Goal: Task Accomplishment & Management: Manage account settings

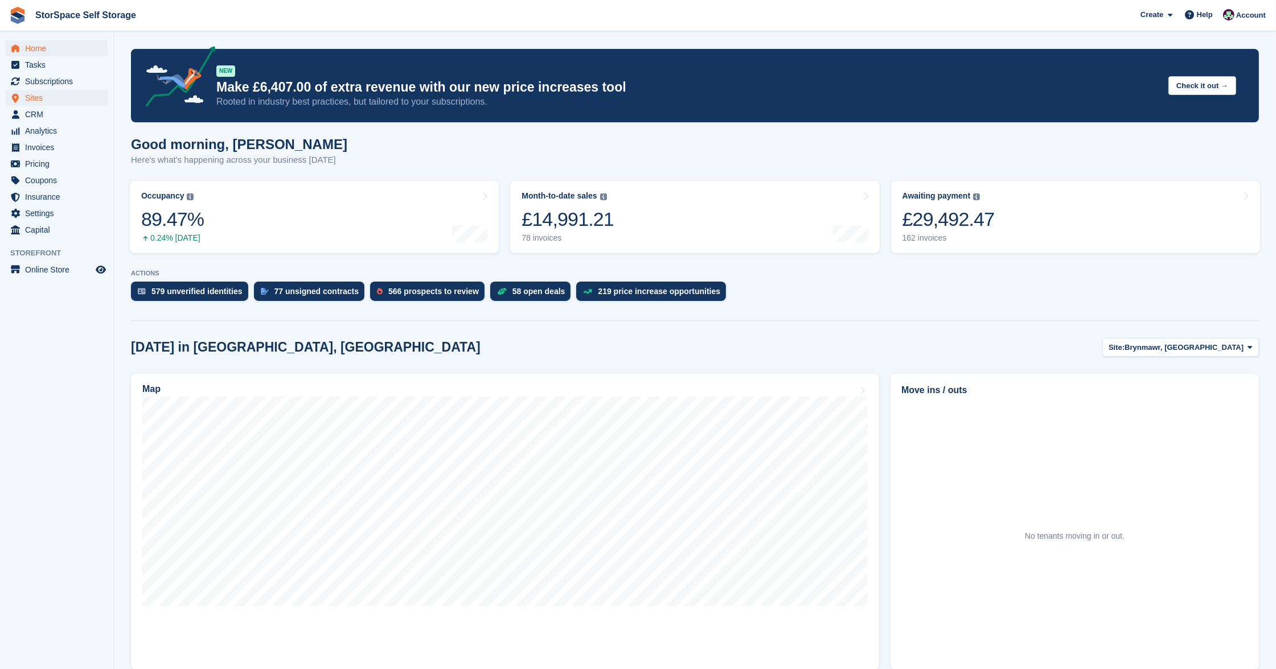
click at [40, 92] on span "Sites" at bounding box center [59, 98] width 68 height 16
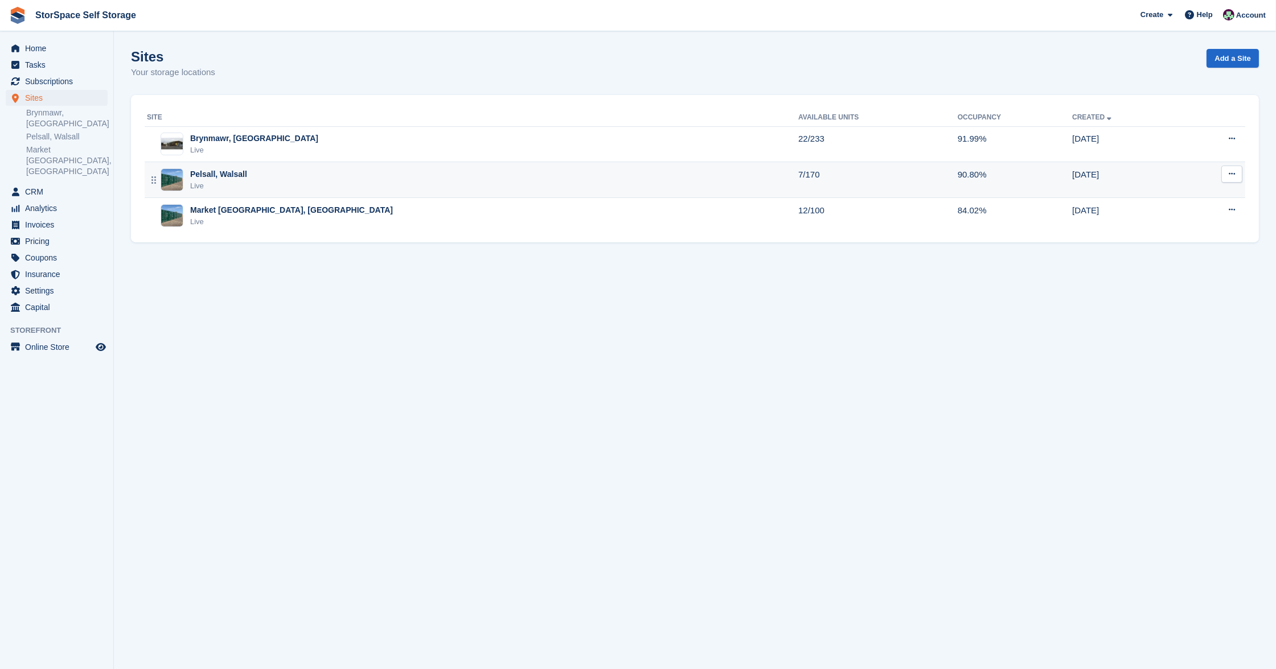
click at [220, 164] on td "Pelsall, Walsall Live" at bounding box center [472, 180] width 654 height 36
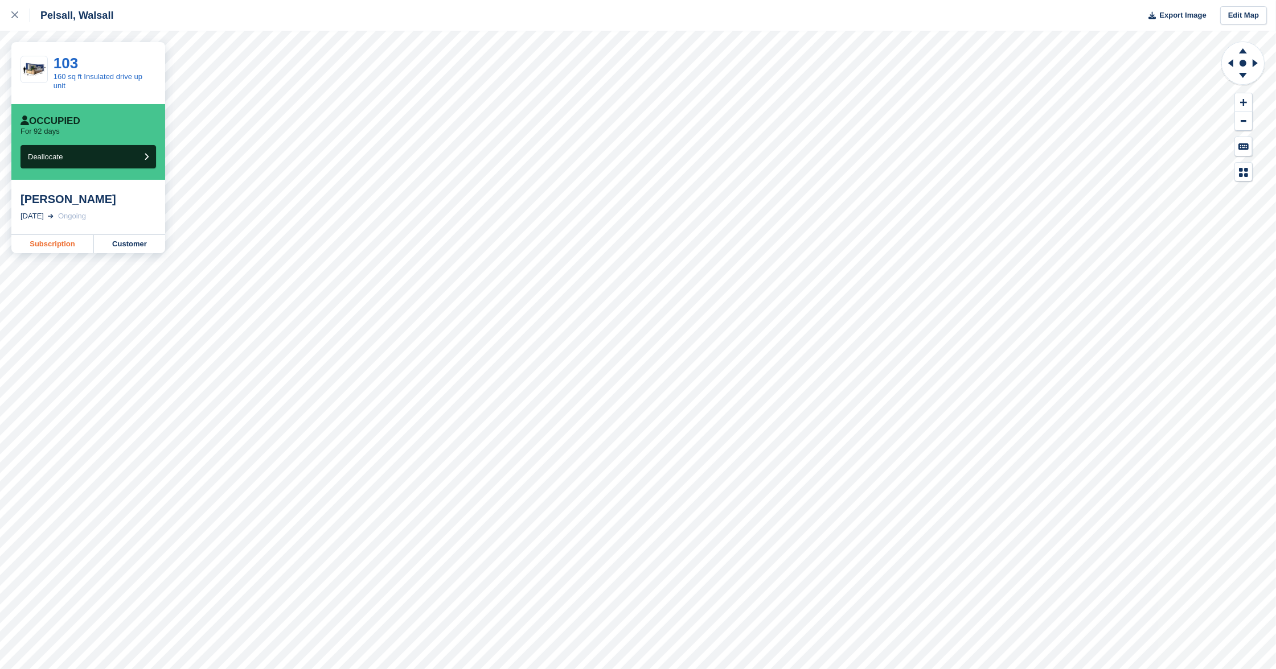
click at [69, 244] on link "Subscription" at bounding box center [52, 244] width 83 height 18
click at [20, 10] on div at bounding box center [20, 16] width 19 height 14
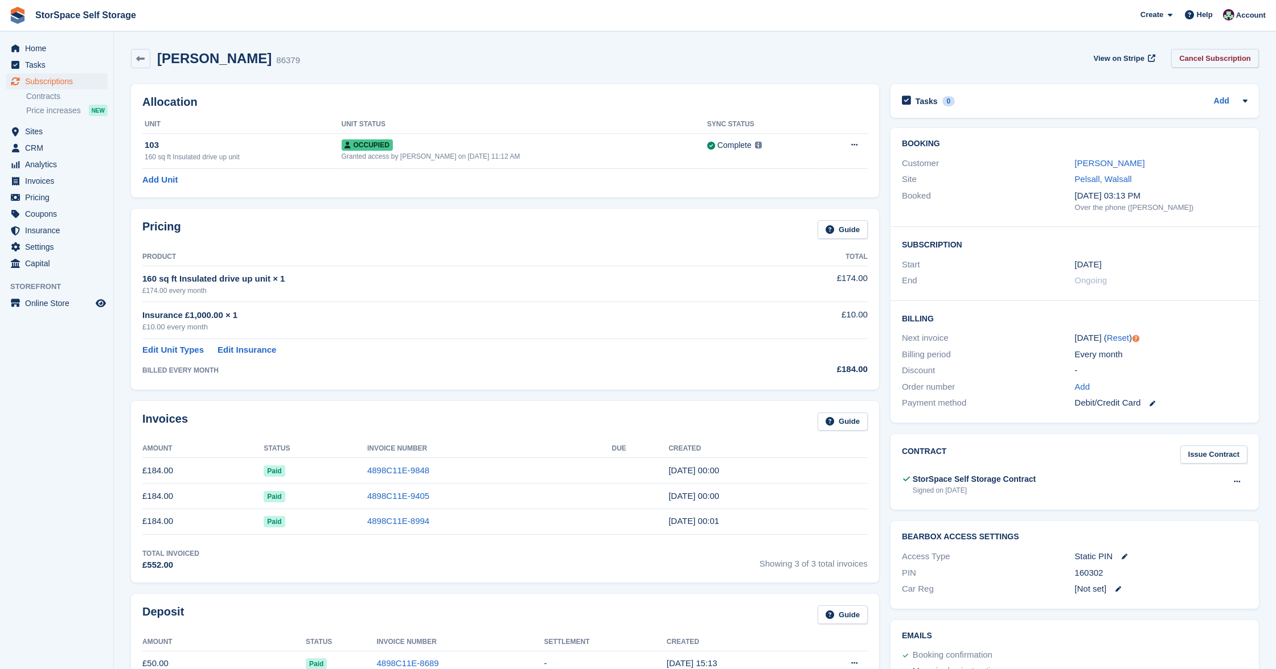
click at [1217, 59] on link "Cancel Subscription" at bounding box center [1215, 58] width 88 height 19
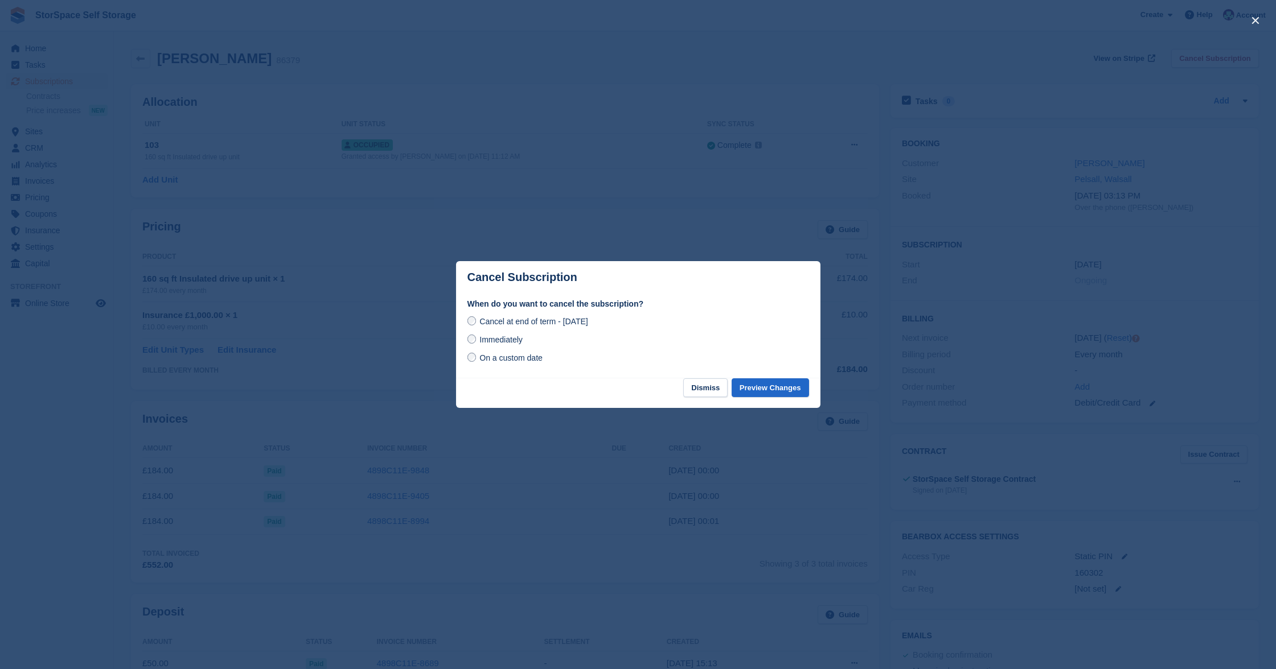
click at [495, 340] on span "Immediately" at bounding box center [500, 339] width 43 height 9
click at [773, 386] on button "Preview Changes" at bounding box center [770, 388] width 77 height 19
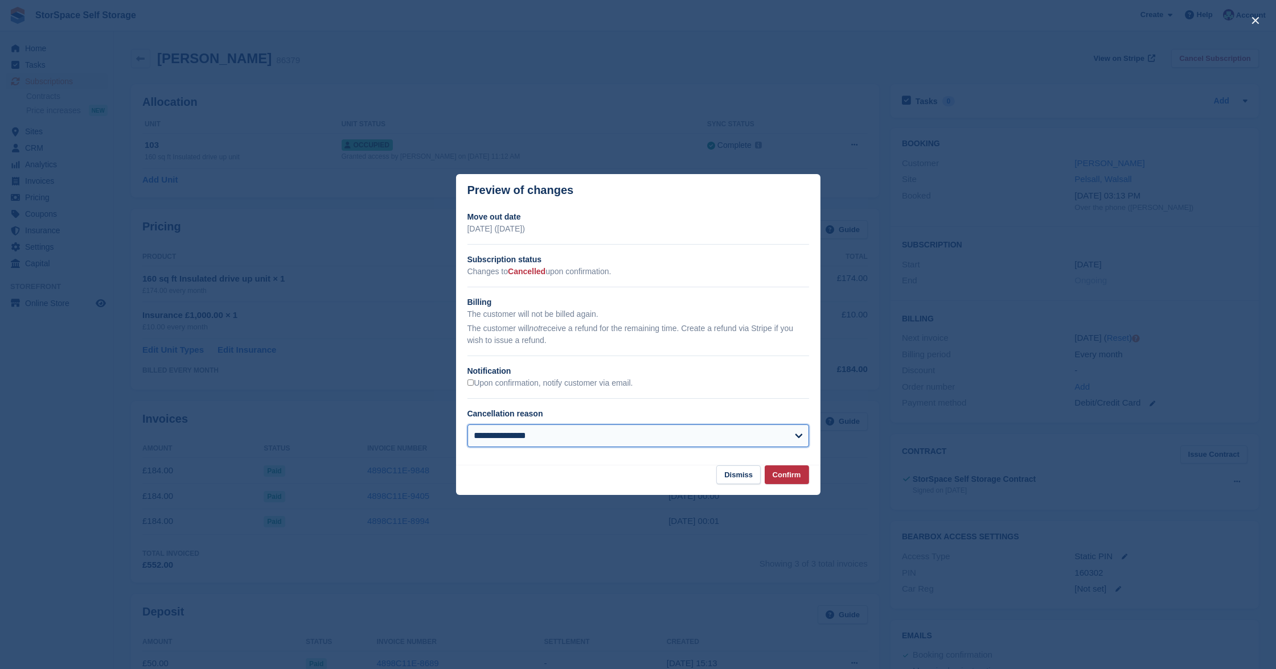
select select "**********"
click at [784, 471] on button "Confirm" at bounding box center [787, 475] width 44 height 19
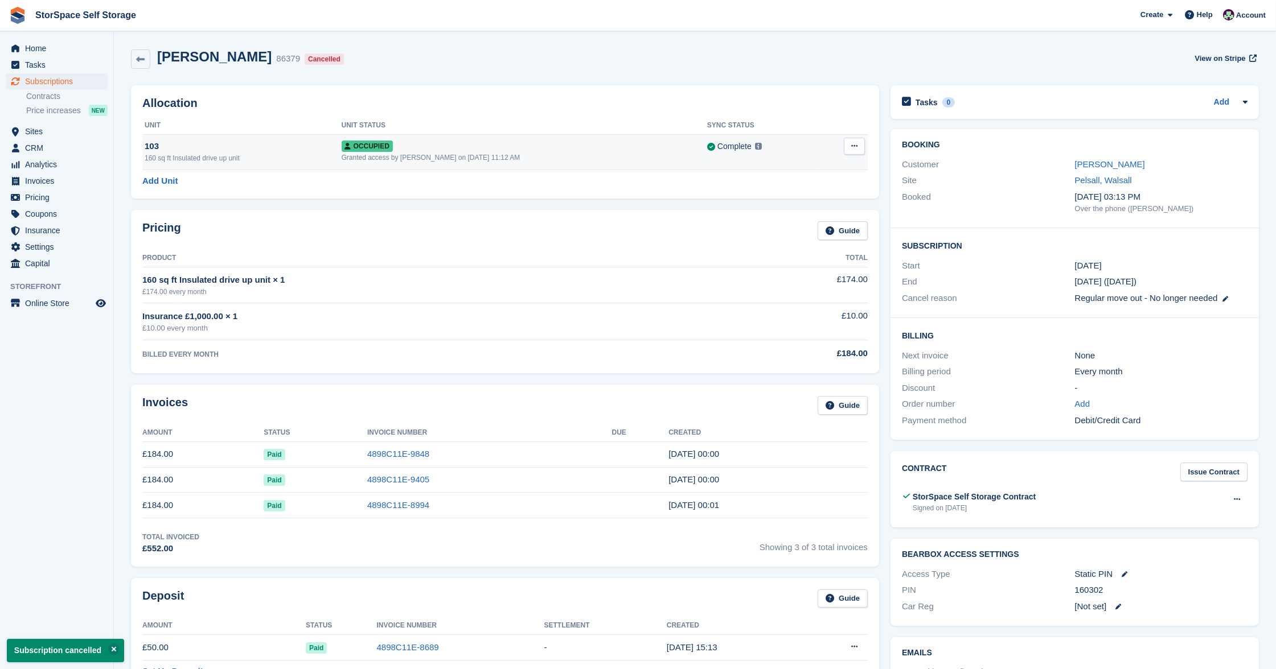
click at [849, 143] on button at bounding box center [854, 146] width 21 height 17
click at [792, 192] on p "Deallocate" at bounding box center [810, 193] width 99 height 15
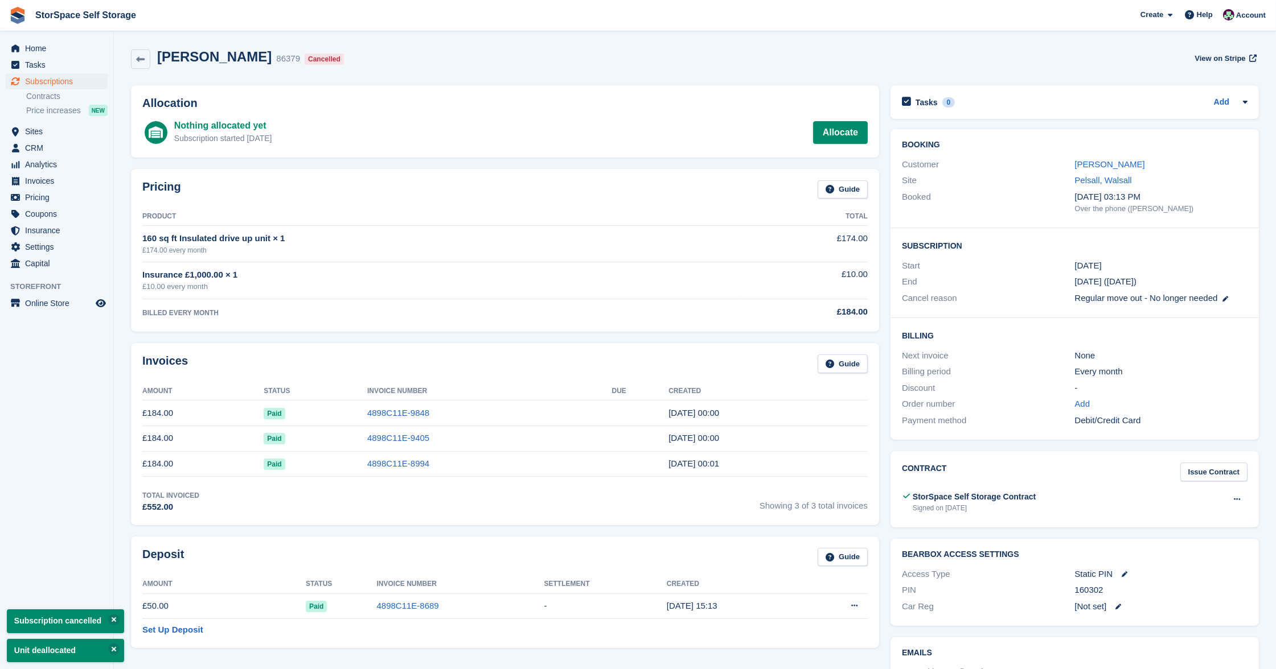
scroll to position [249, 0]
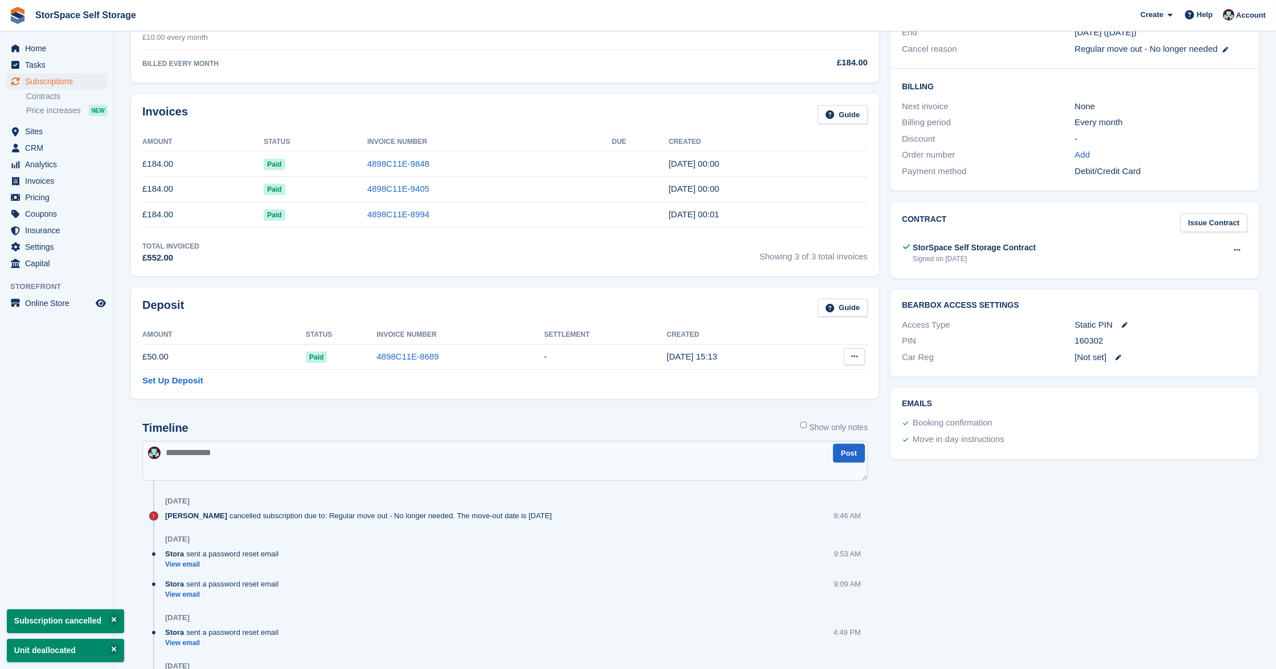
click at [851, 358] on icon at bounding box center [854, 356] width 6 height 7
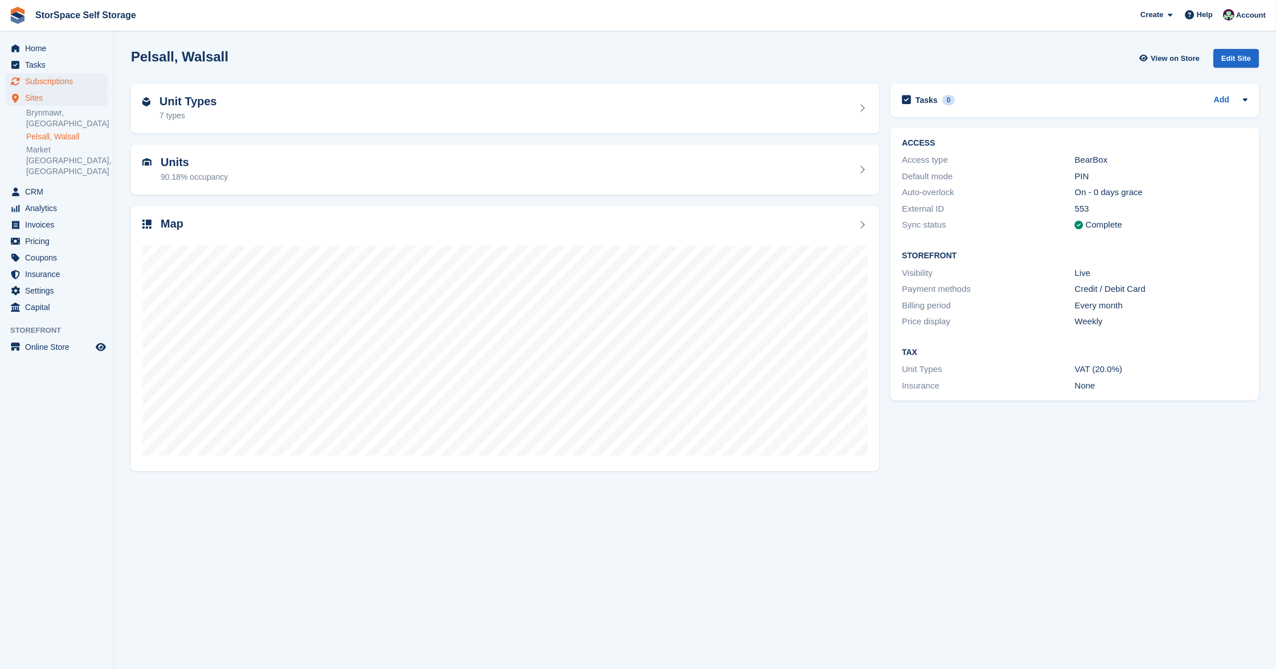
click at [59, 83] on span "Subscriptions" at bounding box center [59, 81] width 68 height 16
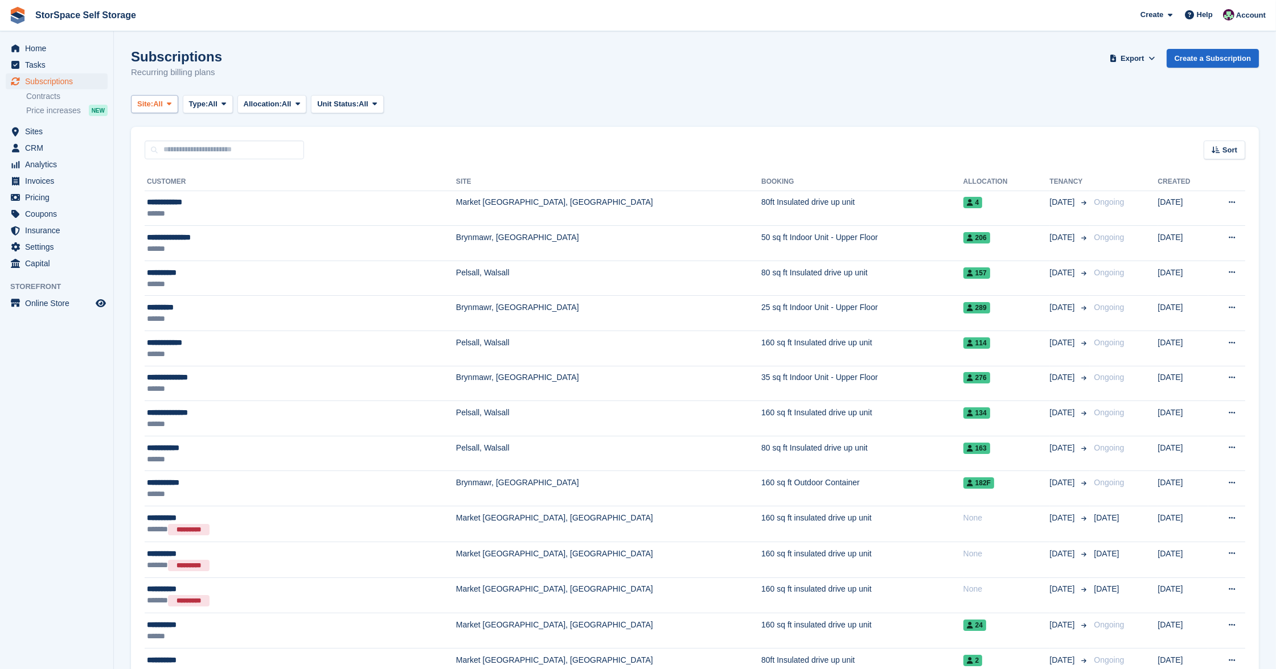
click at [161, 98] on span "All" at bounding box center [158, 103] width 10 height 11
click at [166, 174] on link "Pelsall, Walsall" at bounding box center [248, 172] width 225 height 20
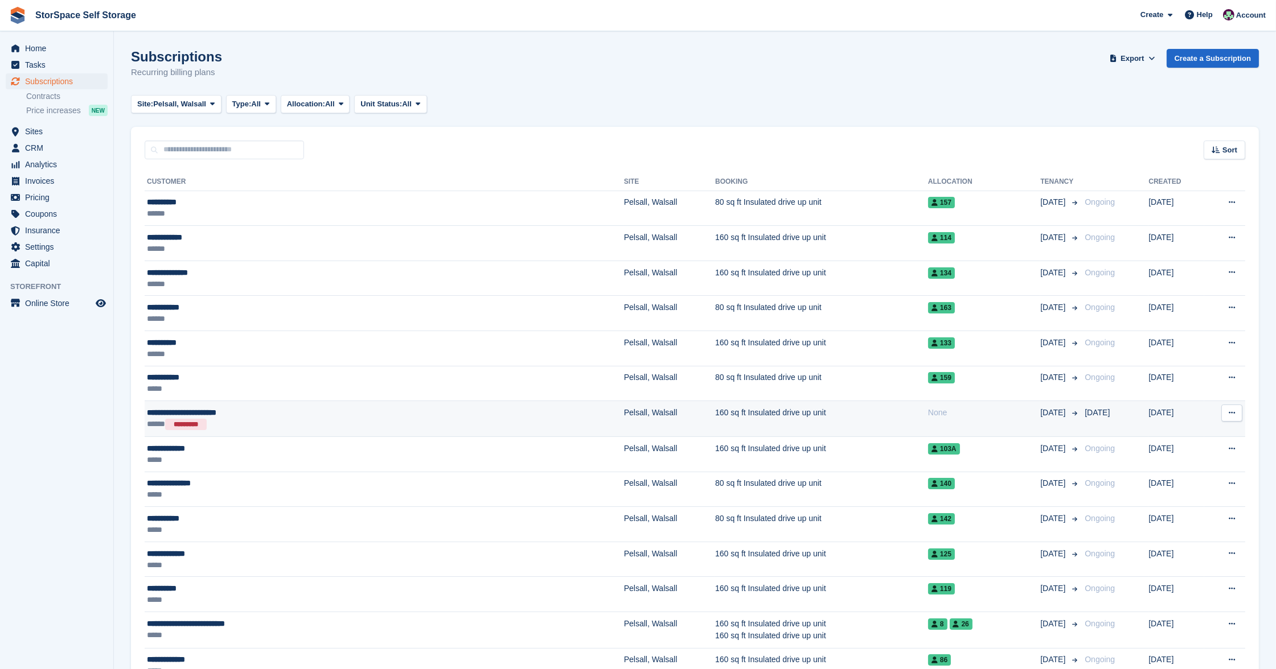
click at [290, 415] on div "**********" at bounding box center [285, 412] width 277 height 11
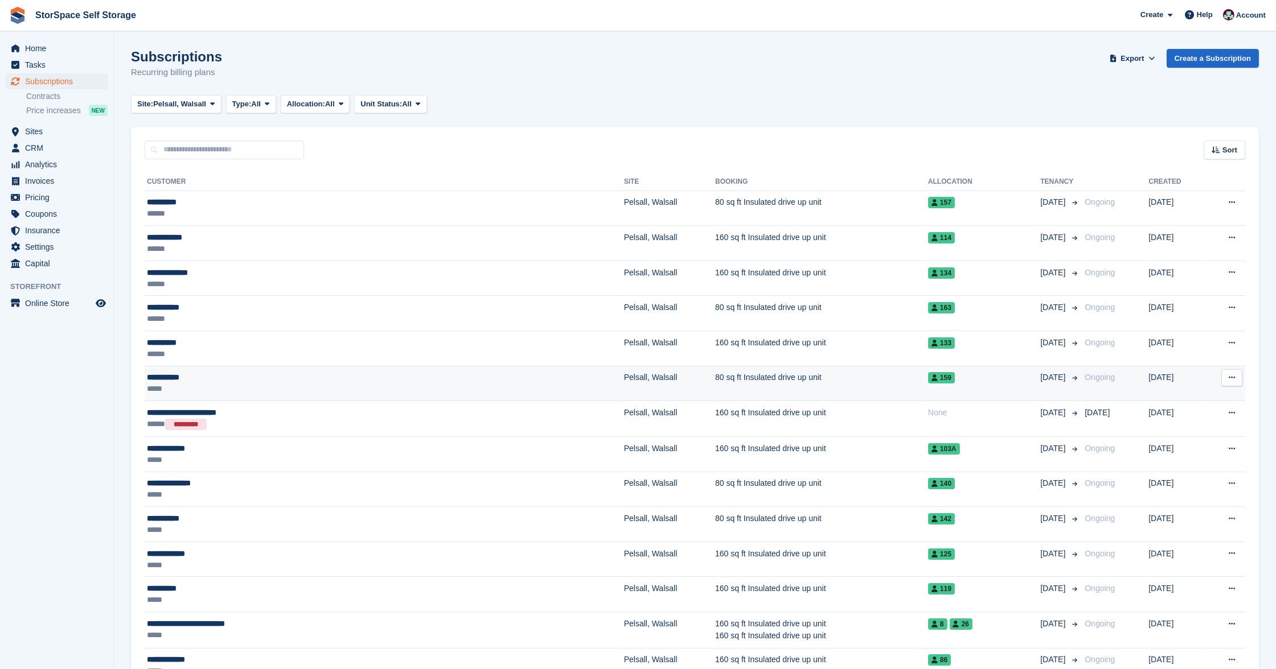
click at [279, 379] on div "**********" at bounding box center [285, 377] width 277 height 11
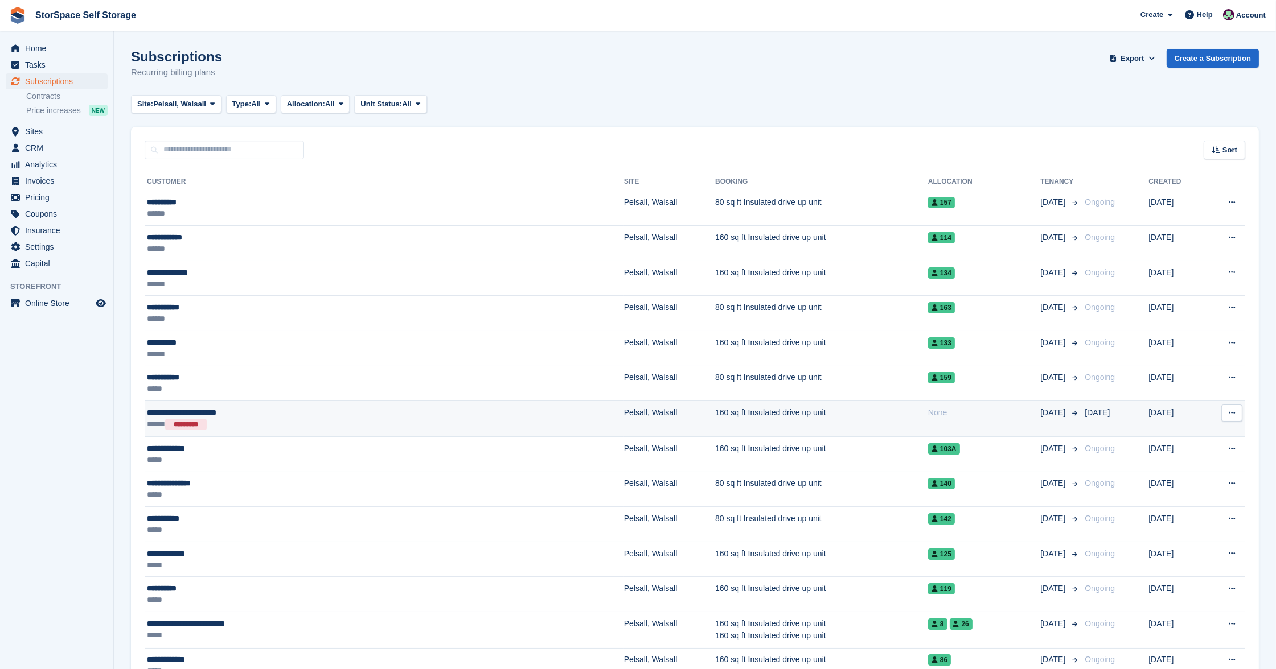
click at [253, 415] on div "**********" at bounding box center [285, 412] width 277 height 11
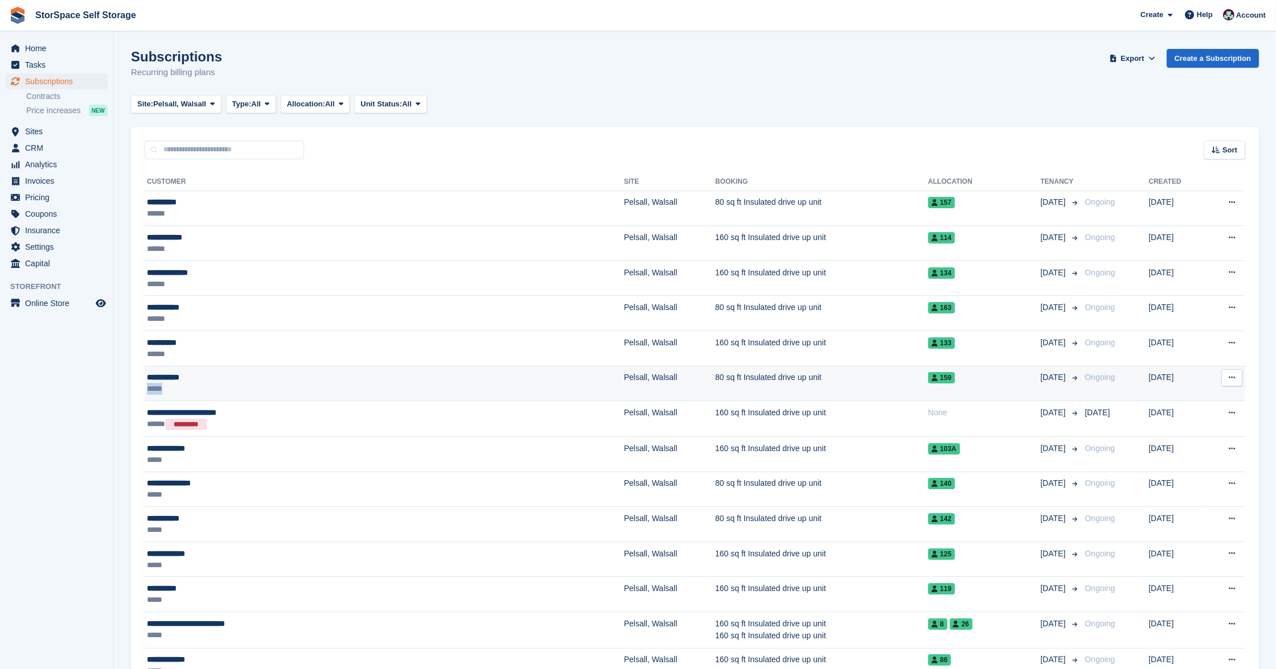
click at [231, 383] on div "*****" at bounding box center [285, 388] width 277 height 11
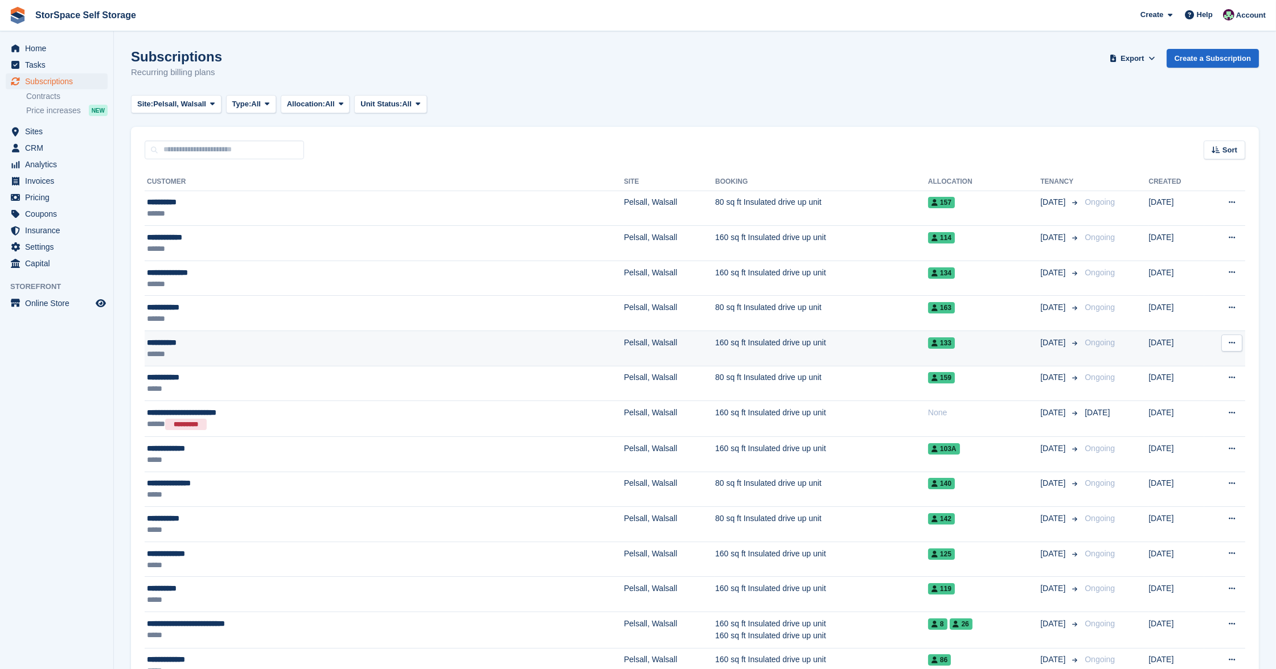
click at [256, 343] on div "**********" at bounding box center [285, 342] width 277 height 11
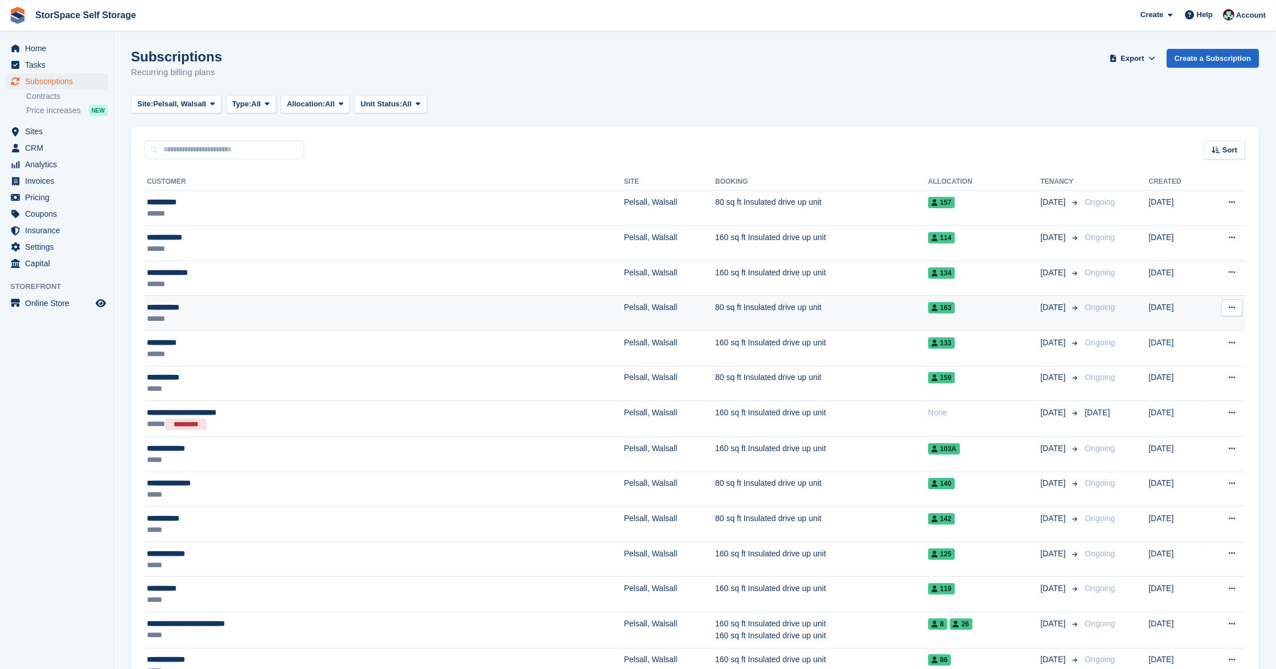
click at [255, 312] on div "**********" at bounding box center [285, 307] width 277 height 11
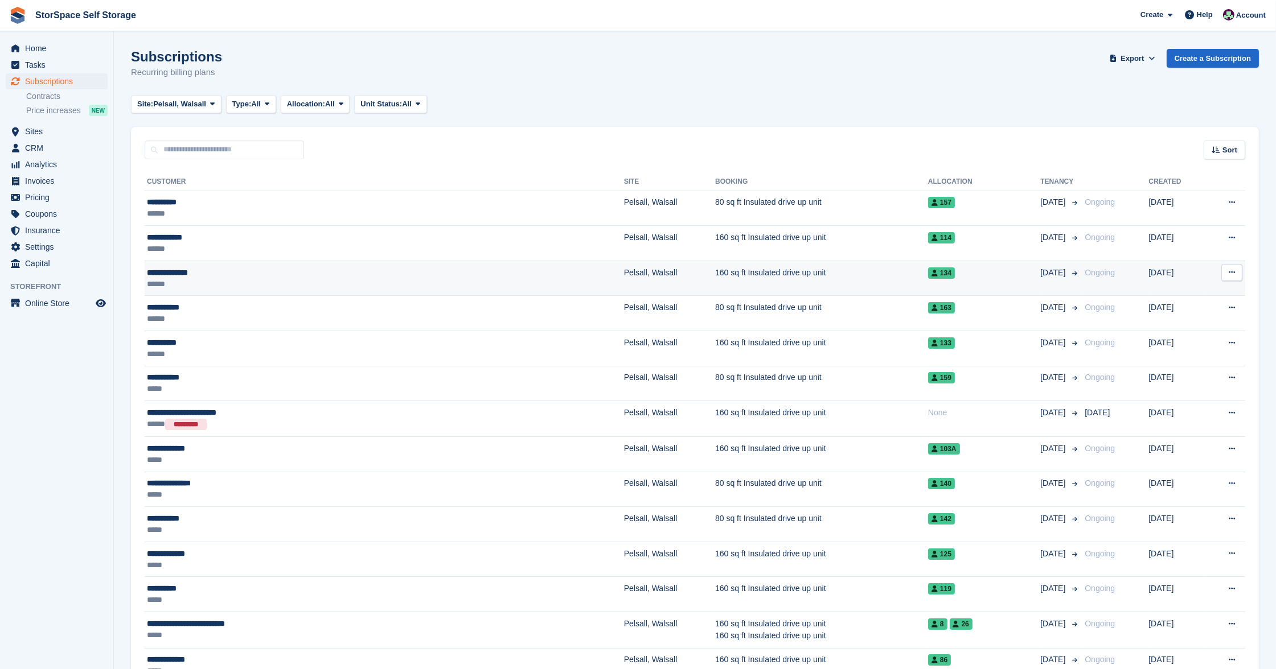
click at [222, 276] on div "**********" at bounding box center [285, 272] width 277 height 11
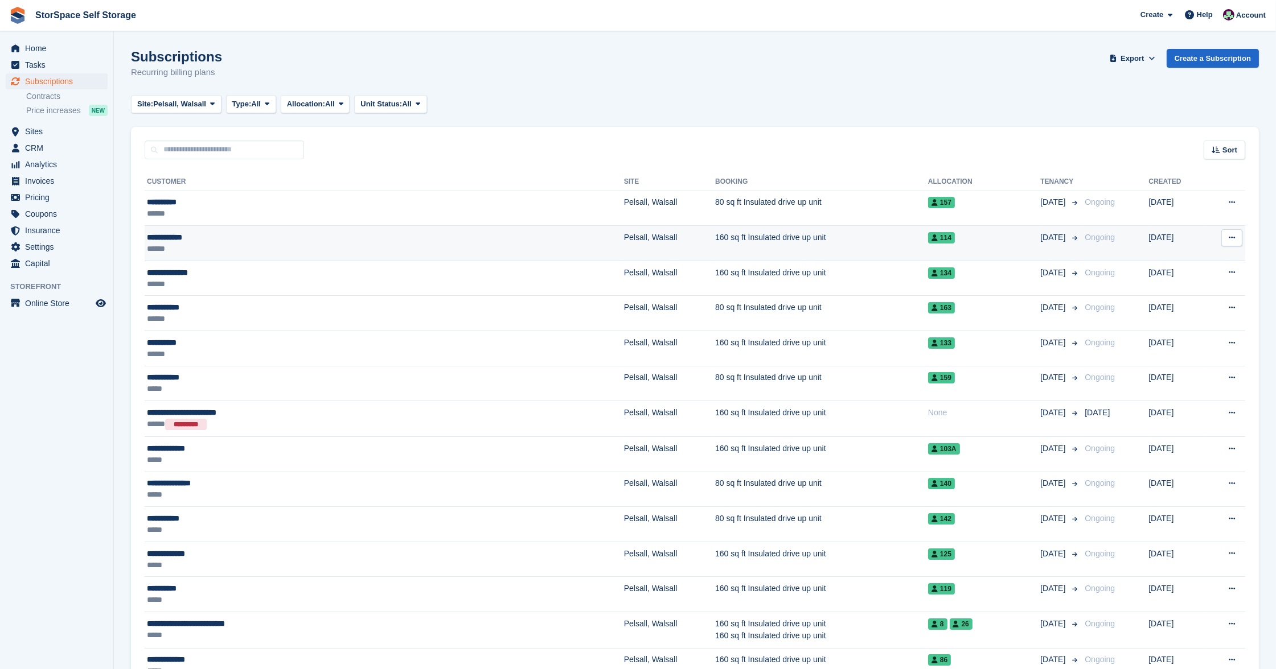
click at [264, 241] on div "**********" at bounding box center [285, 237] width 277 height 11
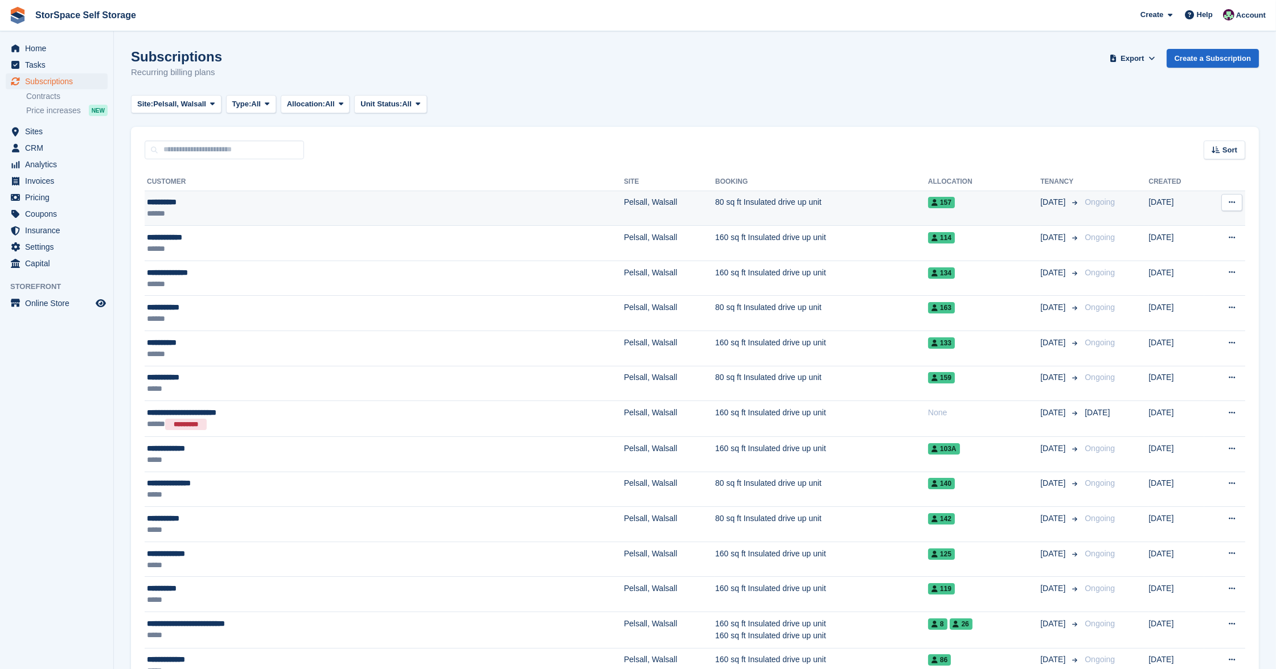
click at [260, 203] on div "**********" at bounding box center [285, 201] width 277 height 11
click at [1215, 150] on icon at bounding box center [1215, 149] width 9 height 7
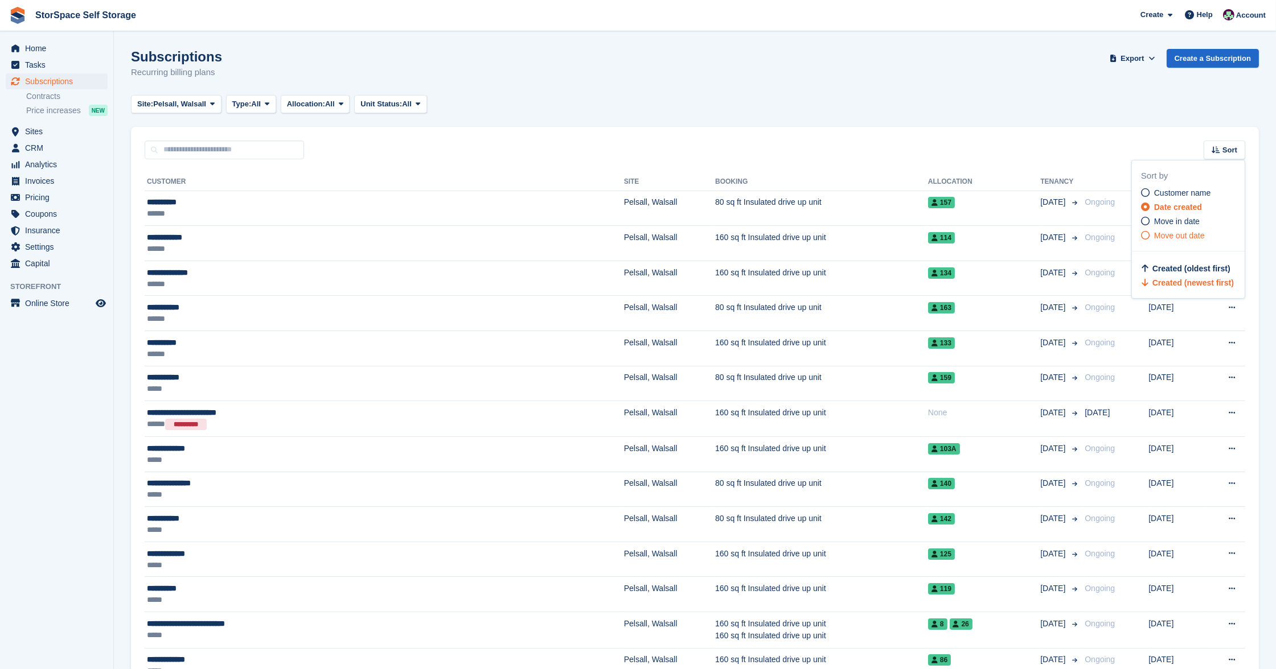
click at [1176, 232] on span "Move out date" at bounding box center [1179, 235] width 51 height 9
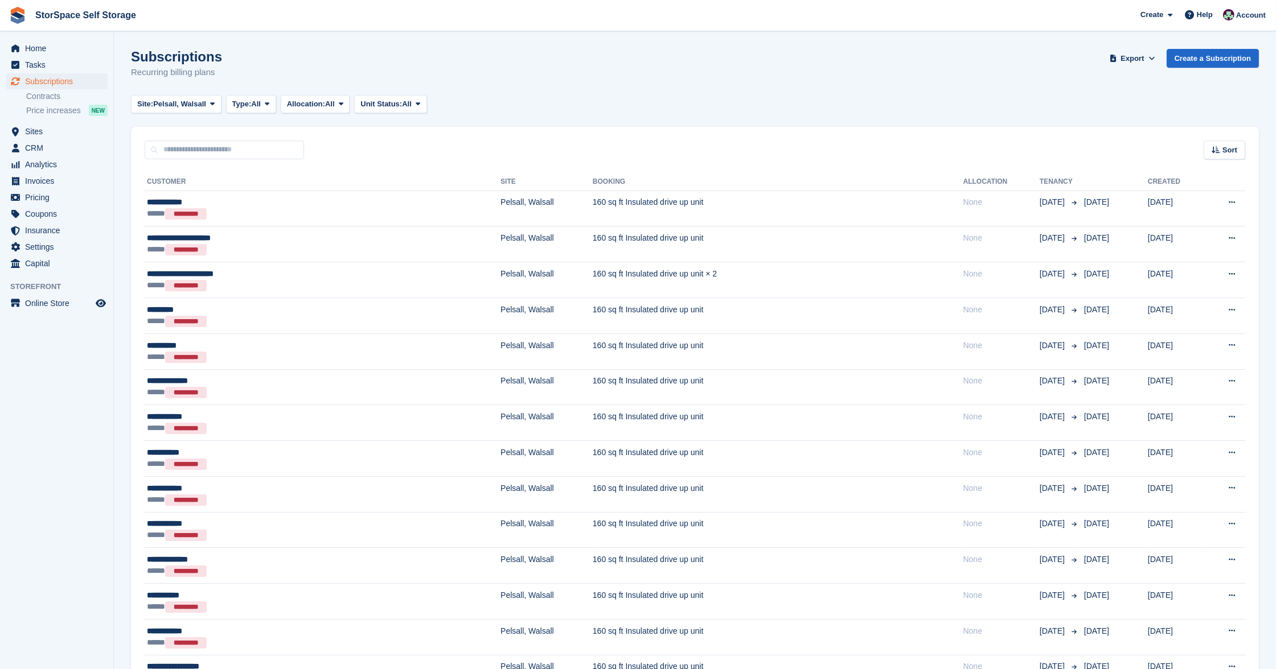
click at [1226, 147] on span "Sort" at bounding box center [1229, 150] width 15 height 11
click at [1211, 278] on span "Move out (newest first)" at bounding box center [1192, 282] width 87 height 9
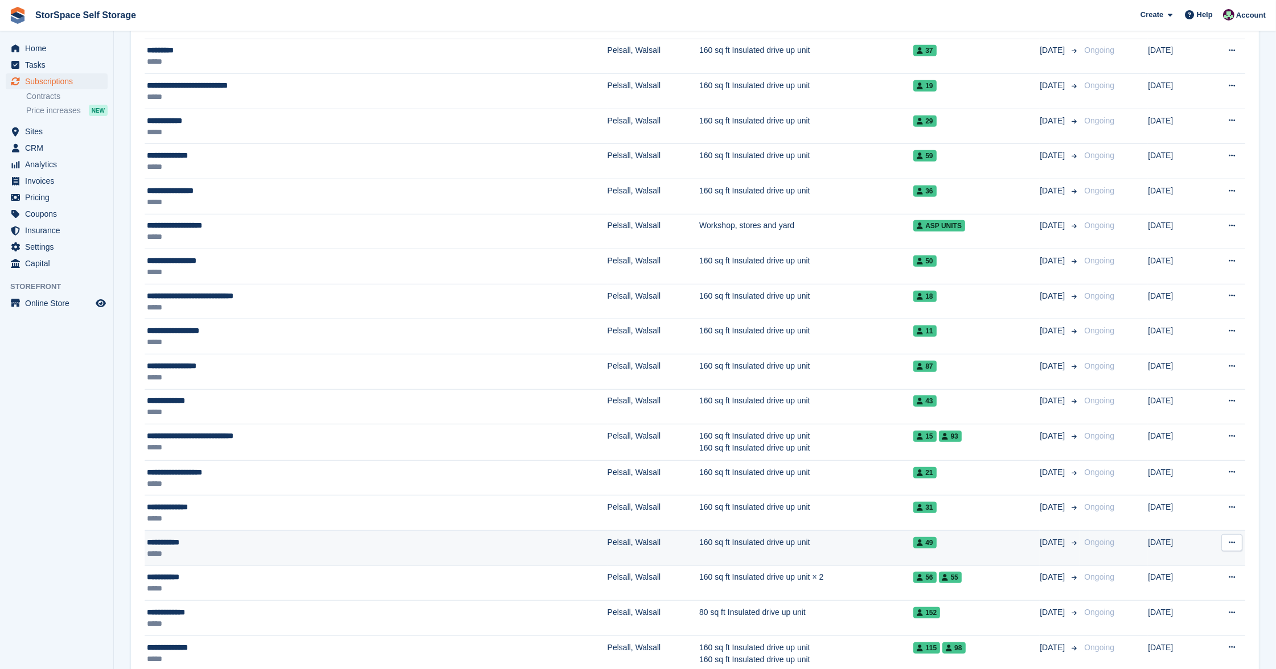
scroll to position [1335, 0]
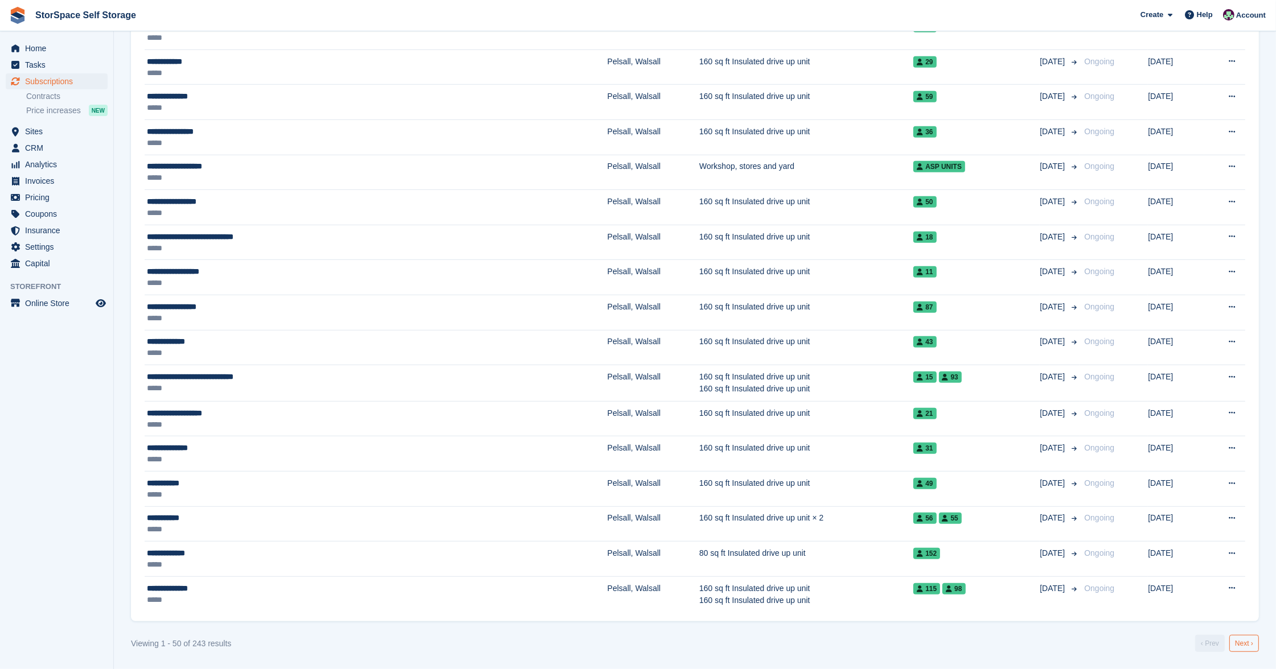
click at [1249, 644] on link "Next ›" at bounding box center [1244, 643] width 30 height 17
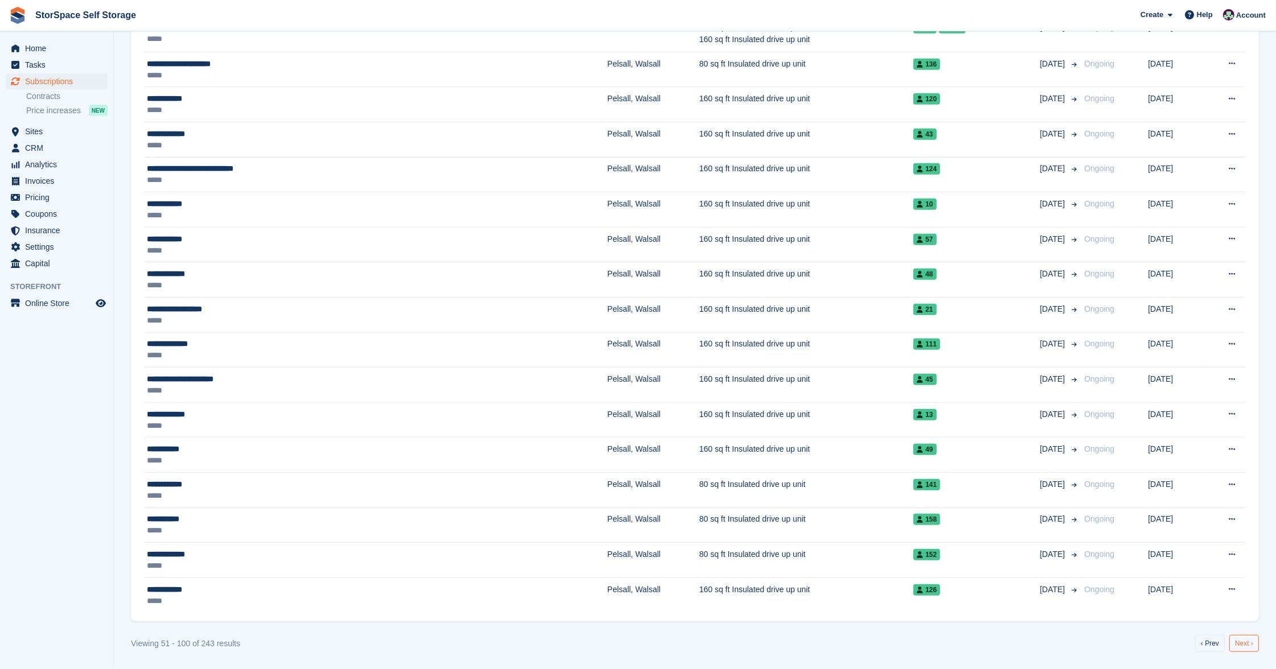
click at [1245, 643] on link "Next ›" at bounding box center [1244, 643] width 30 height 17
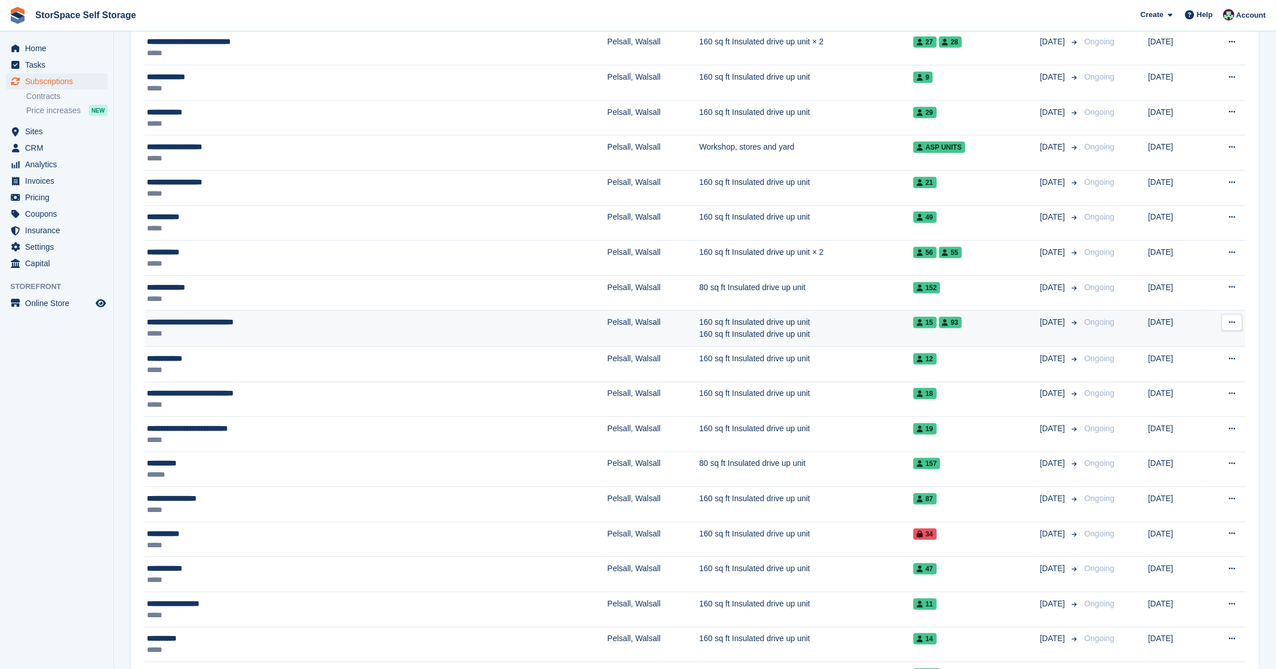
scroll to position [1342, 0]
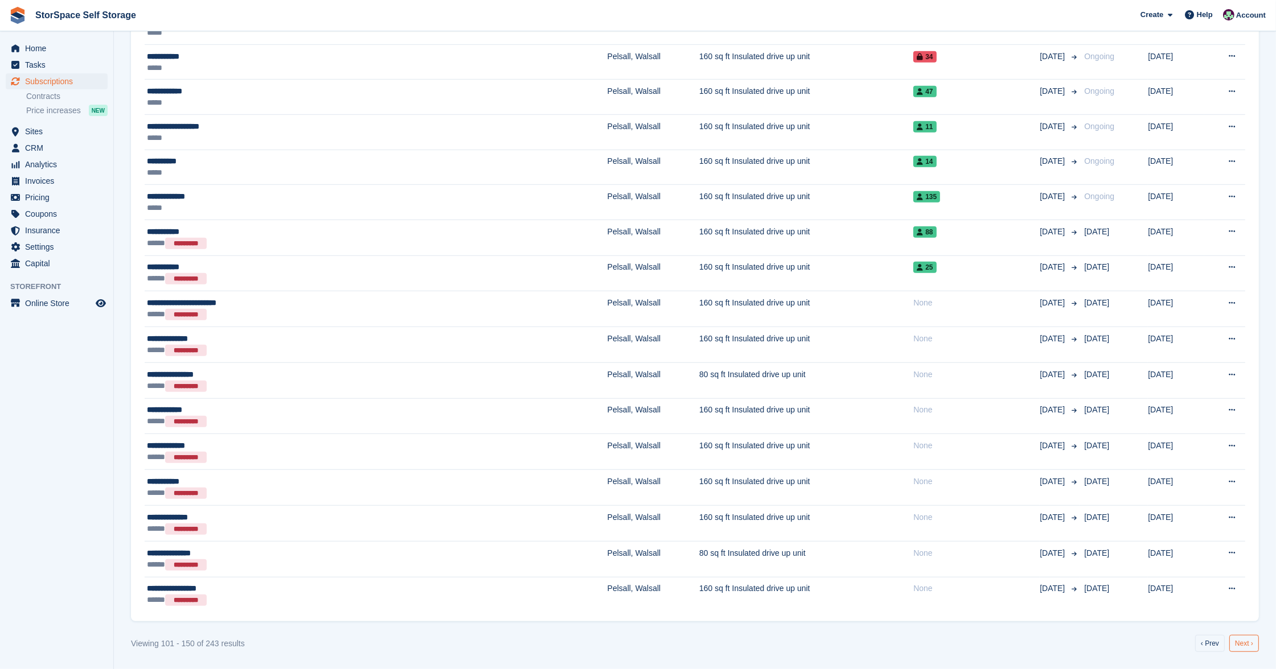
click at [1247, 644] on link "Next ›" at bounding box center [1244, 643] width 30 height 17
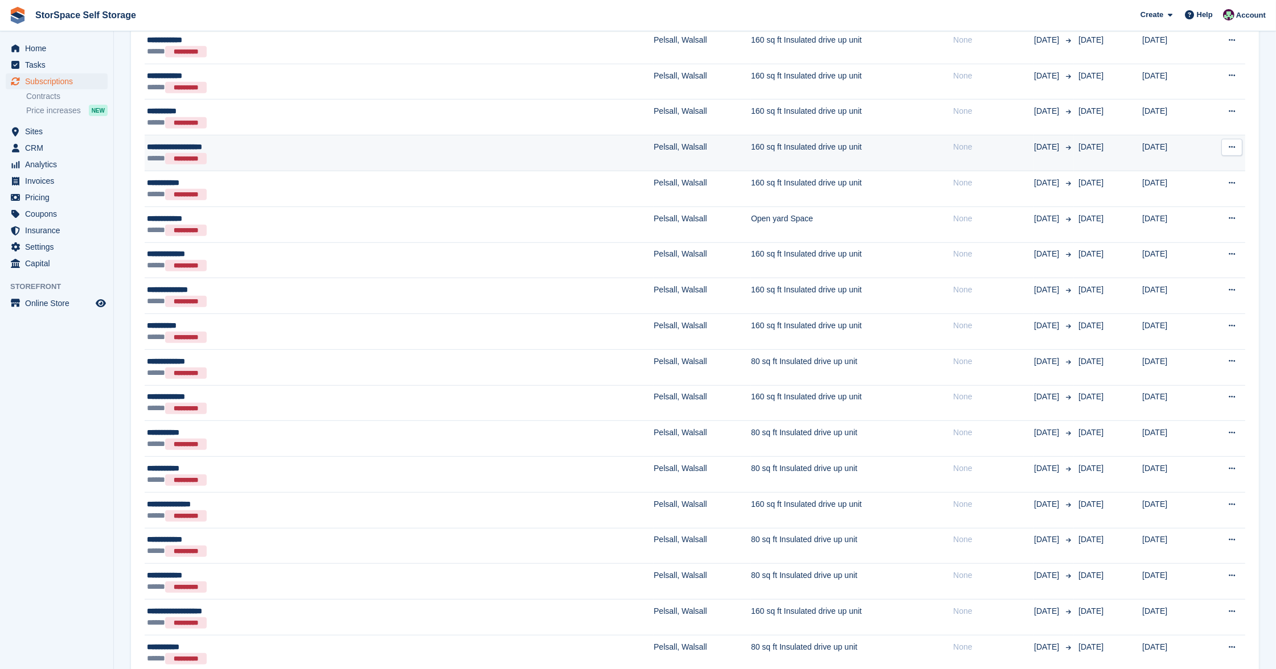
scroll to position [1369, 0]
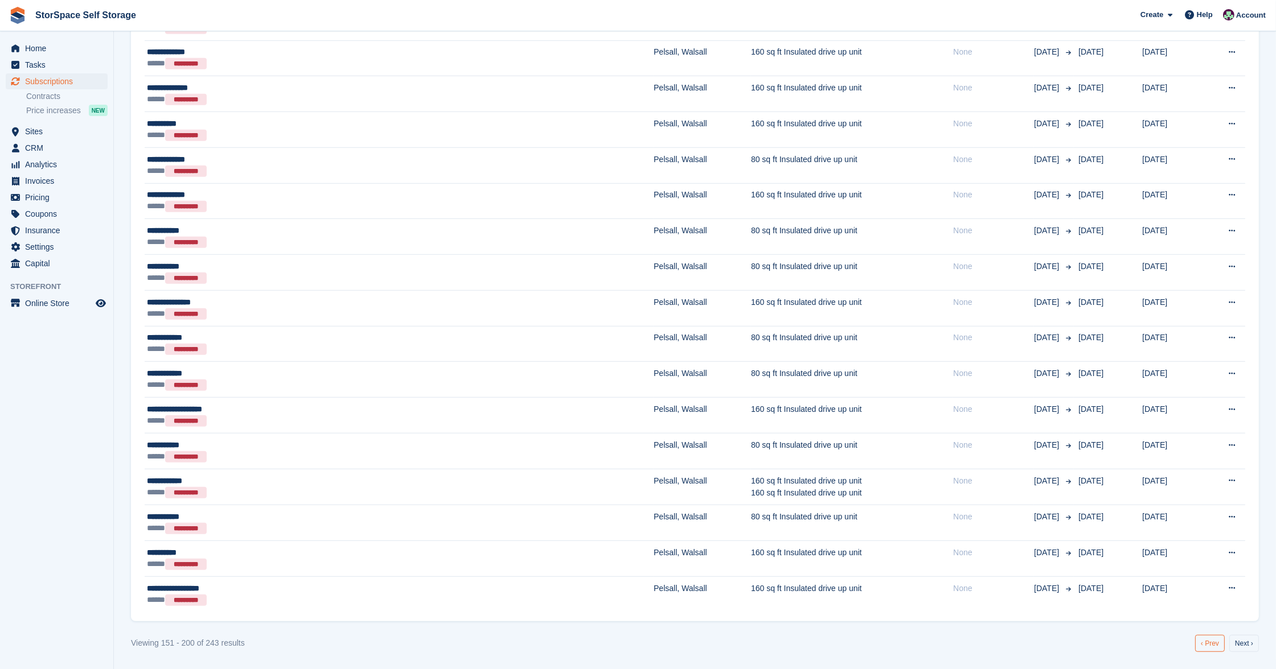
click at [1205, 644] on link "‹ Prev" at bounding box center [1210, 643] width 30 height 17
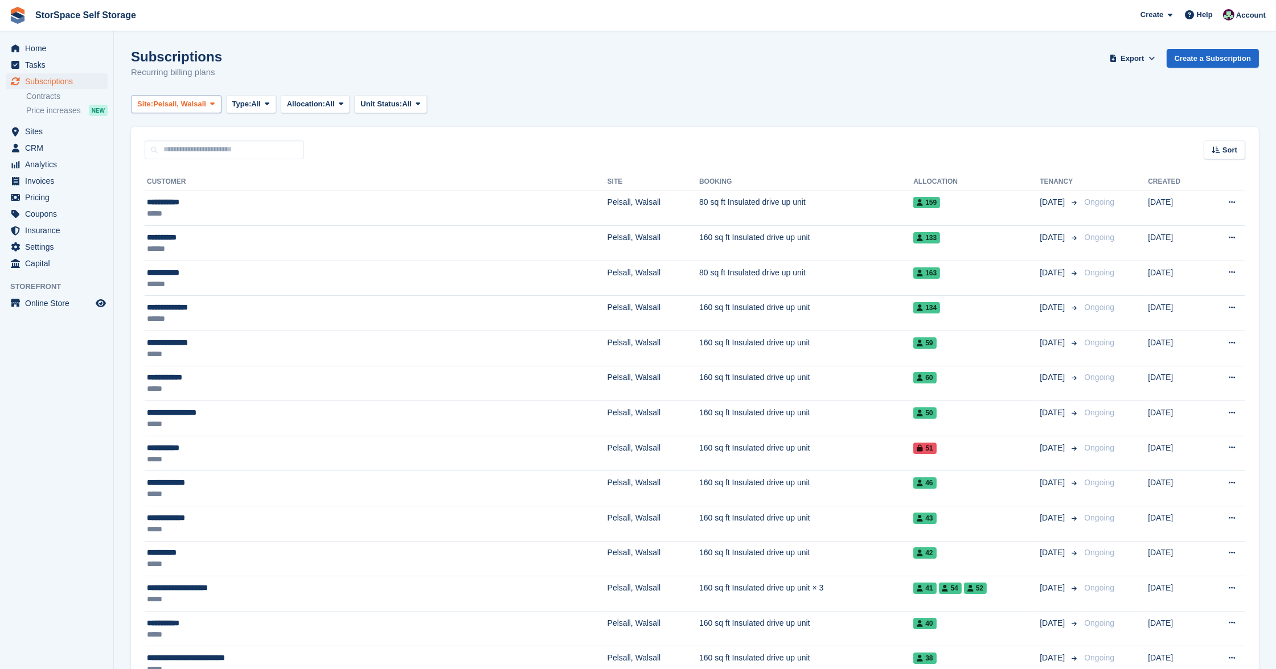
click at [200, 102] on span "Pelsall, Walsall" at bounding box center [179, 103] width 53 height 11
click at [203, 191] on link "Market Drayton, Shropshire" at bounding box center [248, 192] width 225 height 20
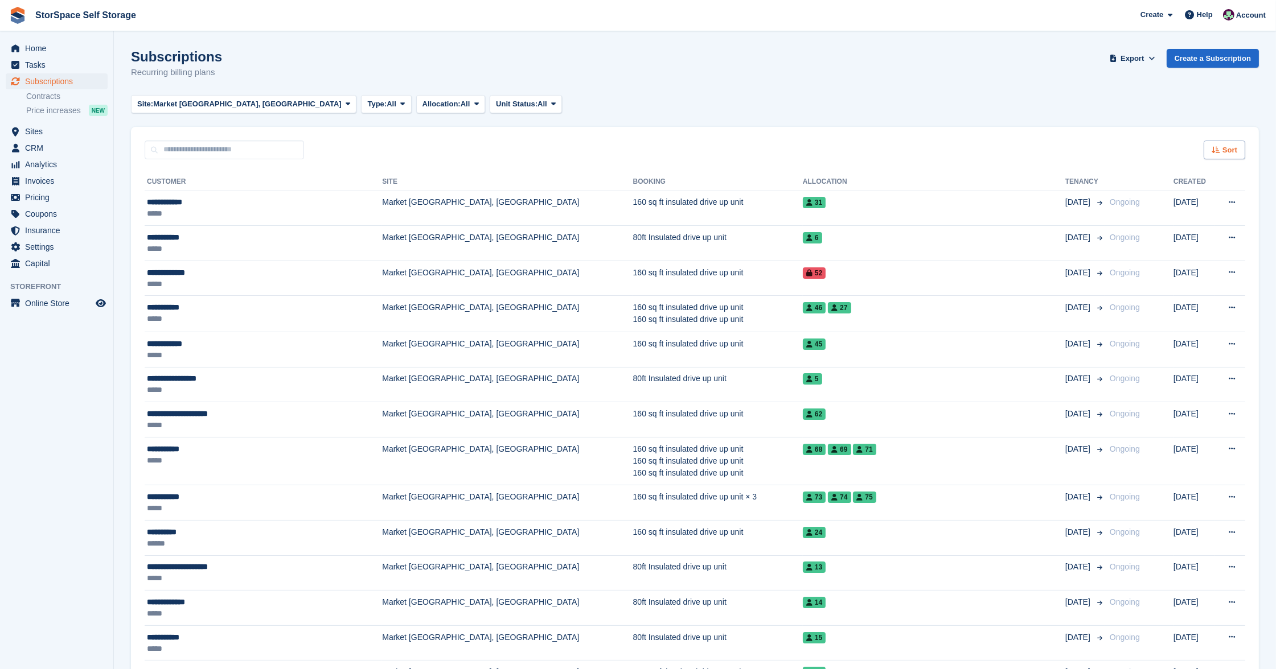
click at [1205, 155] on div "Sort" at bounding box center [1225, 150] width 42 height 19
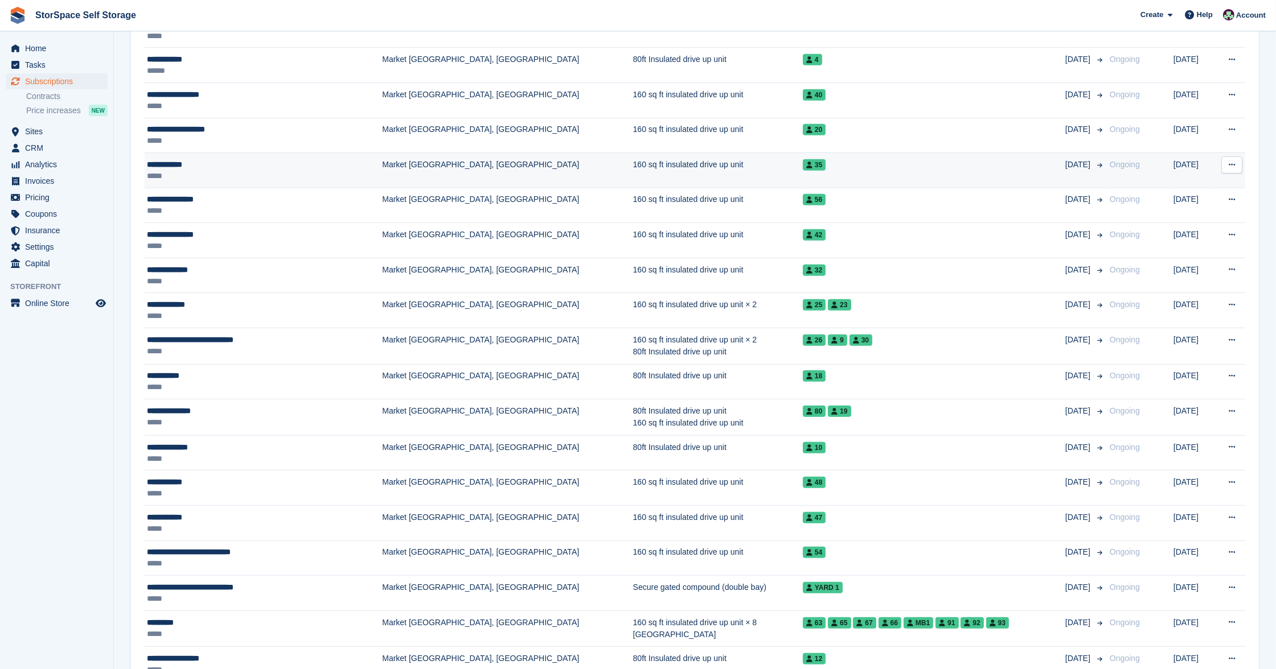
scroll to position [1346, 0]
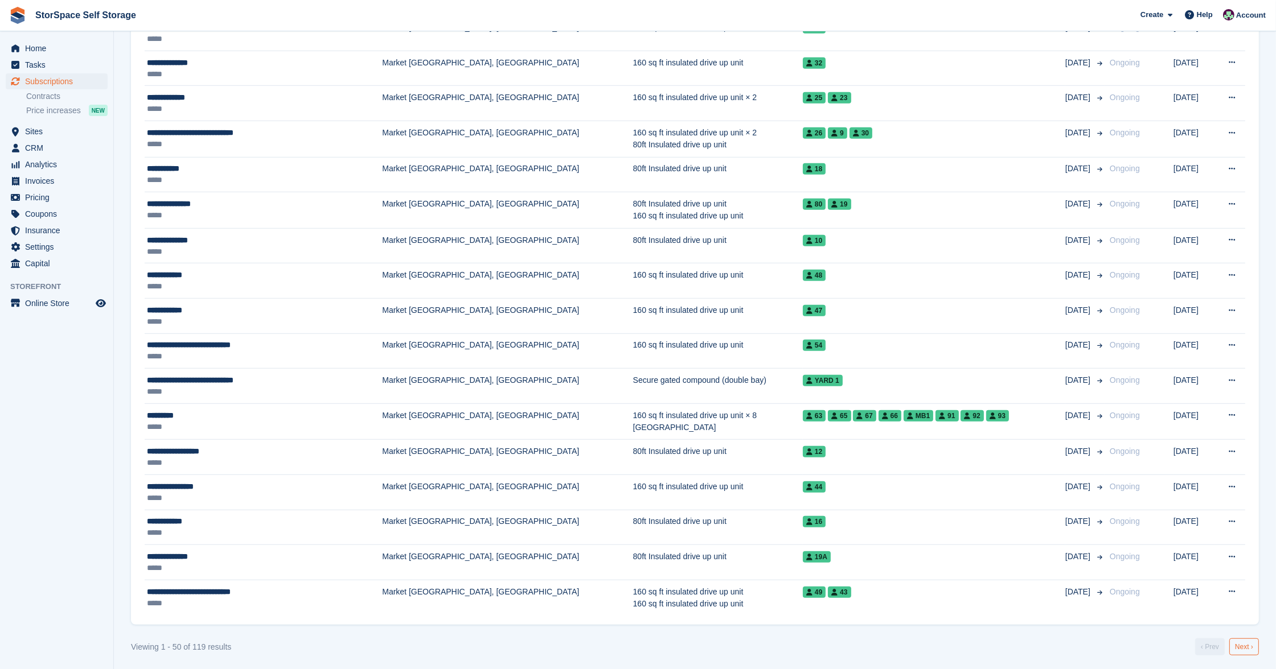
click at [1249, 647] on link "Next ›" at bounding box center [1244, 647] width 30 height 17
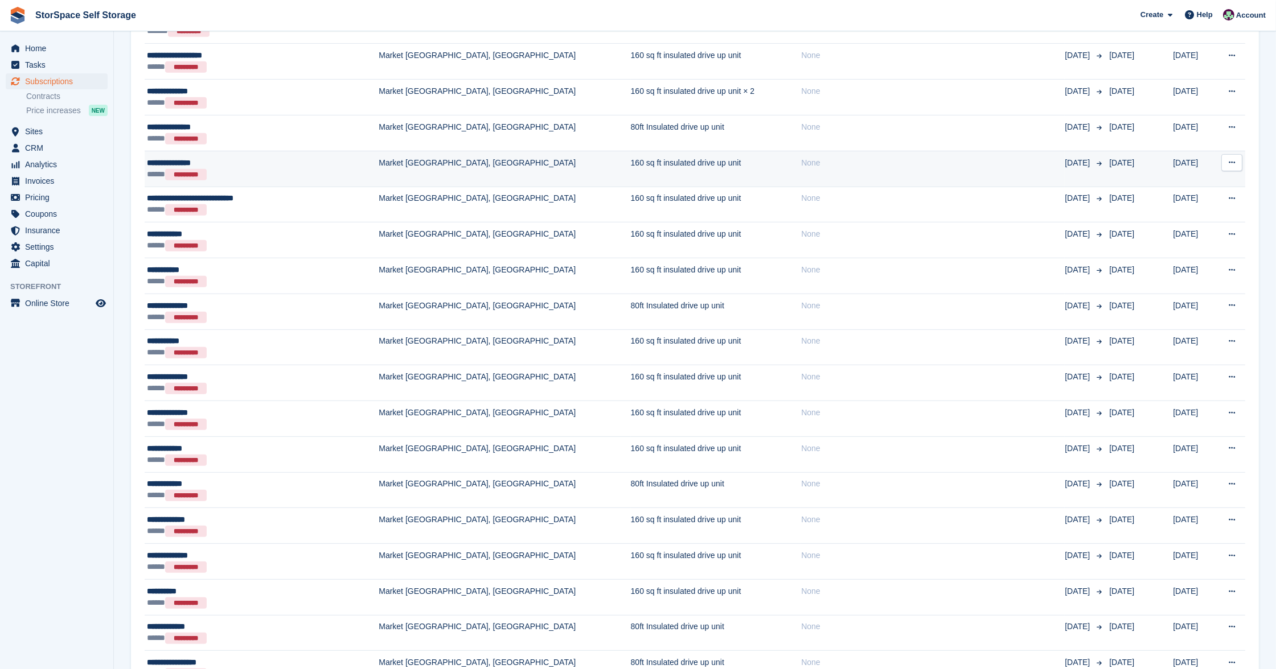
scroll to position [934, 0]
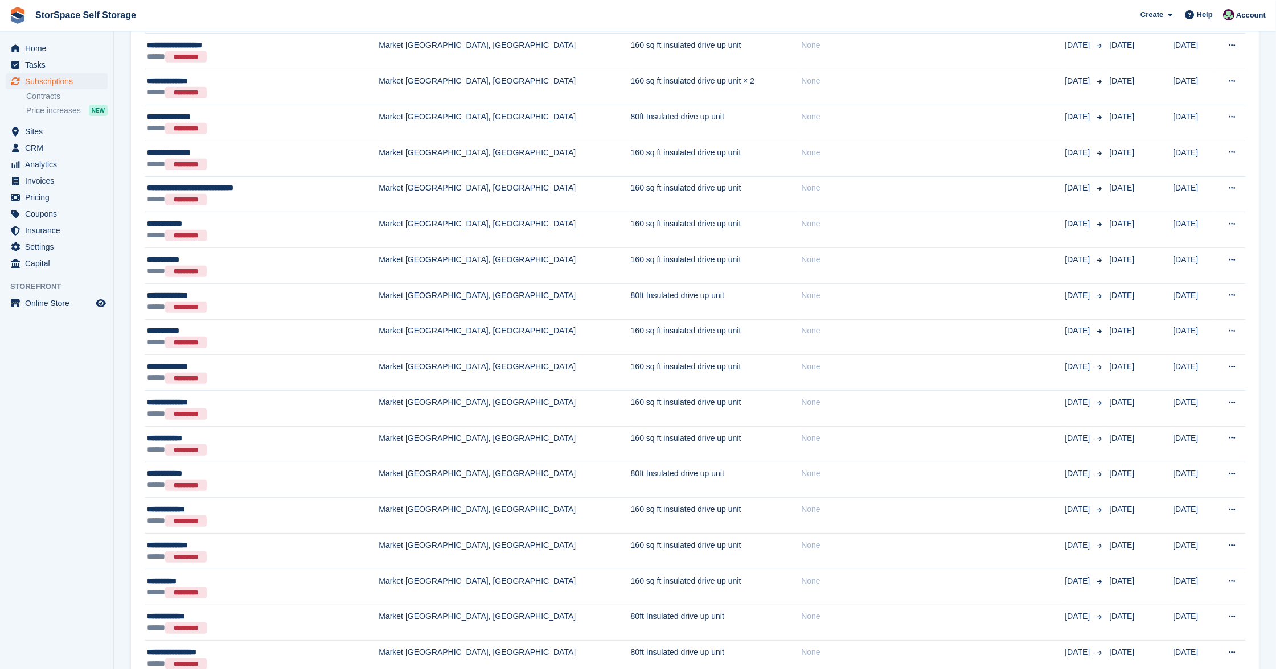
click at [71, 77] on span "Subscriptions" at bounding box center [59, 81] width 68 height 16
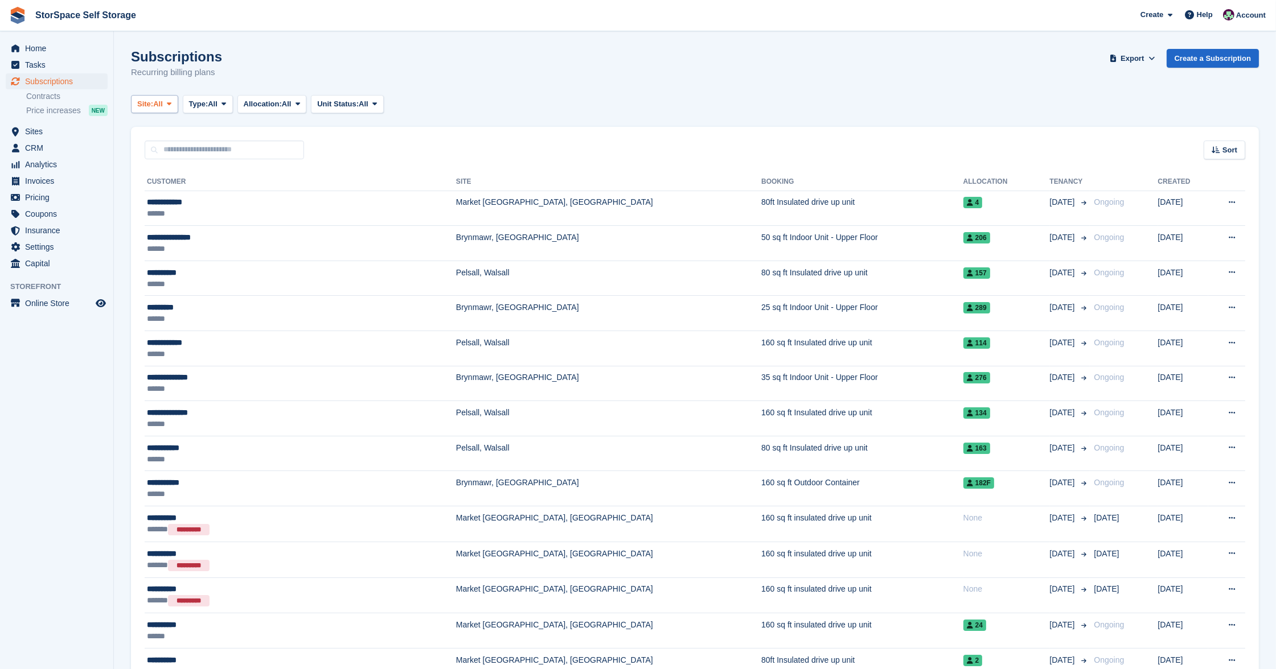
click at [166, 96] on button "Site: All" at bounding box center [154, 104] width 47 height 19
click at [183, 191] on link "Market [GEOGRAPHIC_DATA], [GEOGRAPHIC_DATA]" at bounding box center [248, 192] width 225 height 20
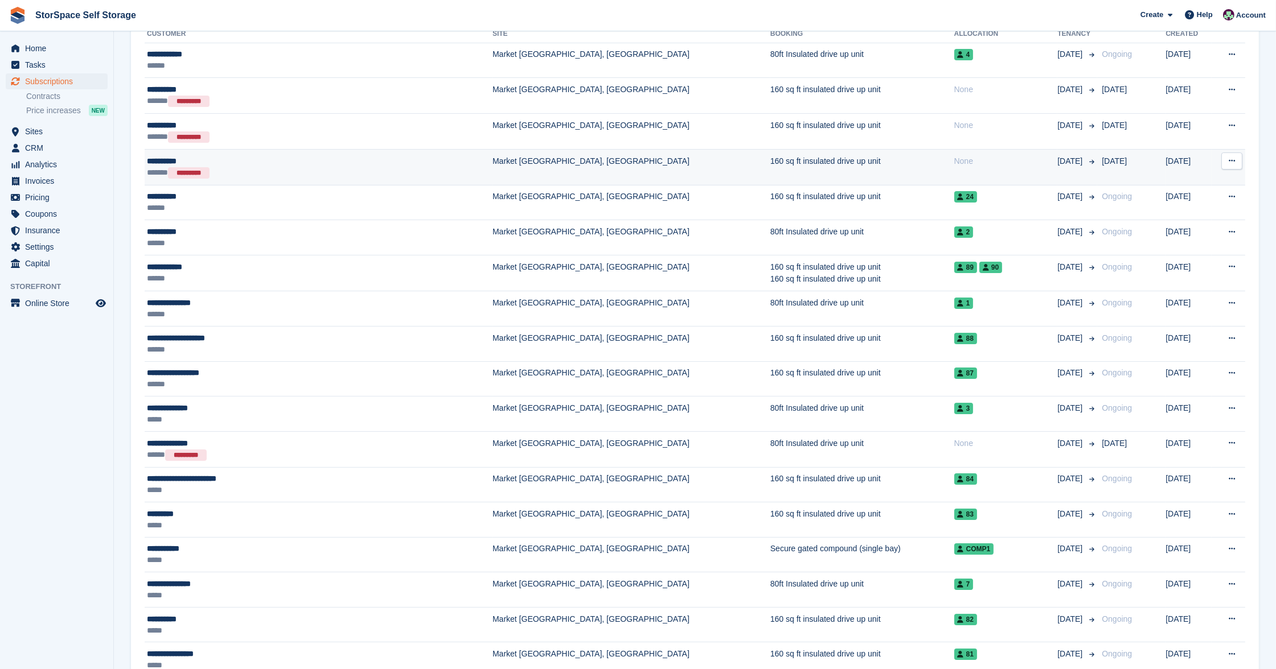
scroll to position [130, 0]
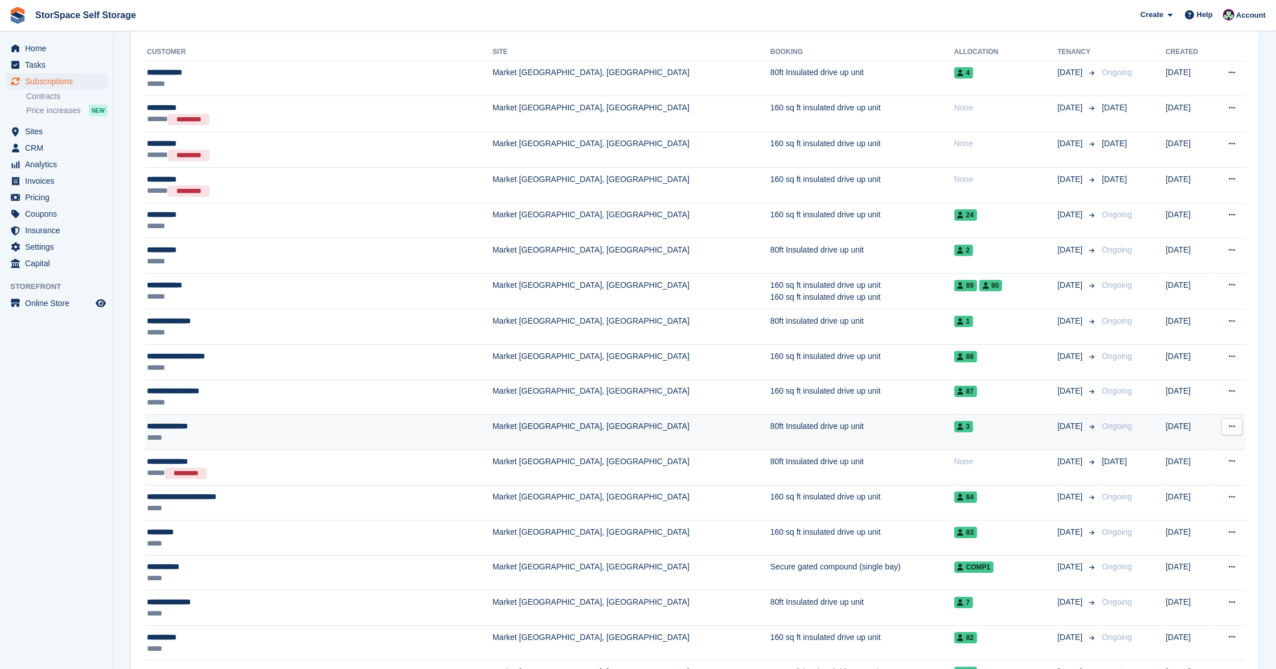
click at [280, 429] on div "**********" at bounding box center [269, 426] width 244 height 11
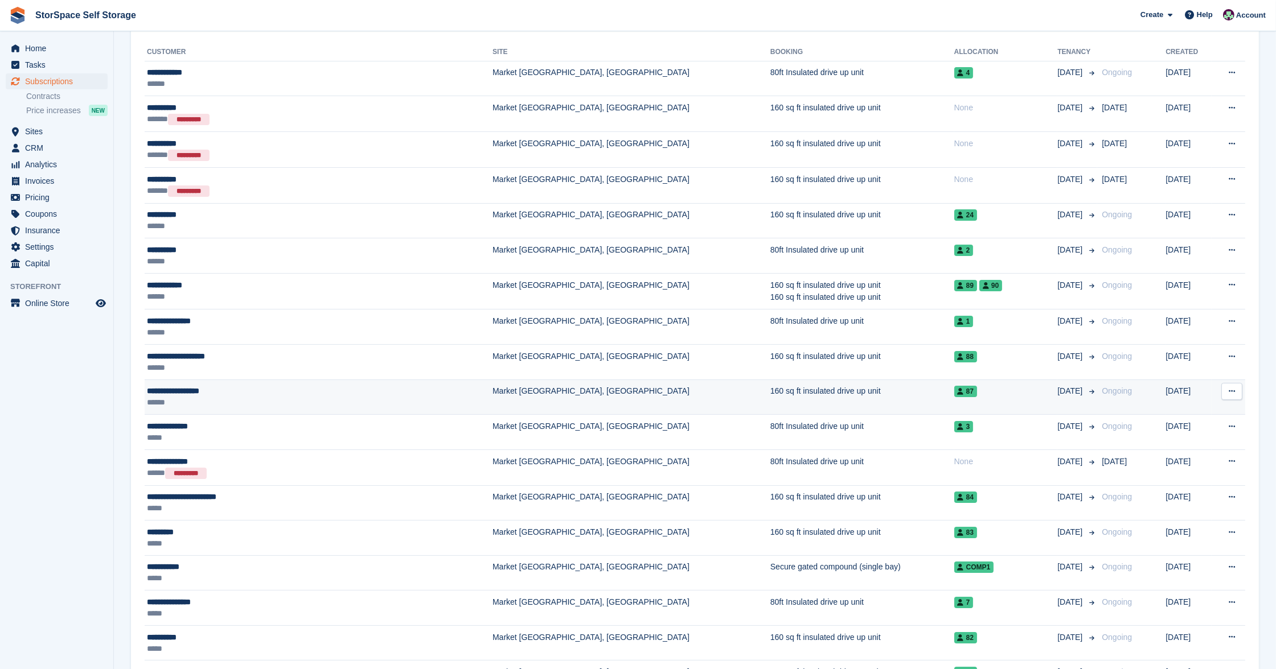
click at [203, 397] on div "******" at bounding box center [269, 402] width 244 height 11
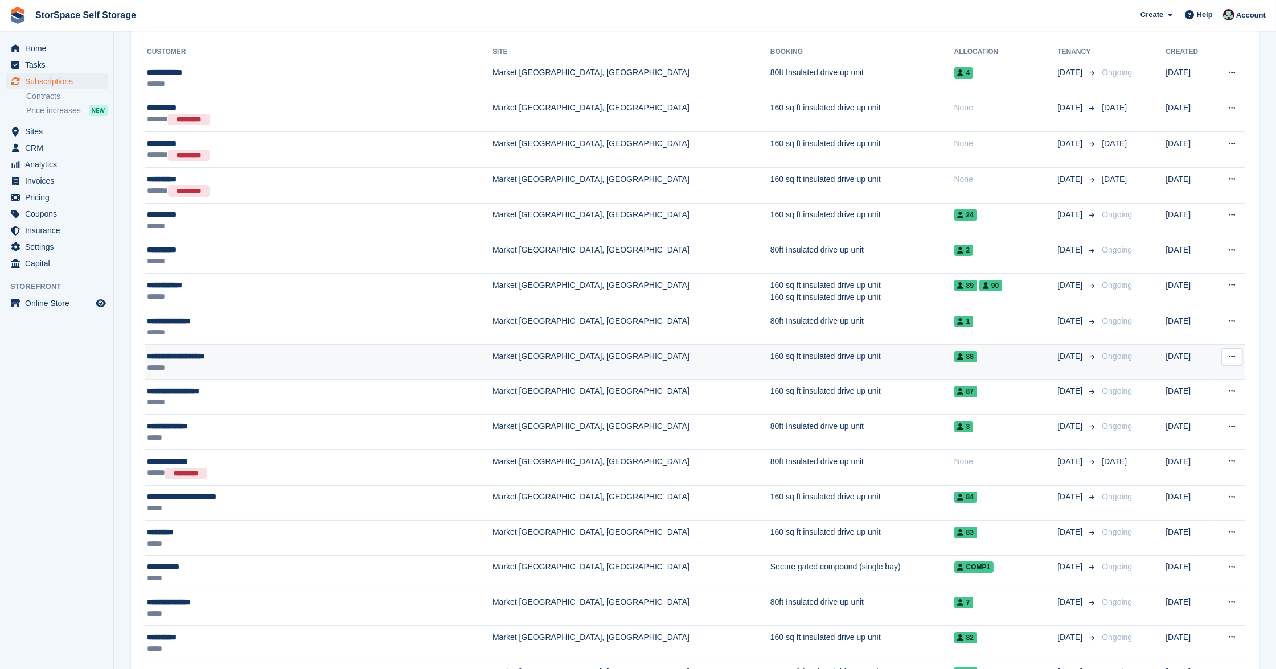
click at [221, 357] on div "**********" at bounding box center [269, 356] width 244 height 11
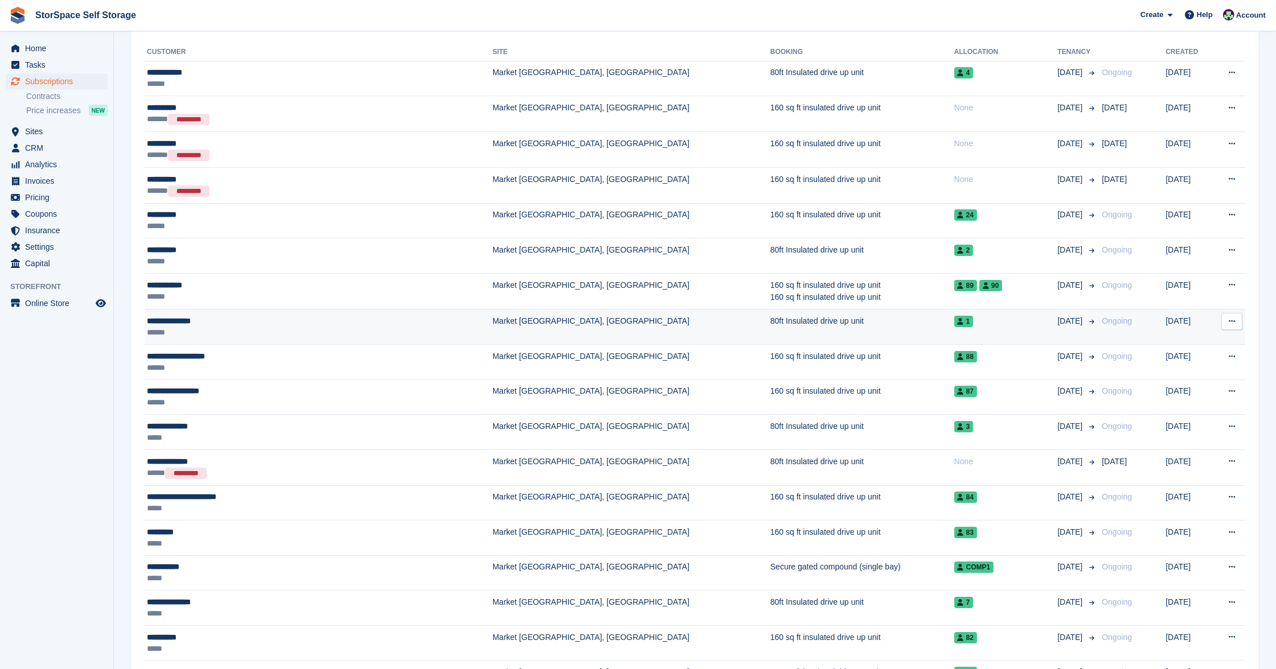
click at [232, 334] on div "******" at bounding box center [269, 332] width 244 height 11
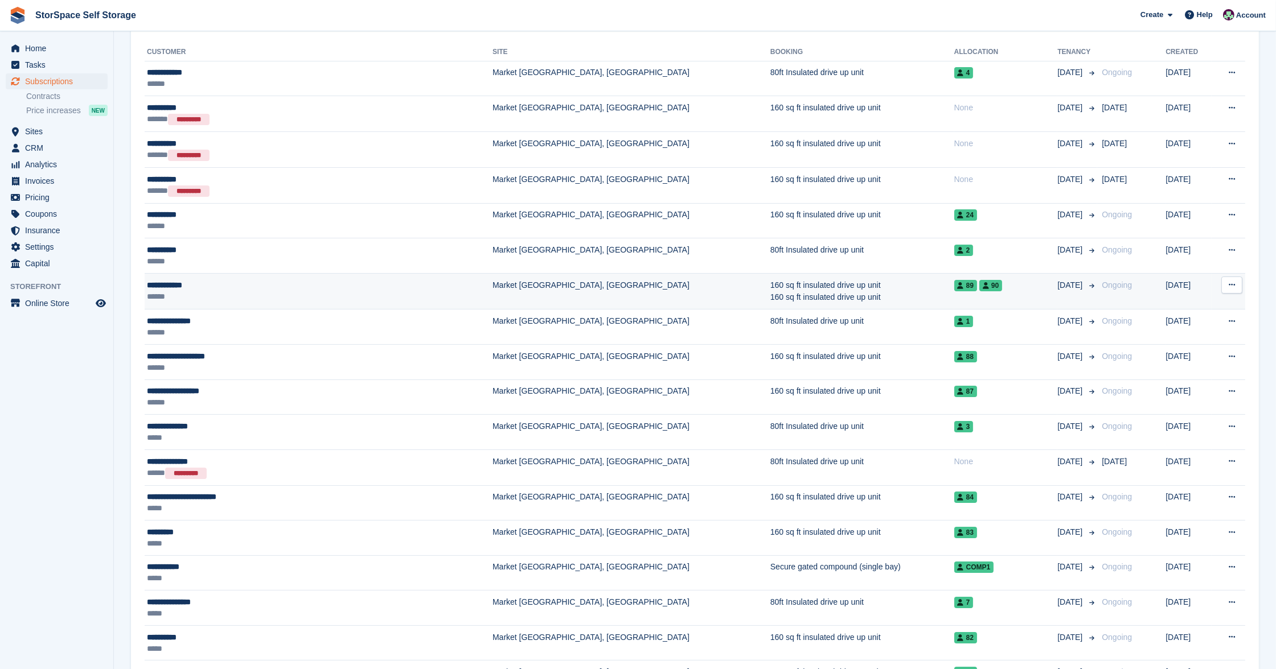
click at [244, 290] on div "**********" at bounding box center [269, 285] width 244 height 11
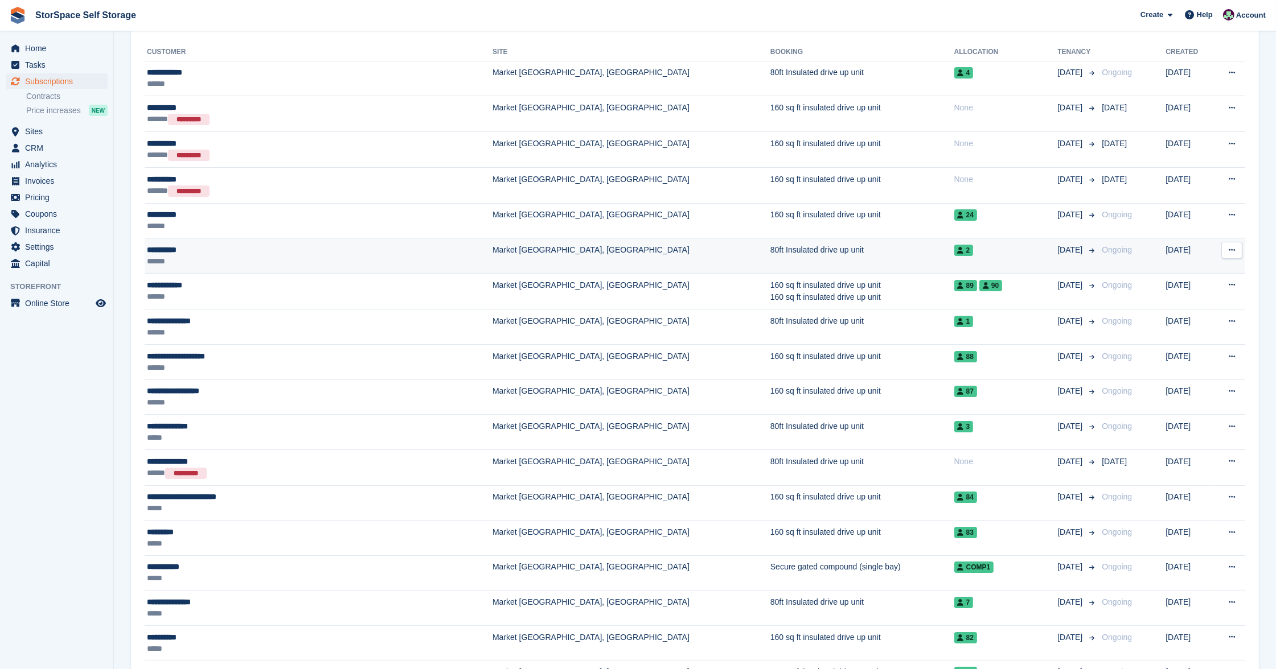
click at [230, 256] on div "******" at bounding box center [269, 261] width 244 height 11
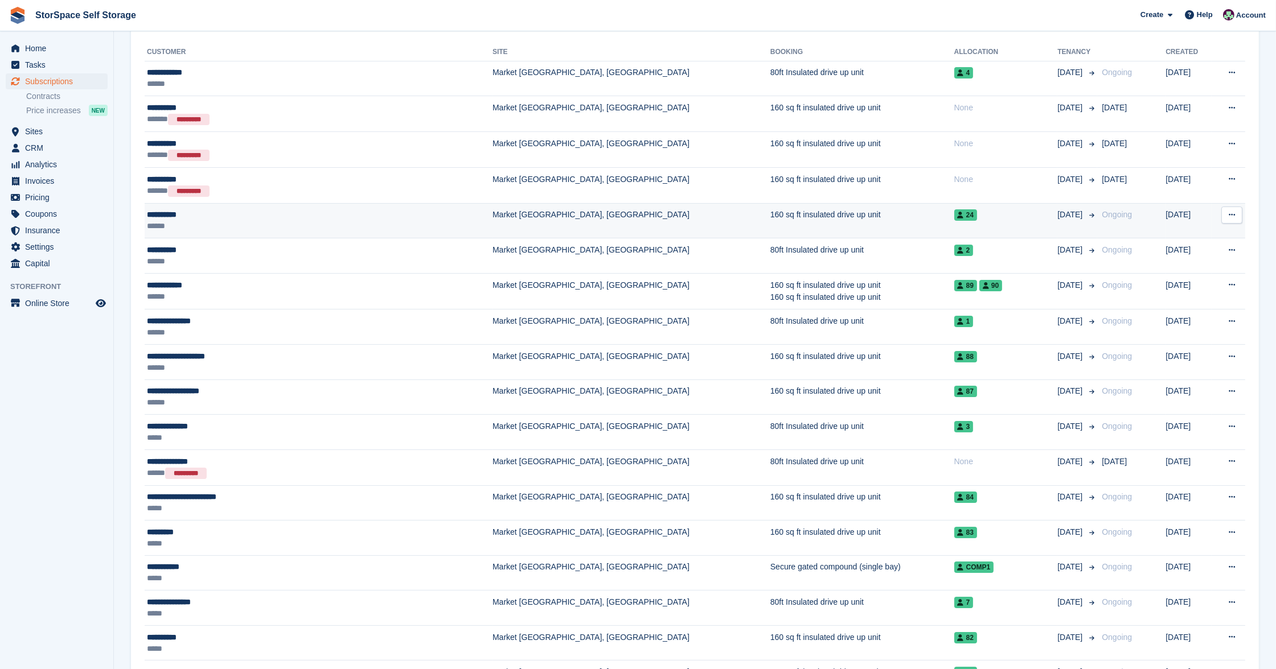
click at [254, 229] on div "******" at bounding box center [269, 225] width 244 height 11
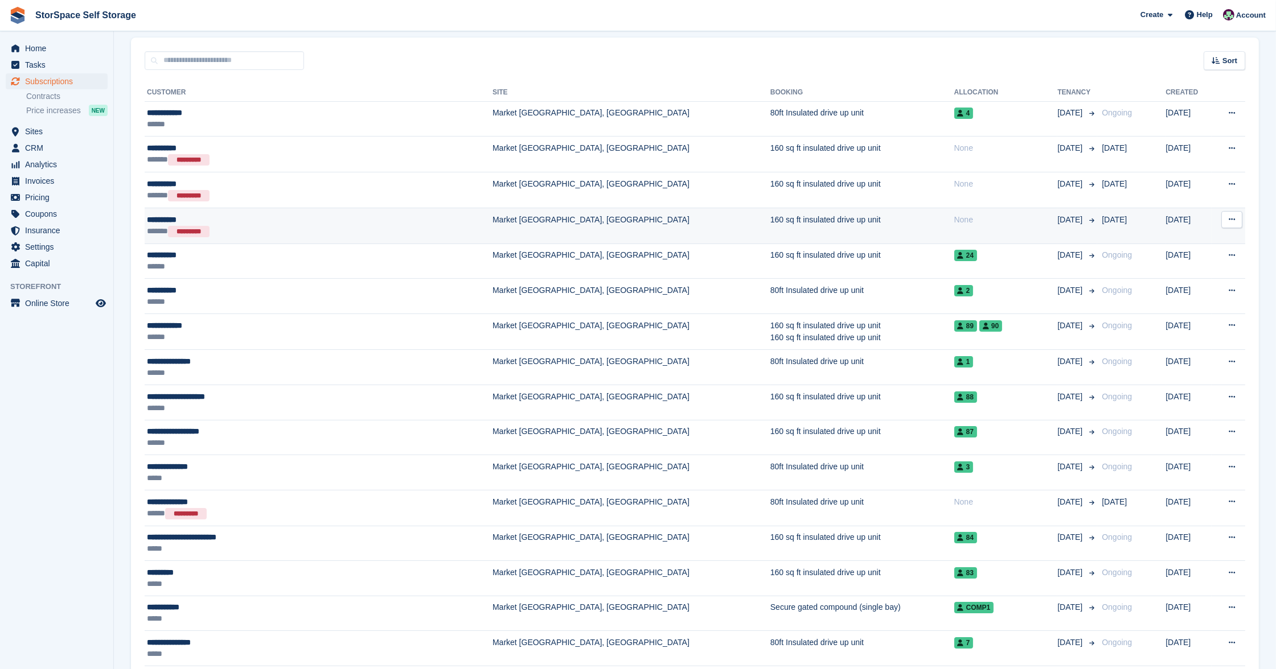
scroll to position [14, 0]
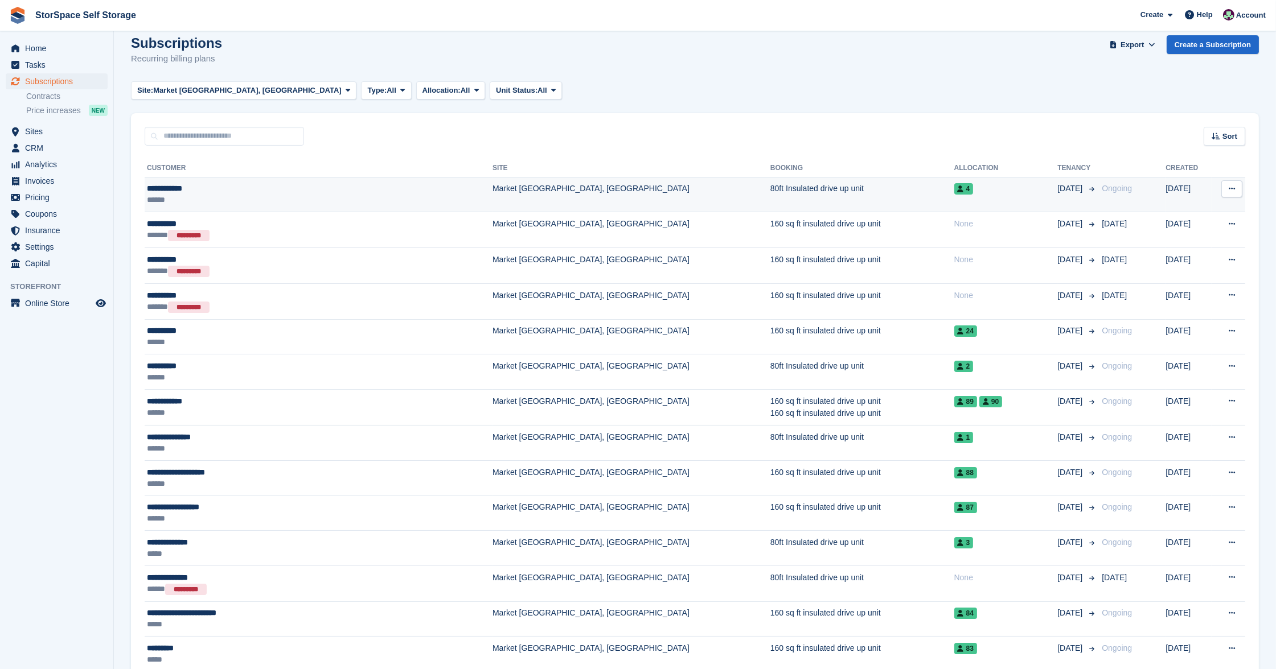
click at [241, 190] on div "**********" at bounding box center [269, 188] width 244 height 11
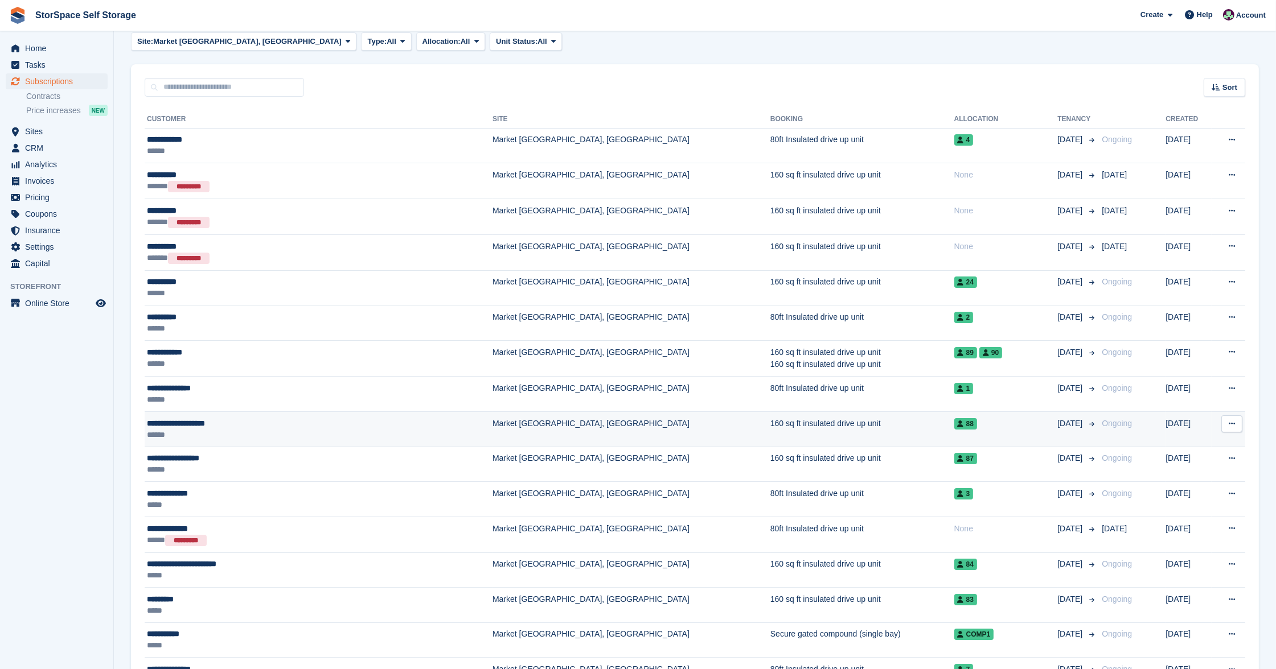
scroll to position [156, 0]
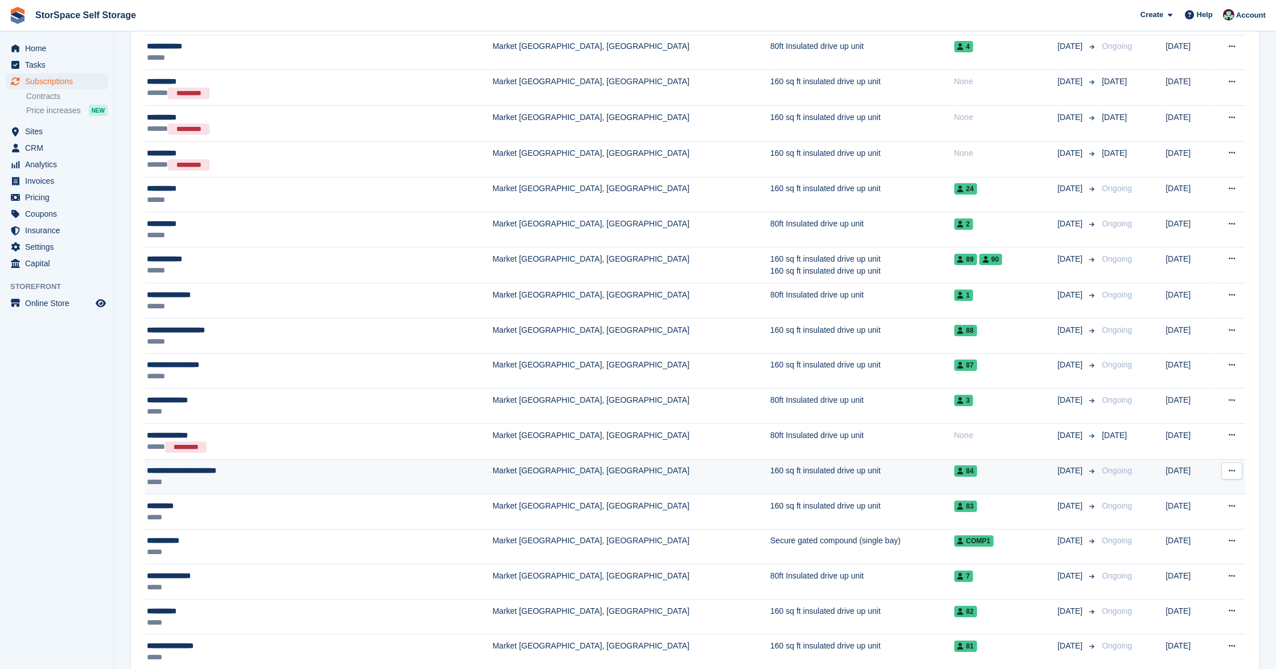
click at [295, 477] on div "*****" at bounding box center [269, 482] width 244 height 11
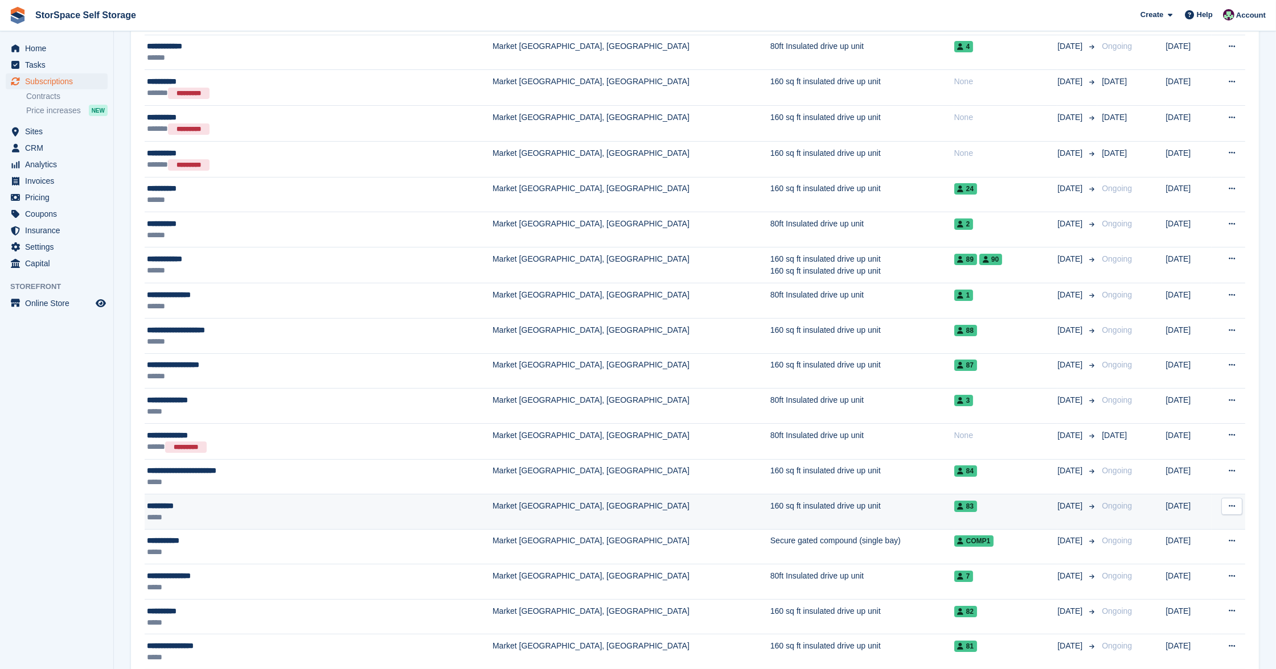
click at [222, 510] on div "*********" at bounding box center [269, 505] width 244 height 11
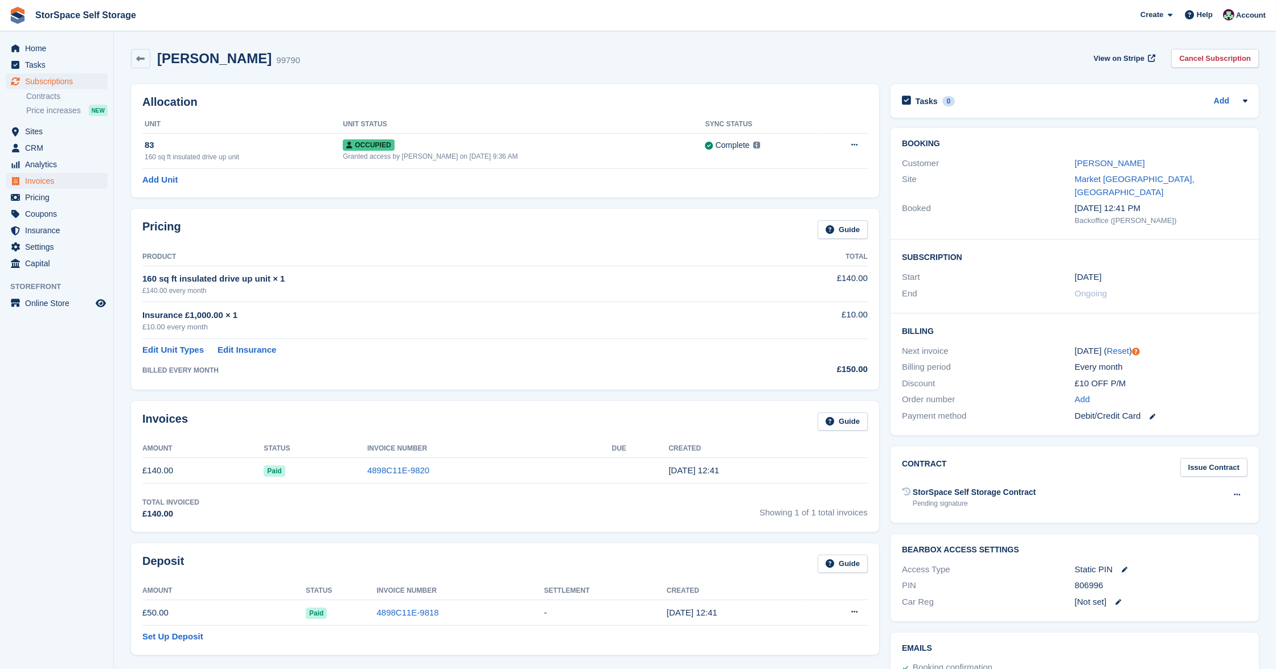
click at [47, 181] on span "Invoices" at bounding box center [59, 181] width 68 height 16
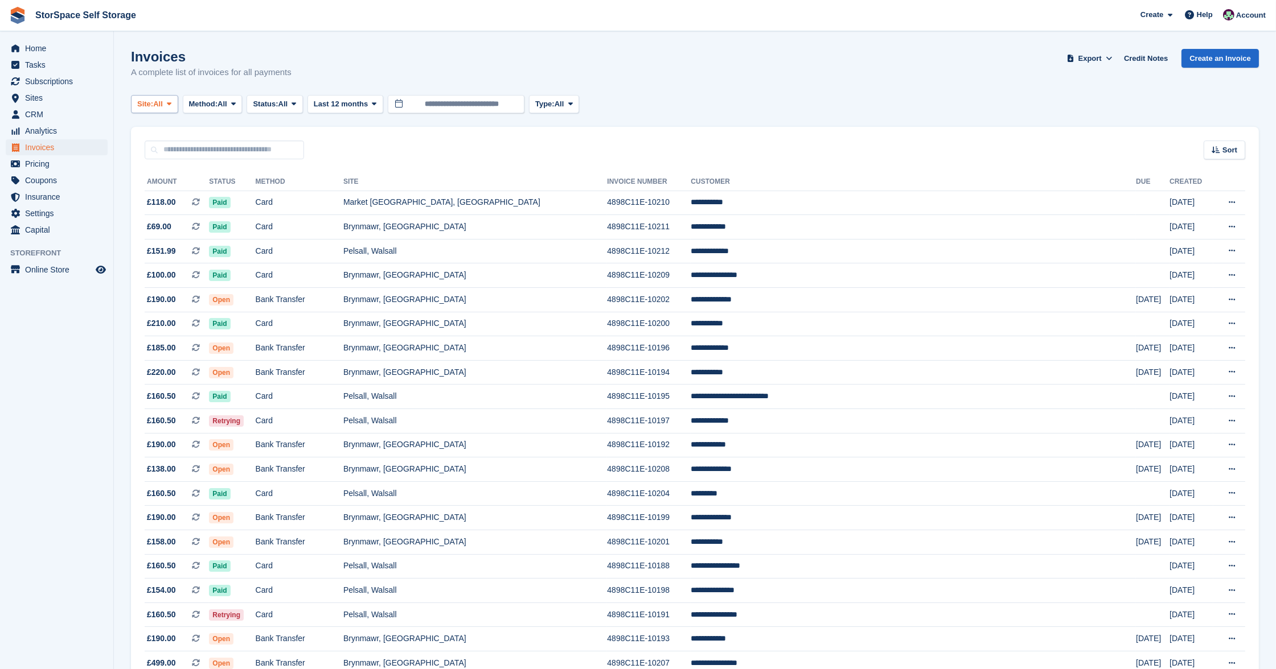
click at [172, 95] on button "Site: All" at bounding box center [154, 104] width 47 height 19
click at [169, 167] on link "Pelsall, Walsall" at bounding box center [248, 172] width 225 height 20
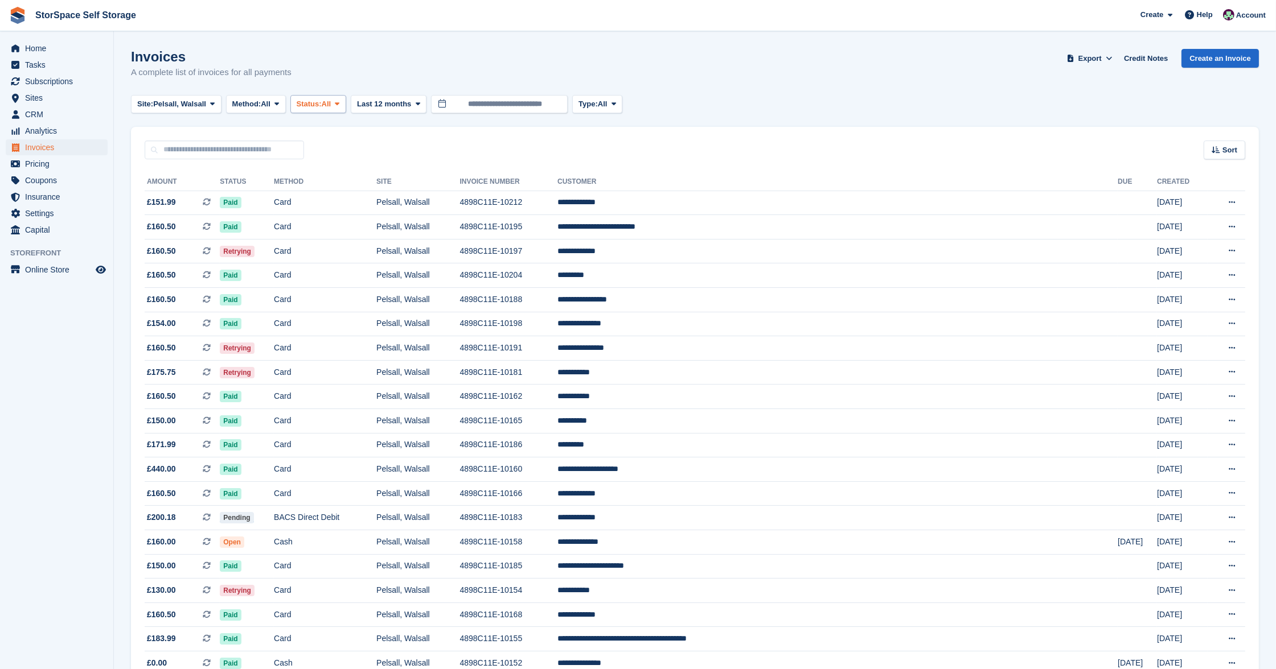
click at [320, 108] on span "Status:" at bounding box center [309, 103] width 25 height 11
click at [340, 192] on link "Open" at bounding box center [344, 192] width 99 height 20
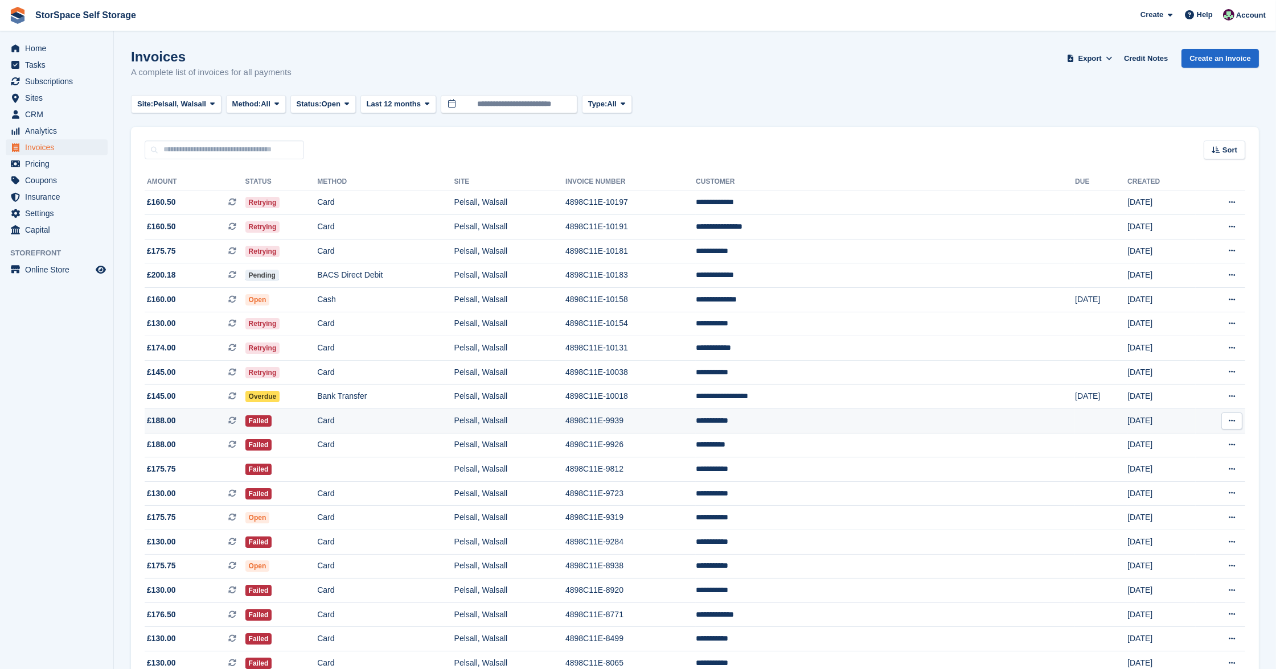
click at [454, 418] on td "Card" at bounding box center [385, 421] width 137 height 24
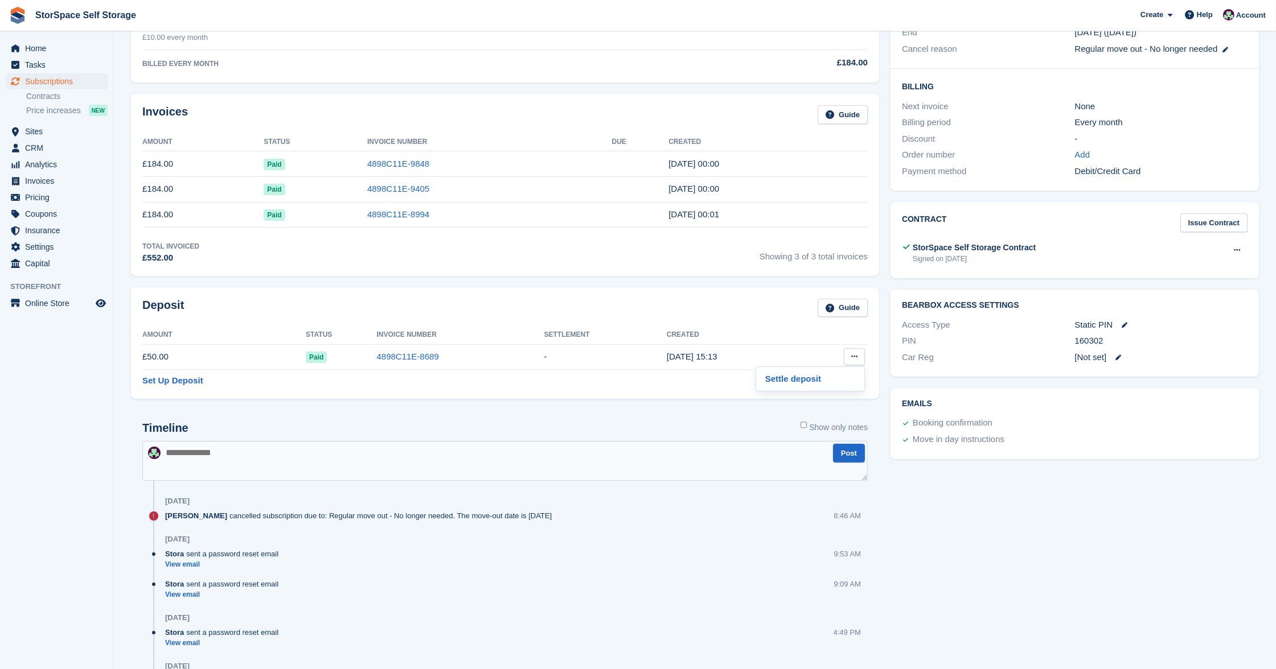
scroll to position [249, 0]
click at [35, 128] on span "Sites" at bounding box center [59, 132] width 68 height 16
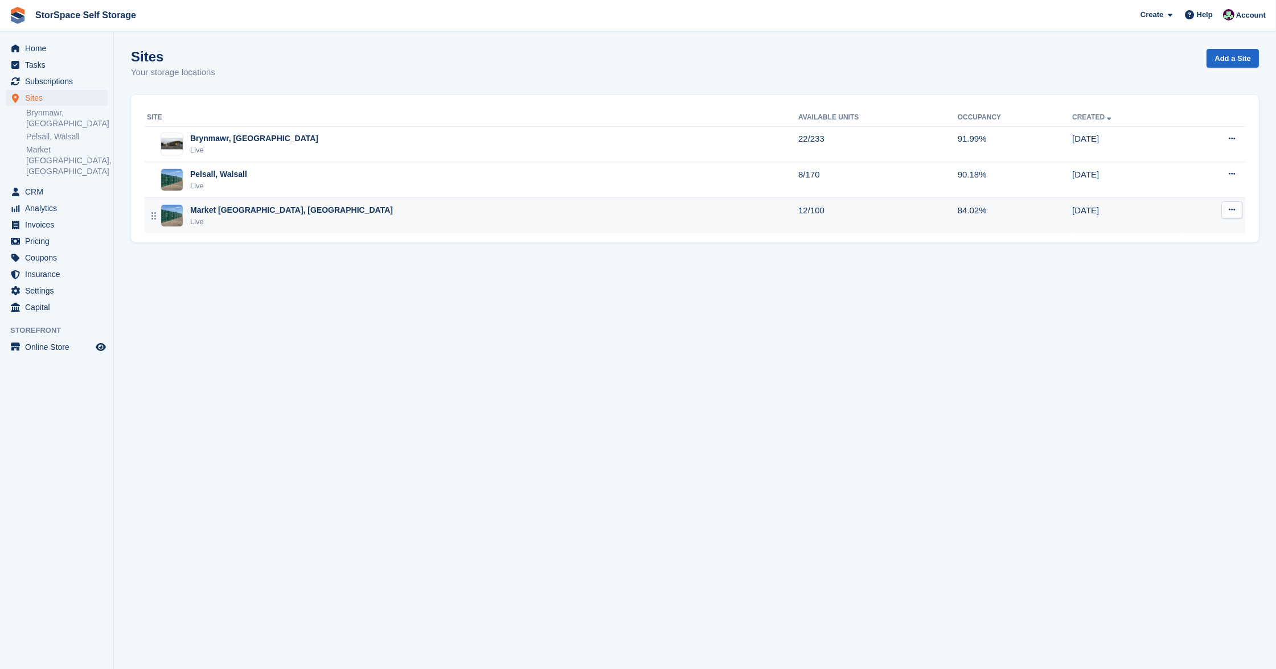
click at [328, 221] on div "Market Drayton, Shropshire Live" at bounding box center [472, 215] width 651 height 23
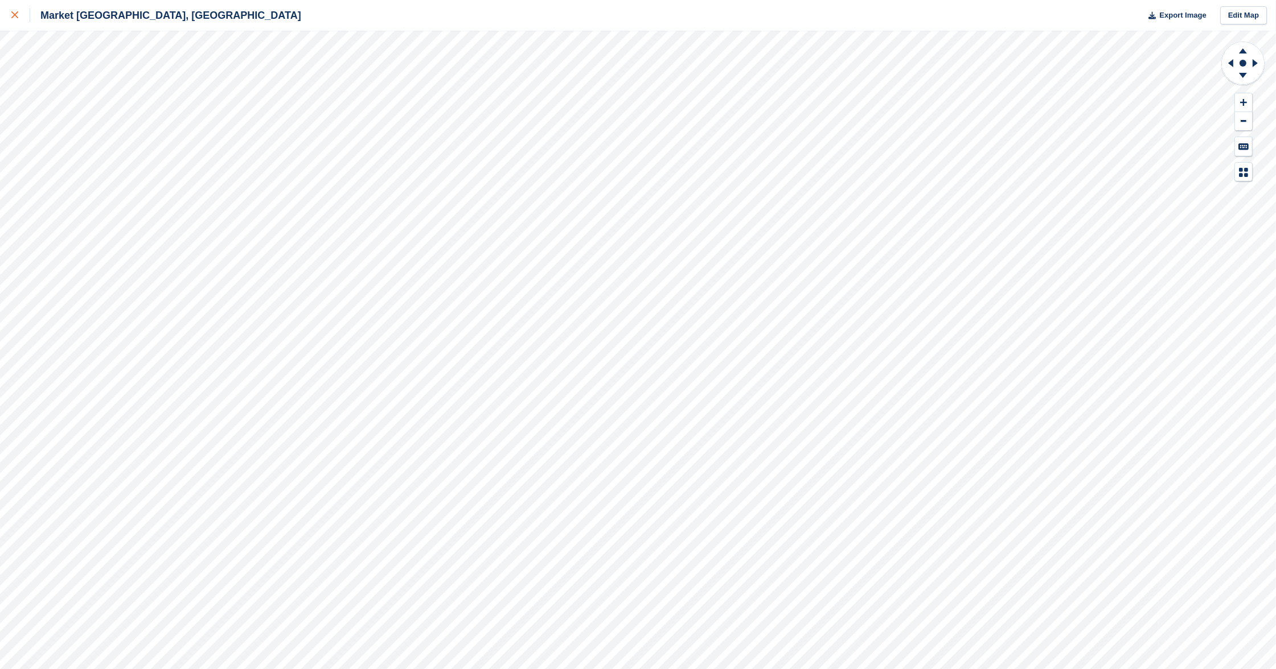
click at [9, 20] on link at bounding box center [15, 15] width 30 height 31
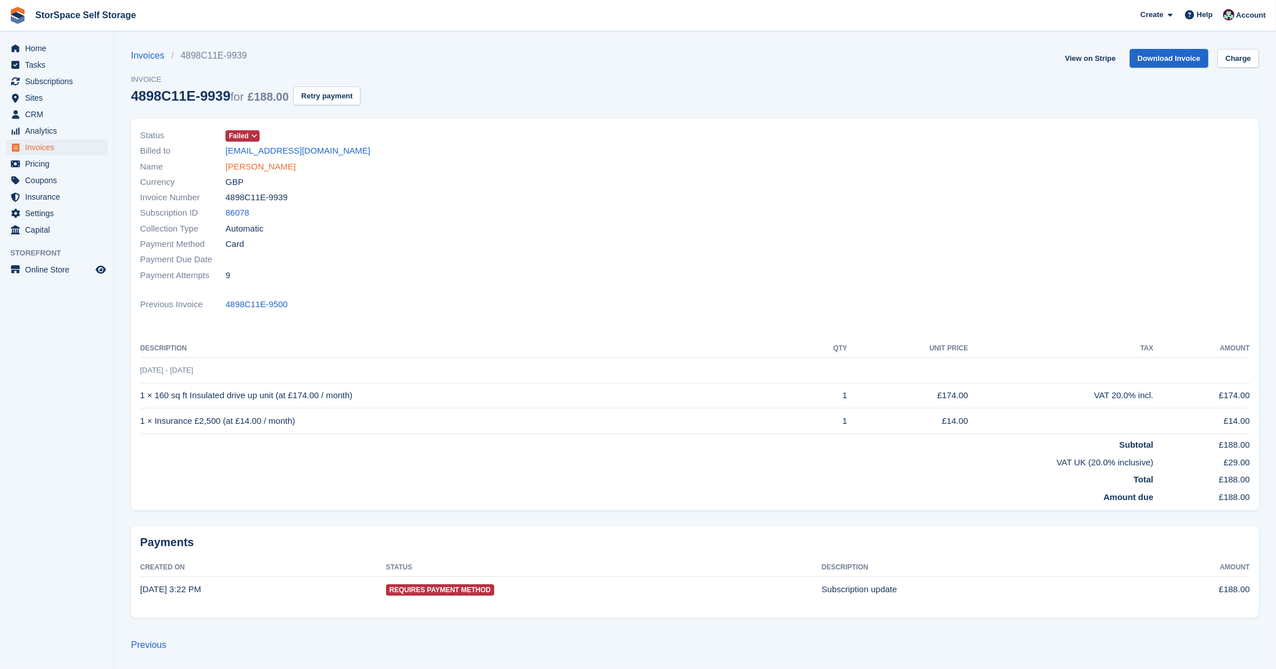
click at [257, 169] on link "[PERSON_NAME]" at bounding box center [260, 167] width 70 height 13
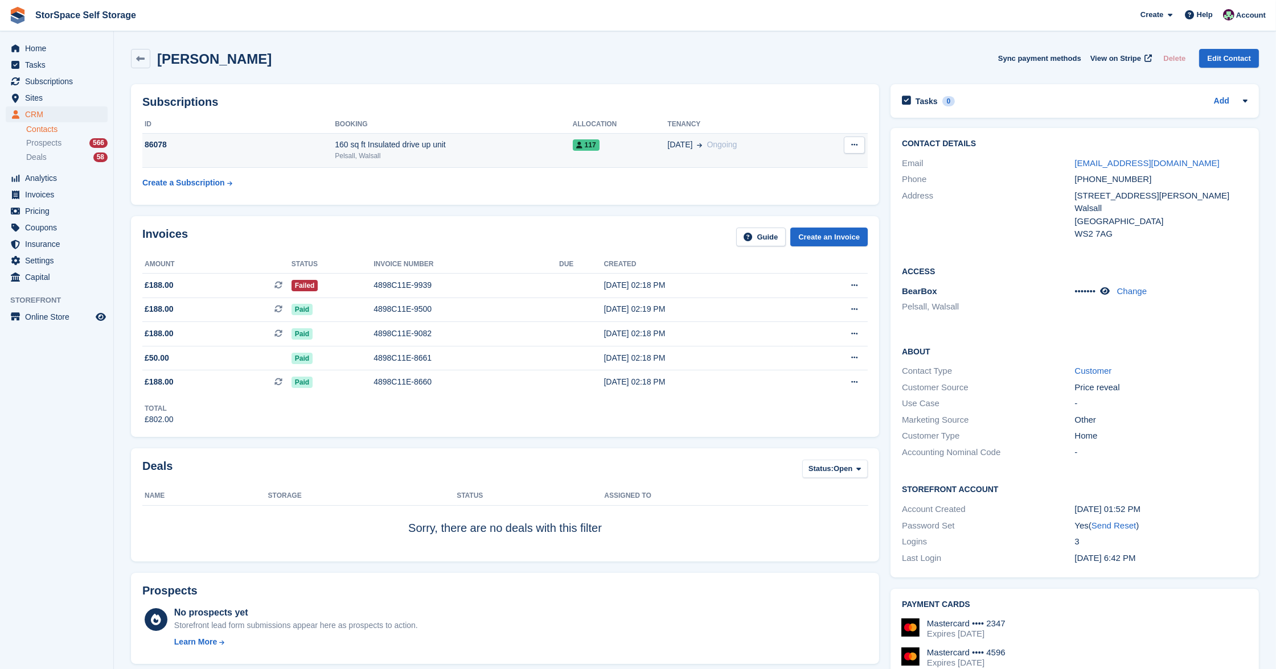
click at [853, 141] on icon at bounding box center [854, 144] width 6 height 7
click at [526, 156] on div "Pelsall, Walsall" at bounding box center [453, 156] width 237 height 10
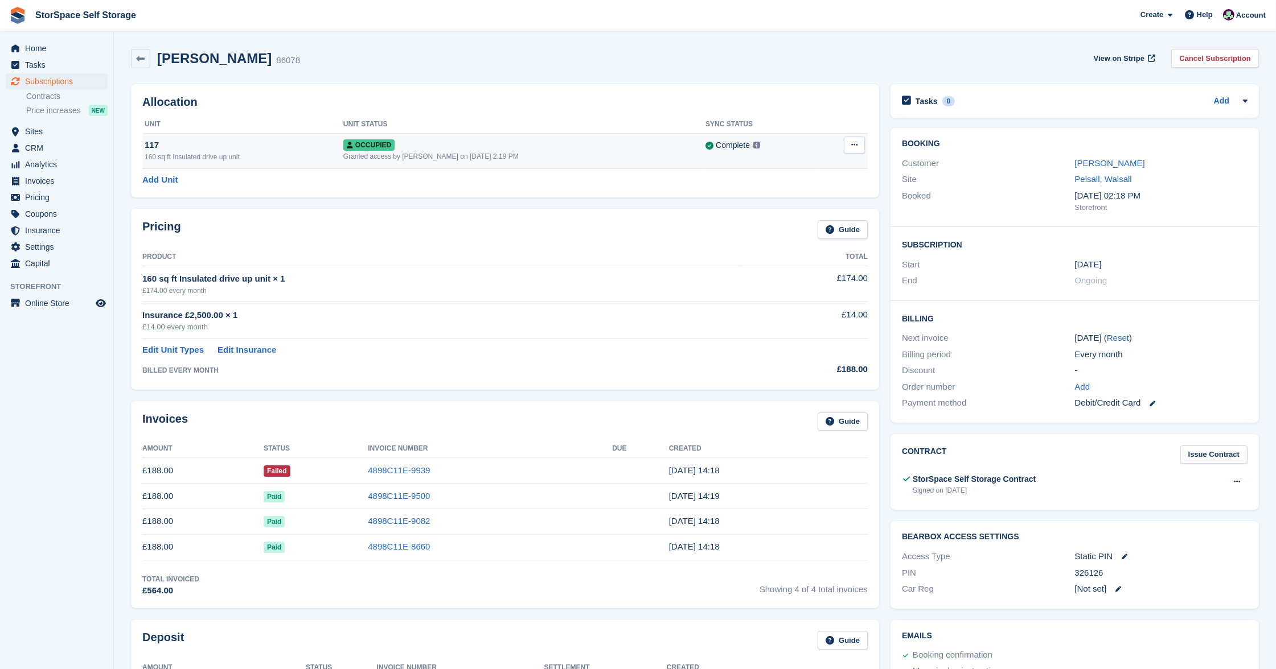
click at [852, 141] on button at bounding box center [854, 145] width 21 height 17
click at [578, 155] on div "Granted access by [PERSON_NAME] on [DATE] 2:19 PM" at bounding box center [524, 156] width 362 height 10
click at [855, 150] on button at bounding box center [854, 145] width 21 height 17
click at [822, 162] on p "Overlock" at bounding box center [810, 167] width 99 height 15
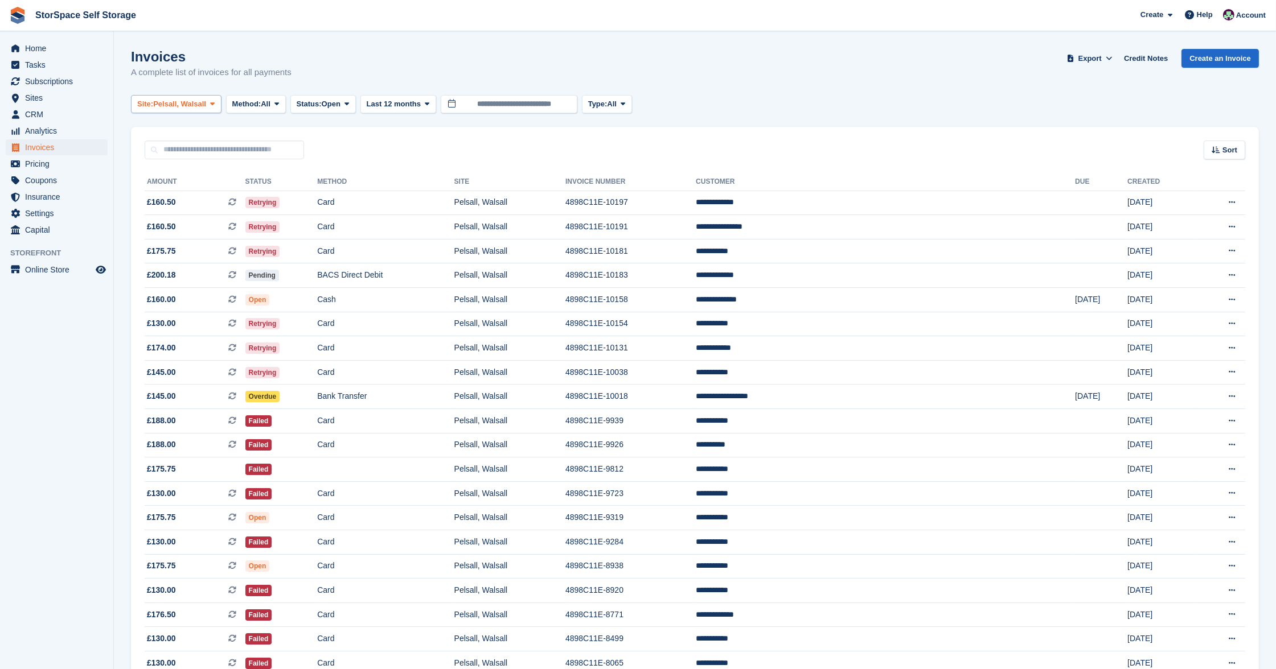
click at [195, 105] on span "Pelsall, Walsall" at bounding box center [179, 103] width 53 height 11
click at [196, 188] on link "Market [GEOGRAPHIC_DATA], [GEOGRAPHIC_DATA]" at bounding box center [248, 192] width 225 height 20
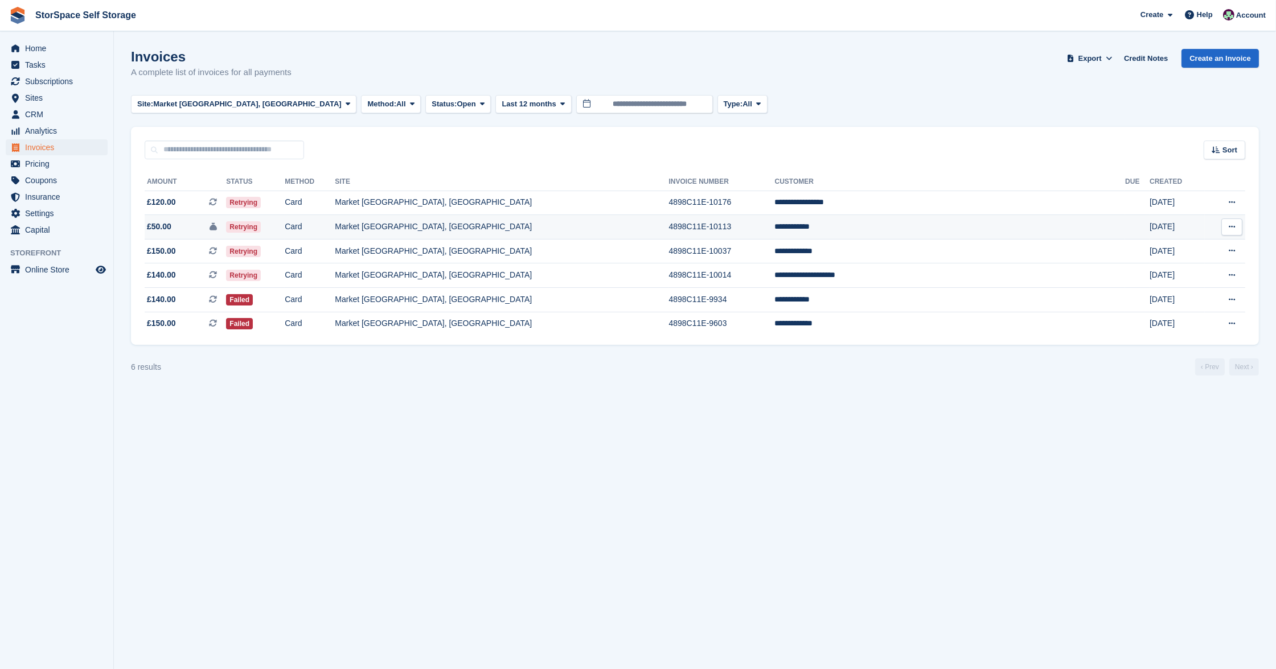
click at [775, 222] on td "4898C11E-10113" at bounding box center [722, 227] width 106 height 24
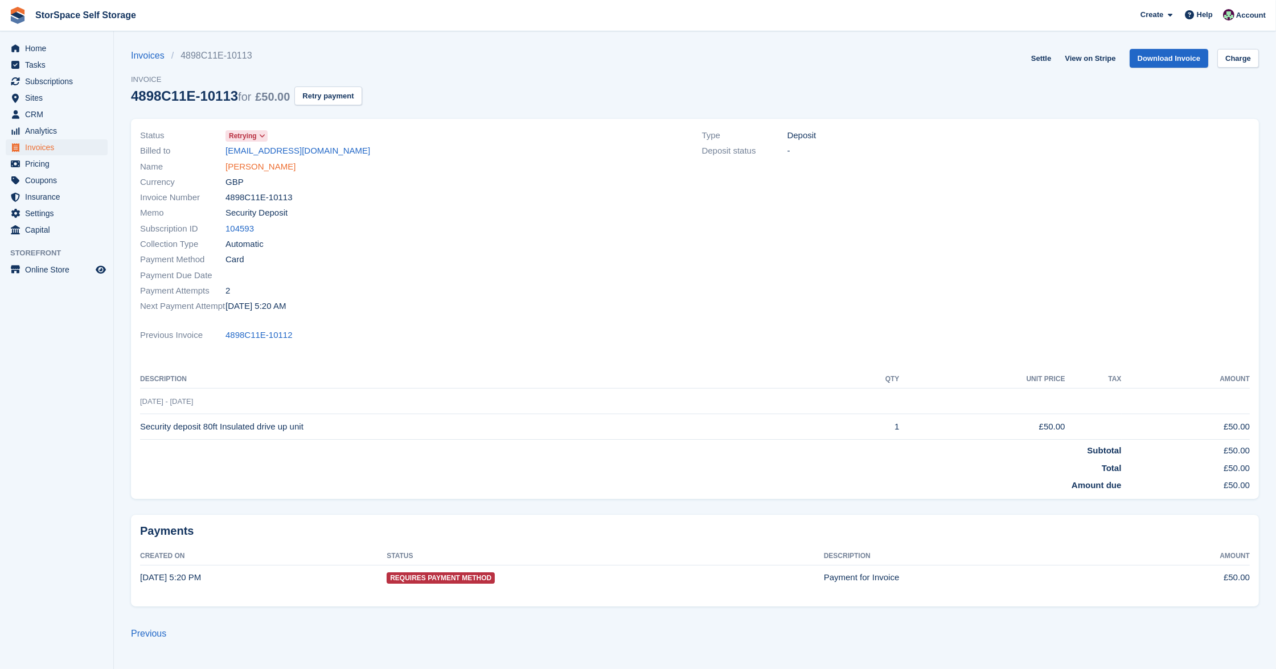
click at [260, 164] on link "[PERSON_NAME]" at bounding box center [260, 167] width 70 height 13
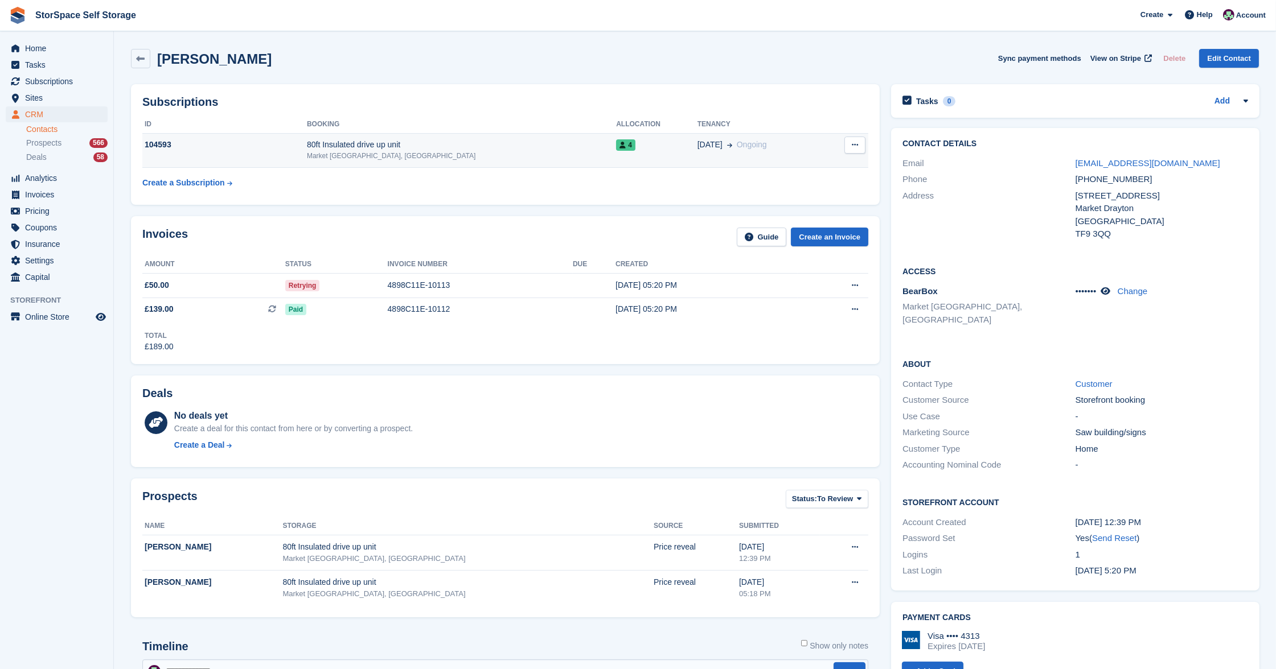
click at [276, 150] on div "104593" at bounding box center [224, 145] width 165 height 12
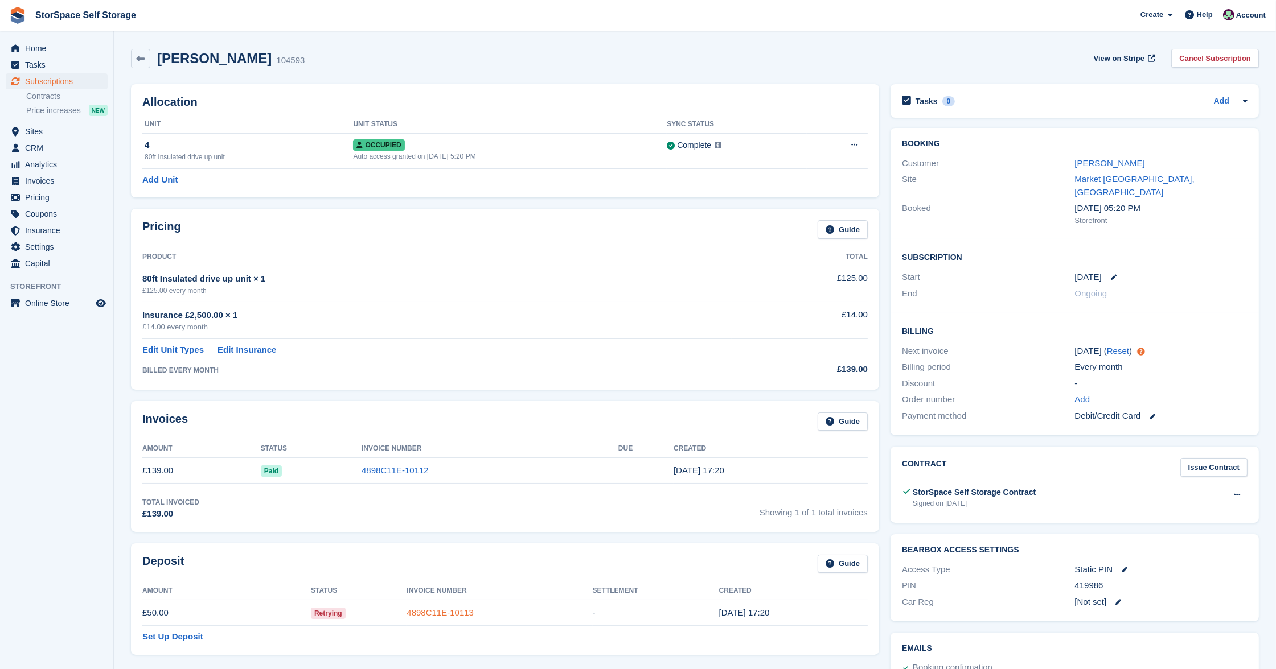
click at [438, 610] on link "4898C11E-10113" at bounding box center [439, 613] width 67 height 10
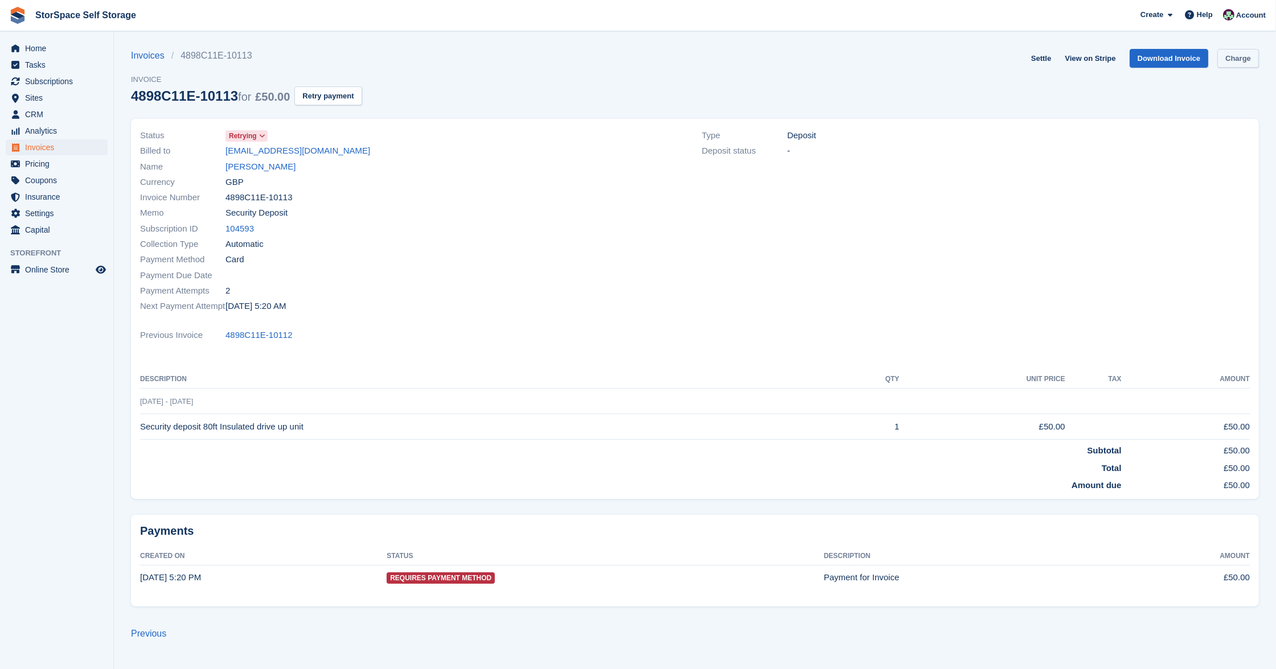
click at [1235, 56] on link "Charge" at bounding box center [1238, 58] width 42 height 19
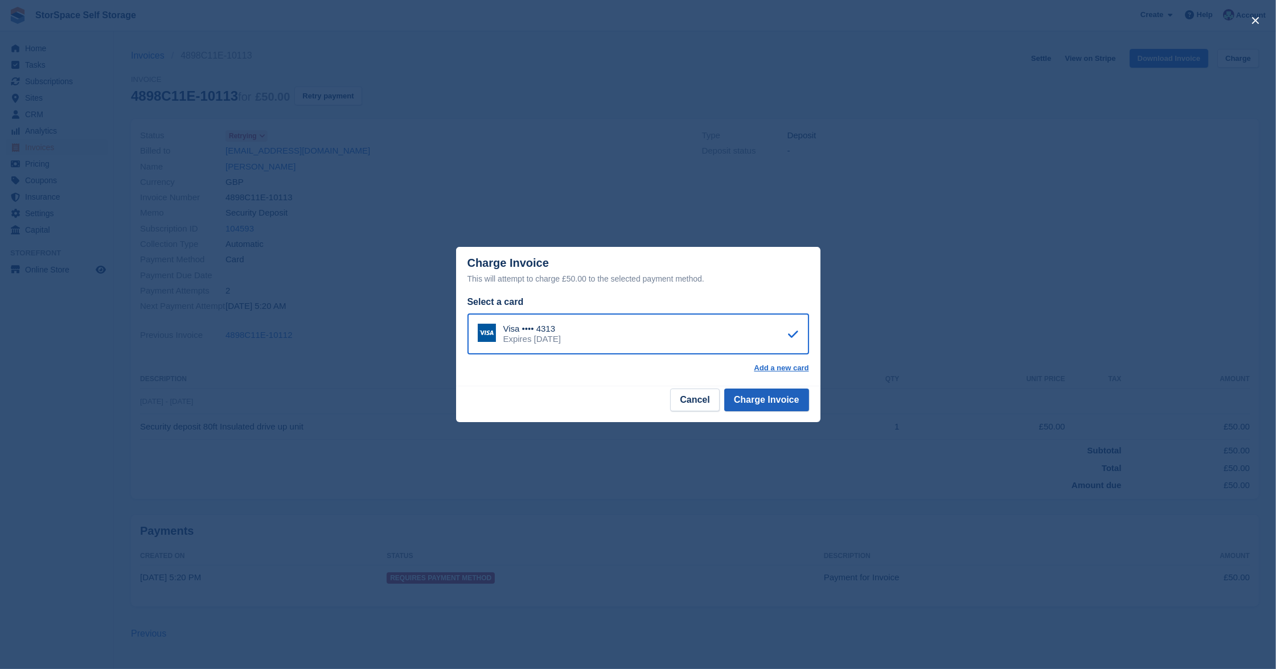
click at [775, 391] on button "Charge Invoice" at bounding box center [766, 400] width 85 height 23
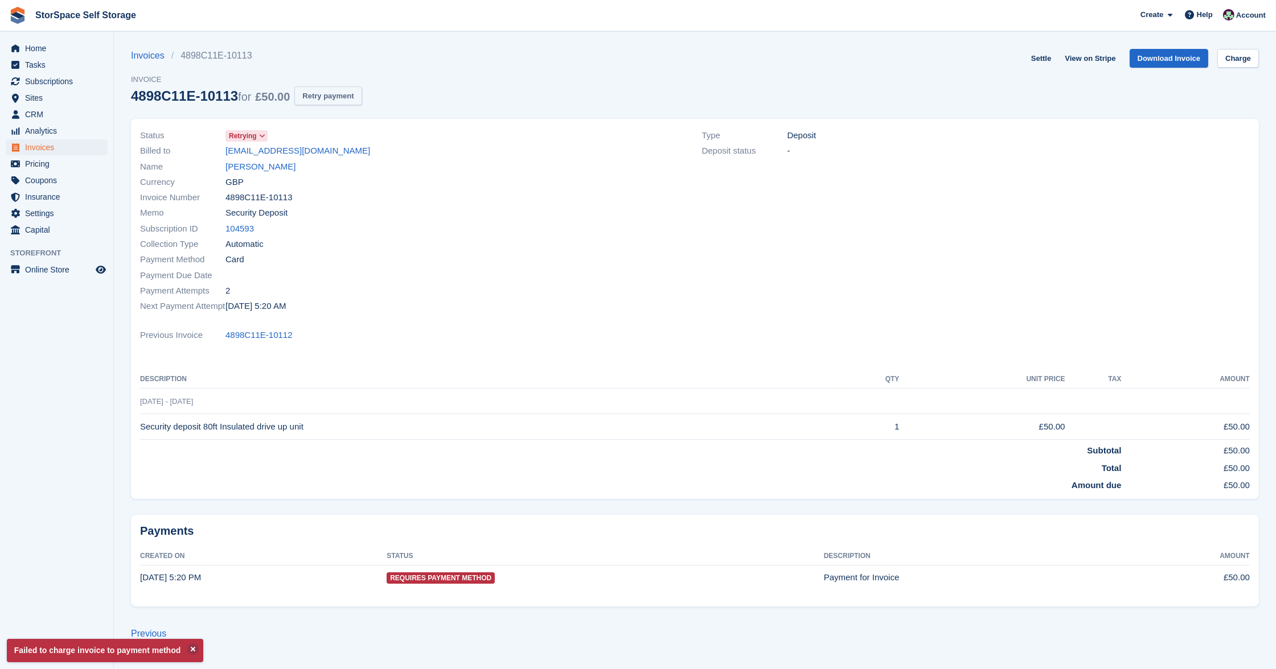
click at [352, 93] on button "Retry payment" at bounding box center [327, 96] width 67 height 19
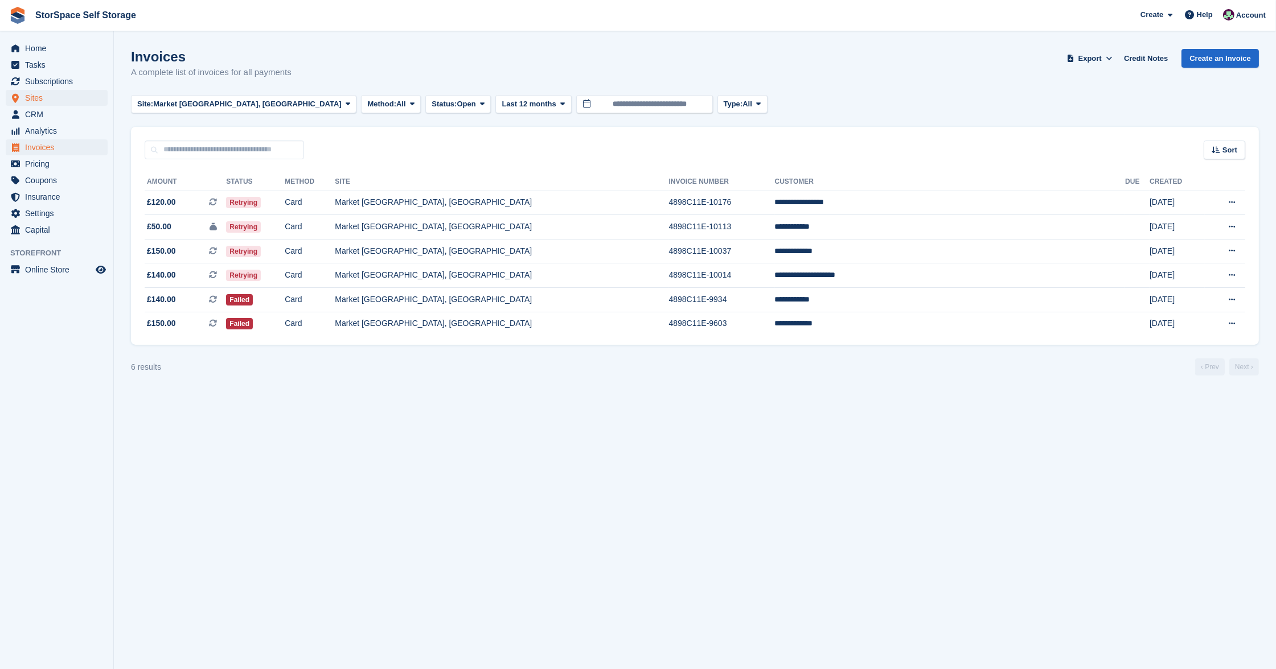
click at [39, 98] on span "Sites" at bounding box center [59, 98] width 68 height 16
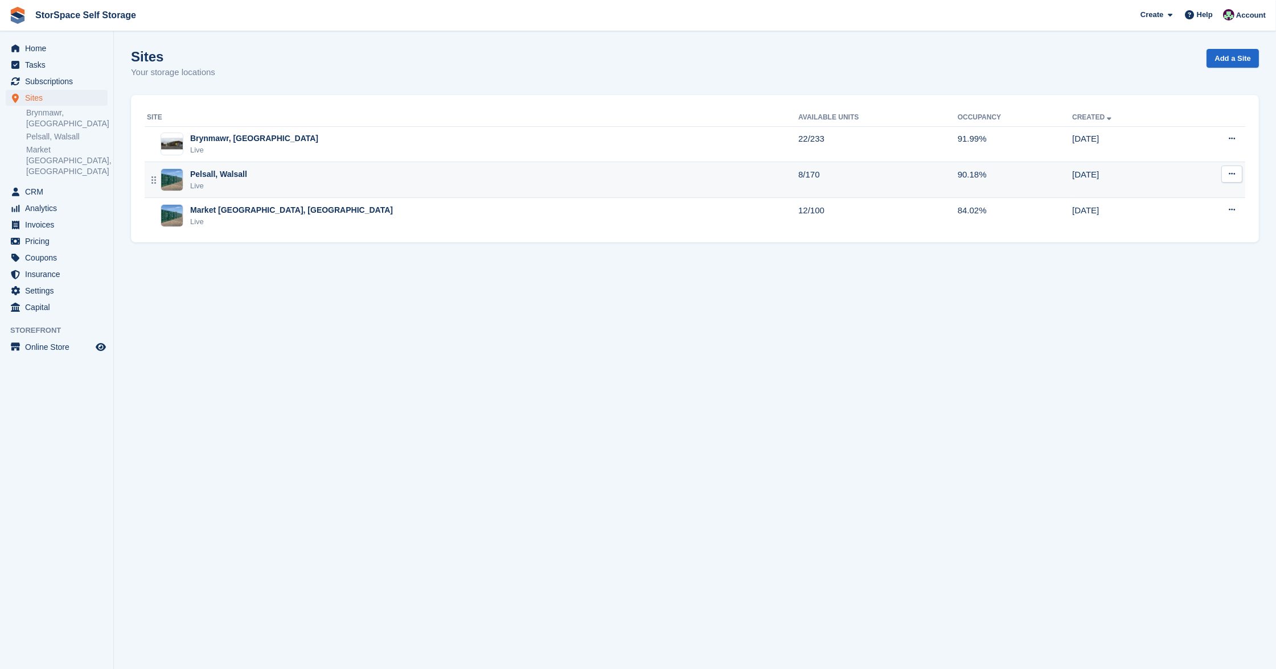
click at [263, 183] on div "Pelsall, Walsall Live" at bounding box center [472, 180] width 651 height 23
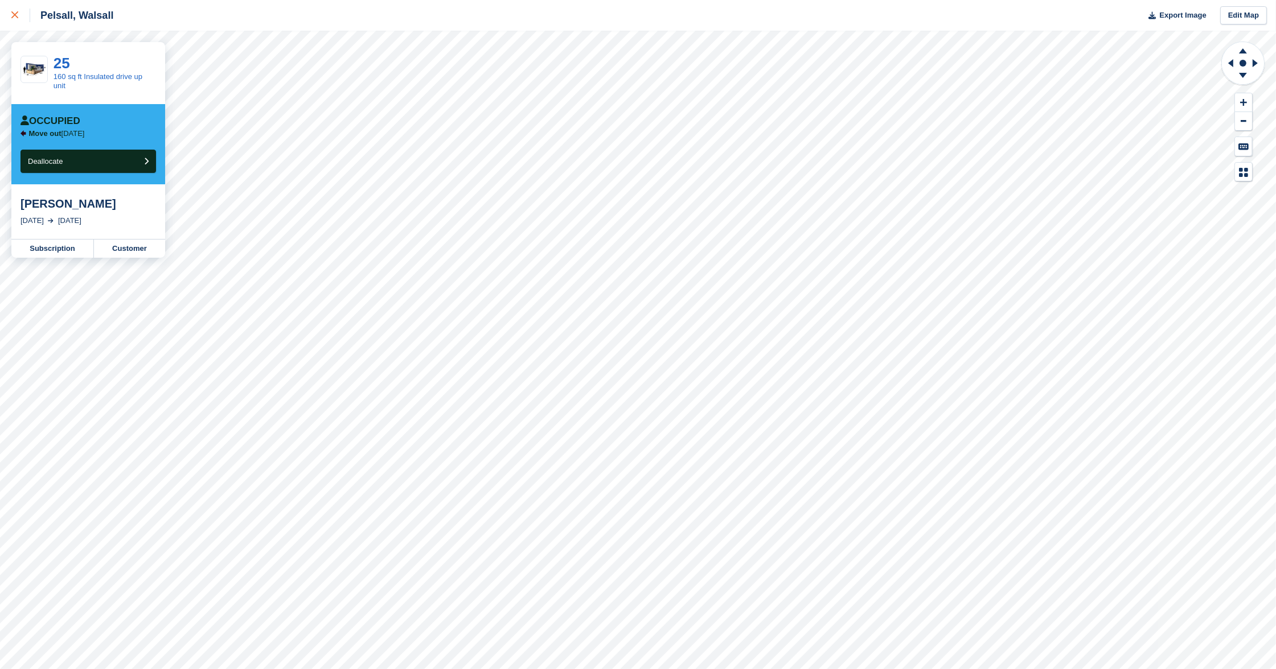
click at [22, 16] on div at bounding box center [20, 16] width 19 height 14
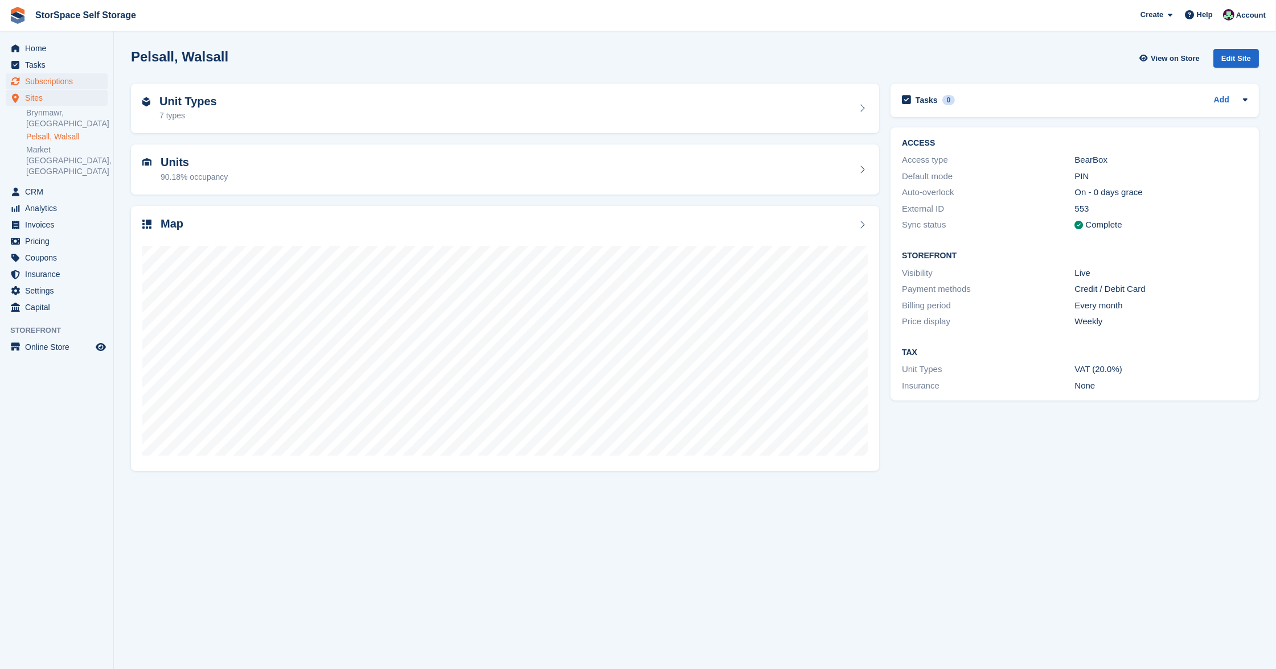
click at [46, 85] on span "Subscriptions" at bounding box center [59, 81] width 68 height 16
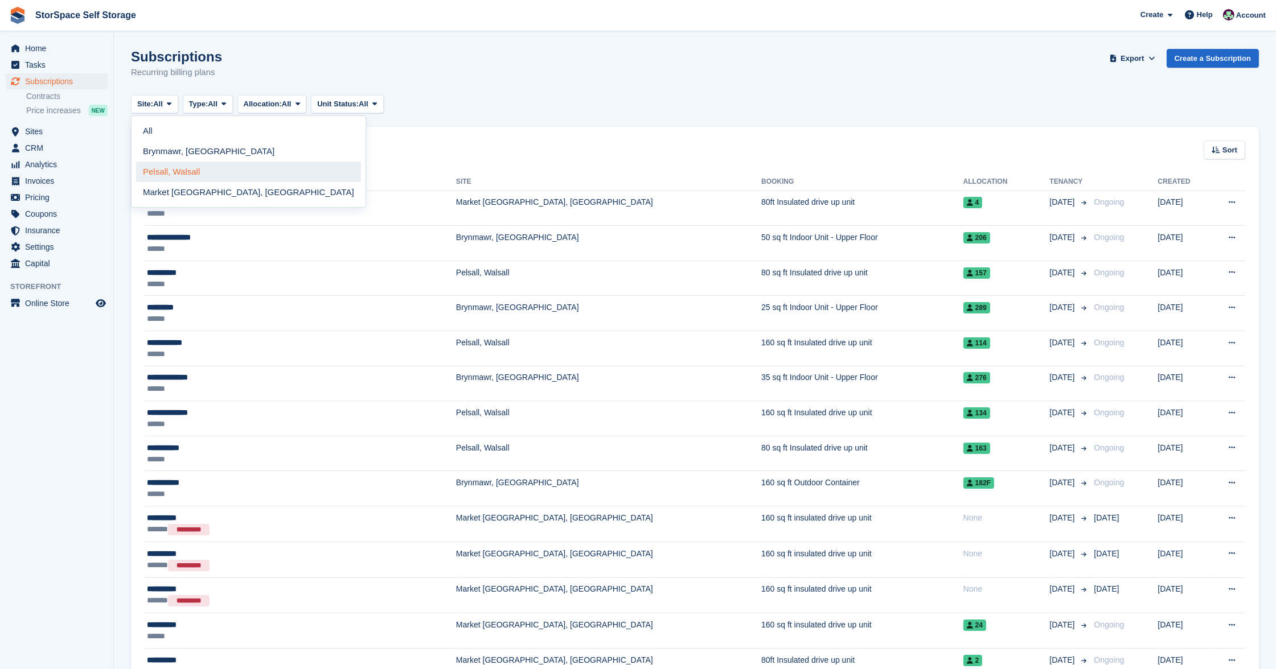
click at [183, 170] on link "Pelsall, Walsall" at bounding box center [248, 172] width 225 height 20
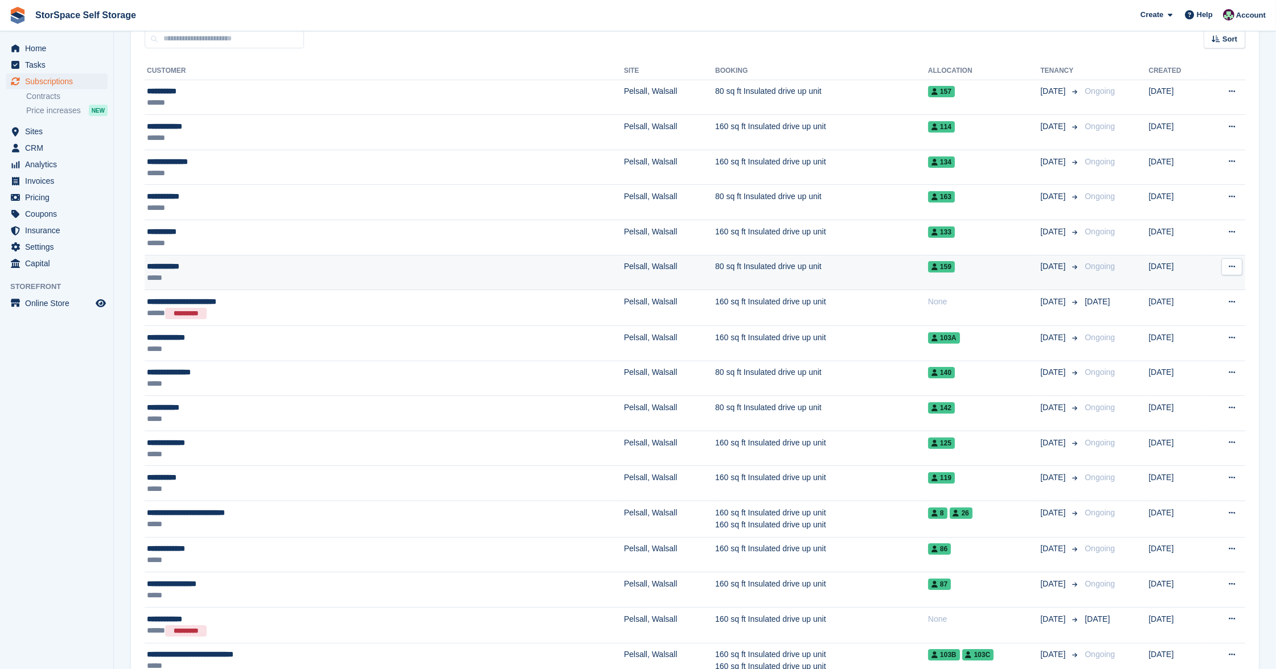
scroll to position [44, 0]
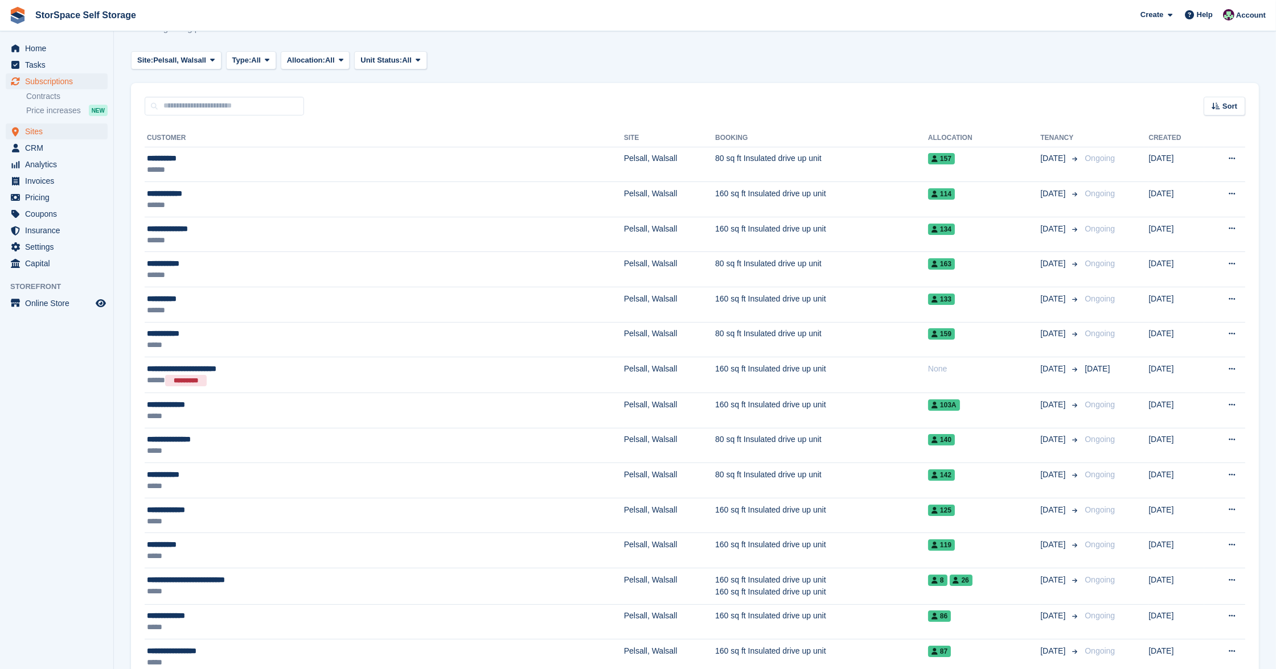
click at [43, 129] on span "Sites" at bounding box center [59, 132] width 68 height 16
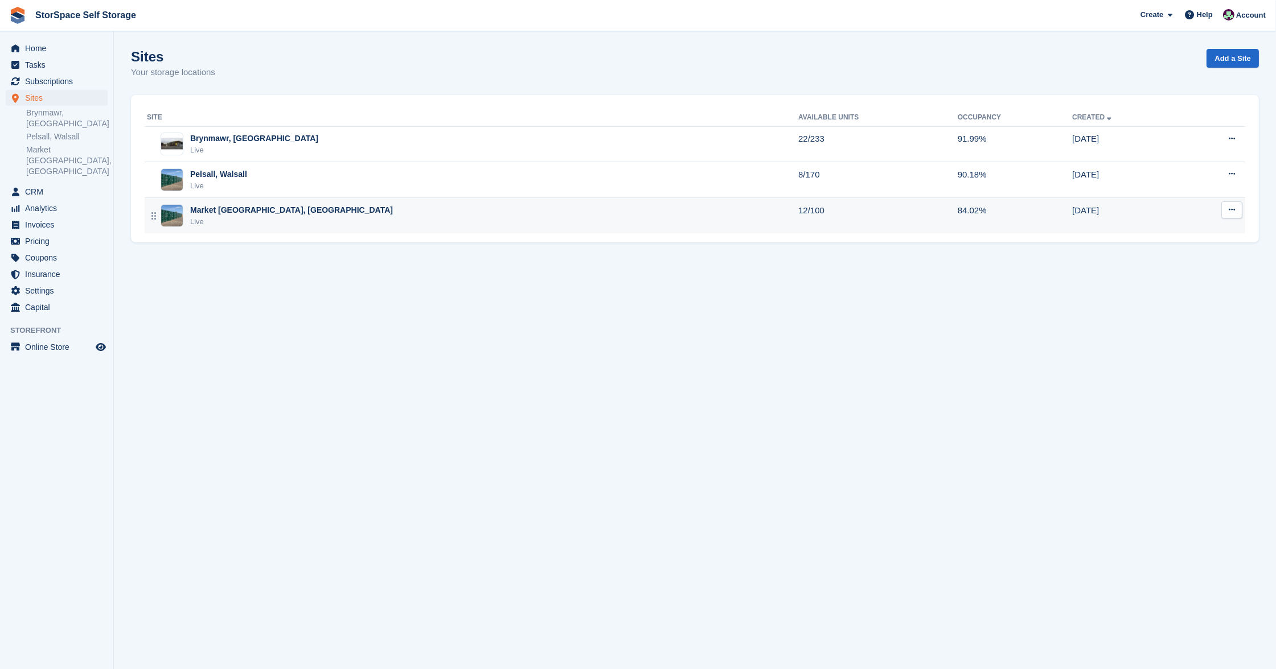
click at [339, 210] on div "Market Drayton, Shropshire Live" at bounding box center [472, 215] width 651 height 23
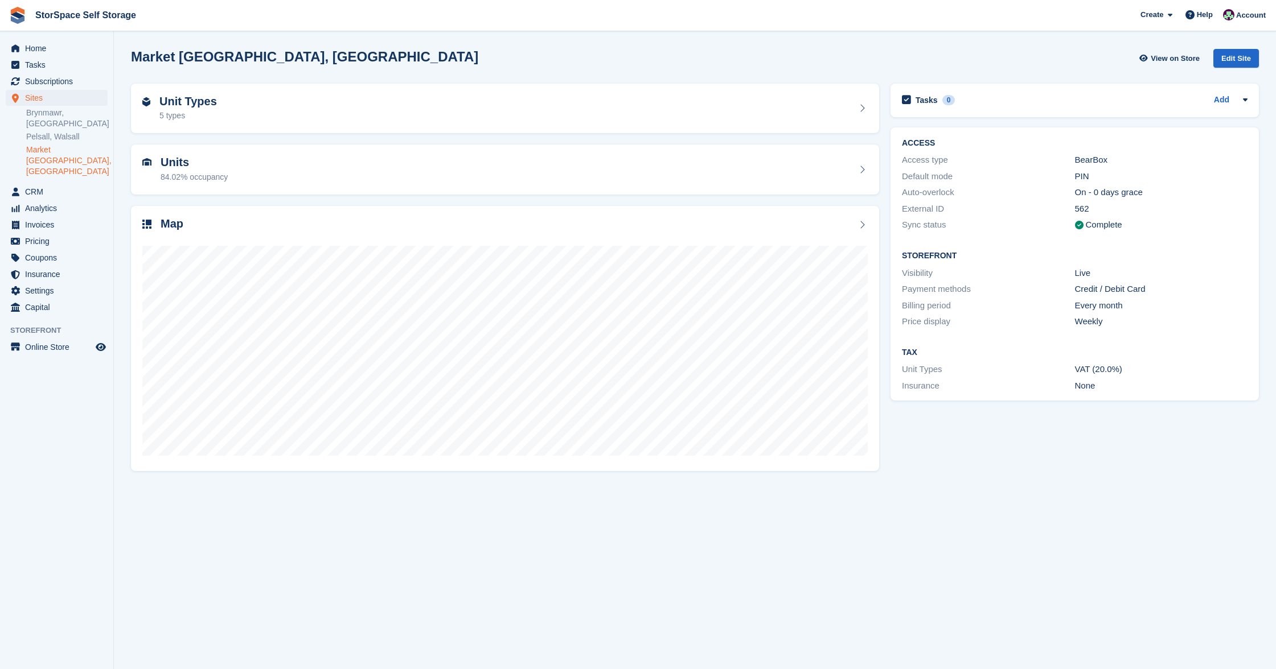
click at [36, 200] on span "Analytics" at bounding box center [59, 208] width 68 height 16
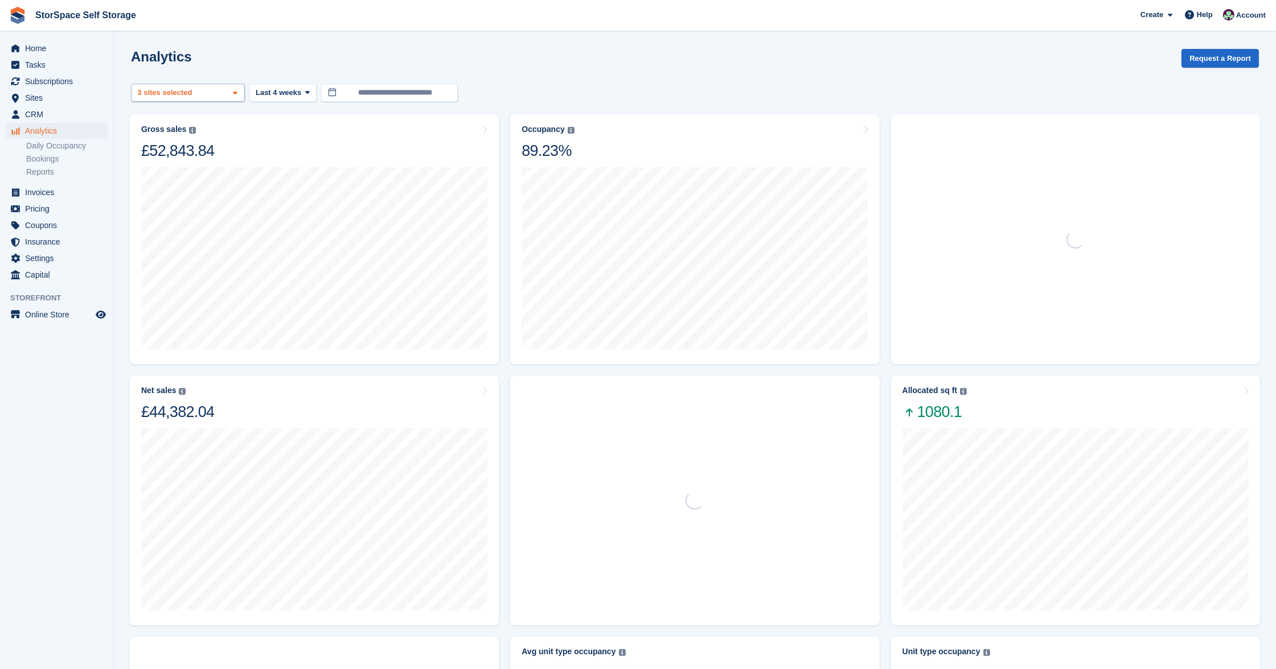
click at [196, 92] on div "3 sites selected" at bounding box center [165, 92] width 61 height 11
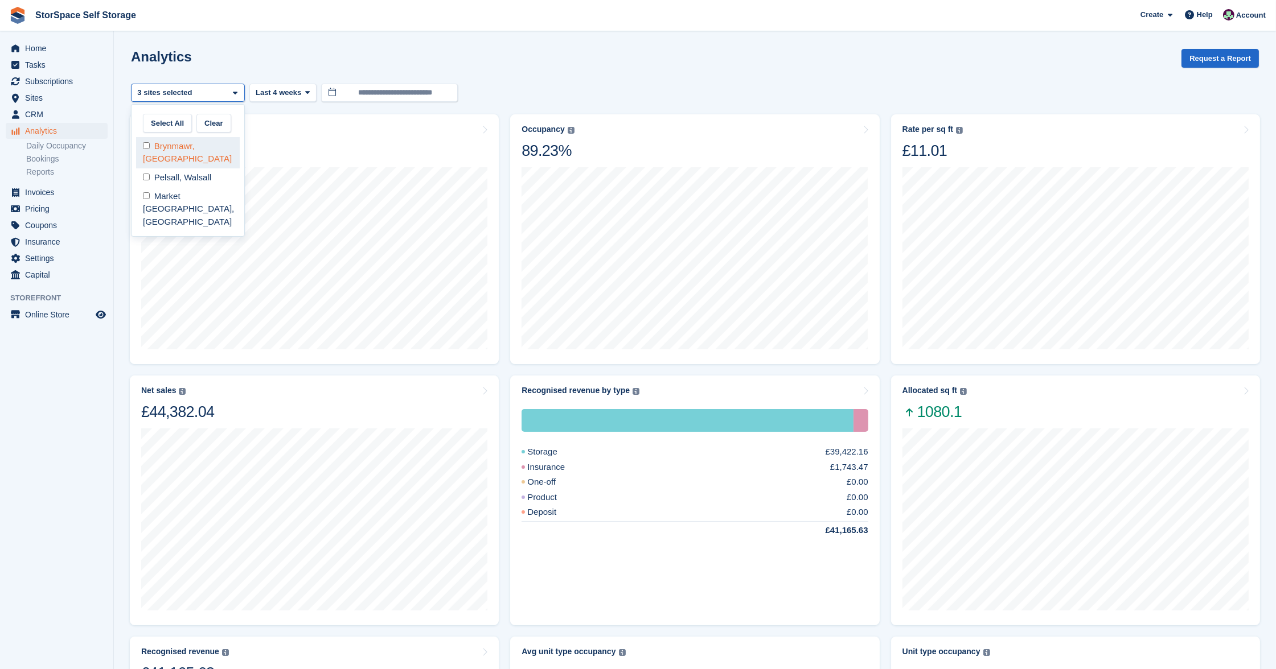
scroll to position [18, 0]
select select "****"
click at [283, 89] on span "Last 4 weeks" at bounding box center [279, 92] width 46 height 11
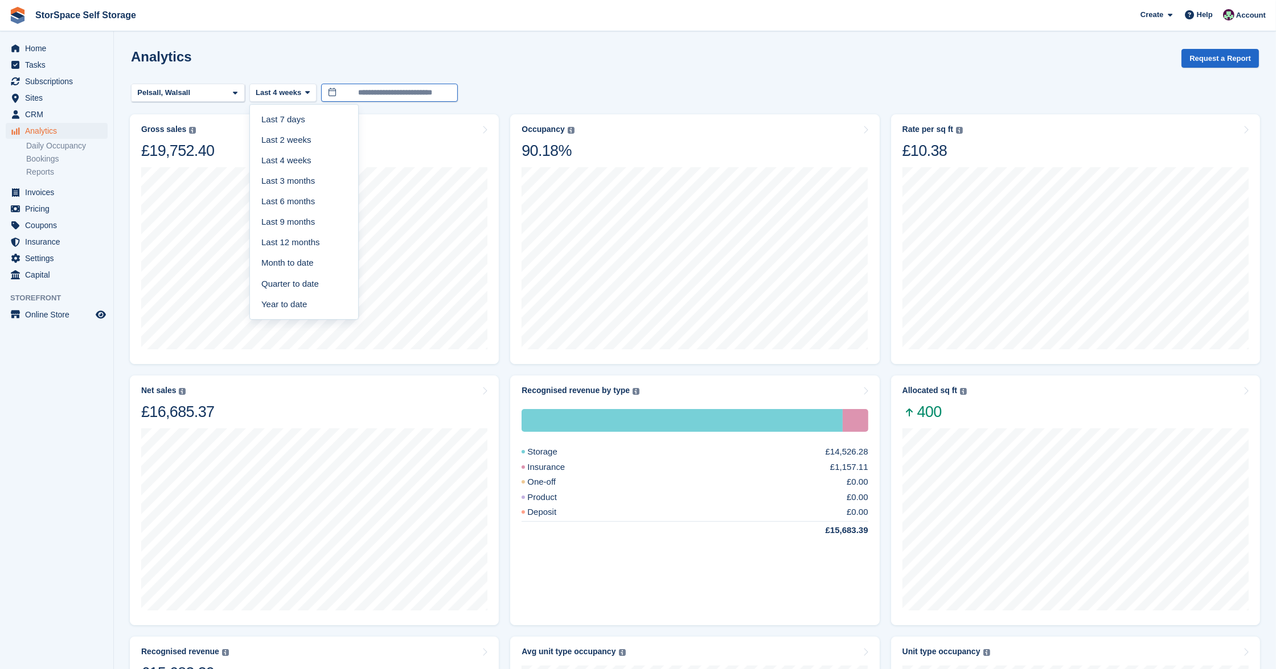
click at [403, 84] on input "**********" at bounding box center [389, 93] width 137 height 19
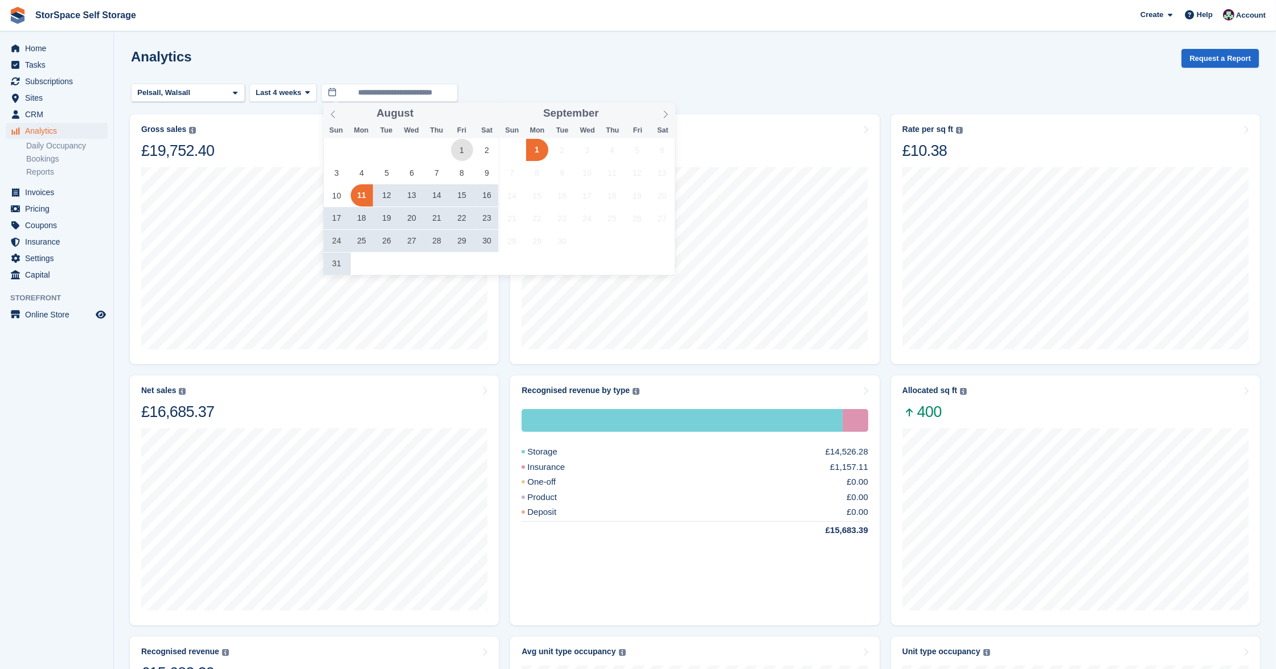
click at [459, 146] on span "1" at bounding box center [462, 150] width 22 height 22
click at [333, 265] on span "31" at bounding box center [337, 264] width 22 height 22
type input "**********"
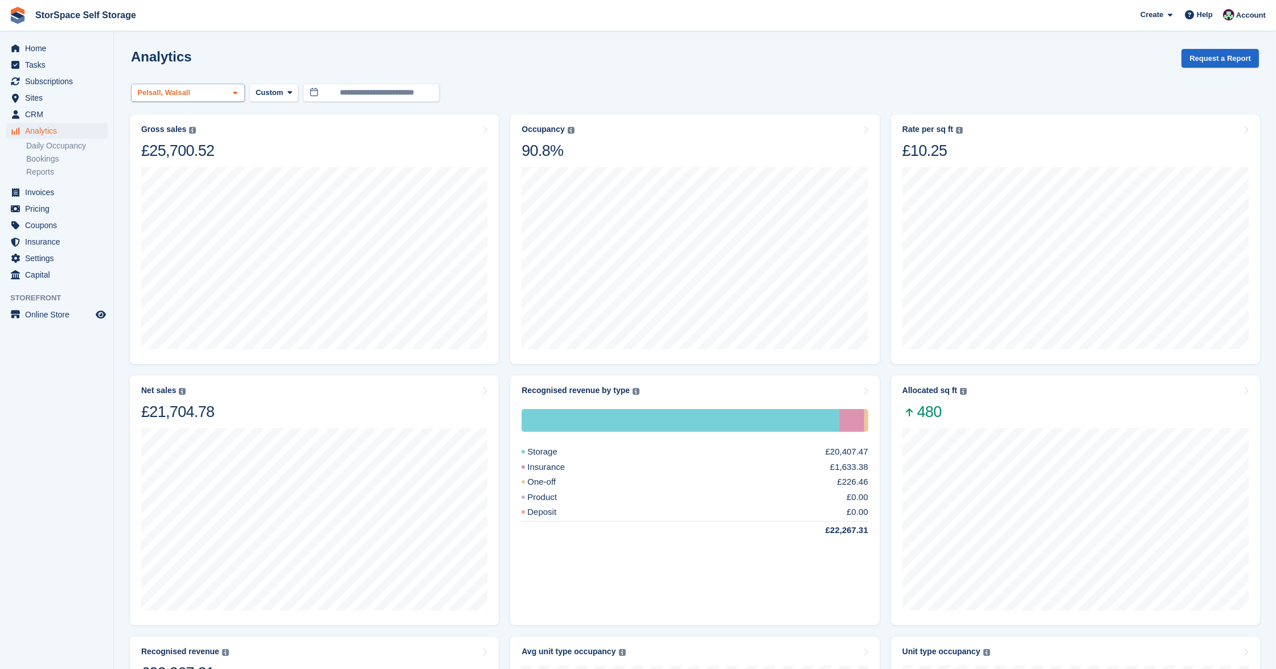
click at [210, 90] on div "Pelsall, Walsall" at bounding box center [188, 93] width 114 height 19
select select "****"
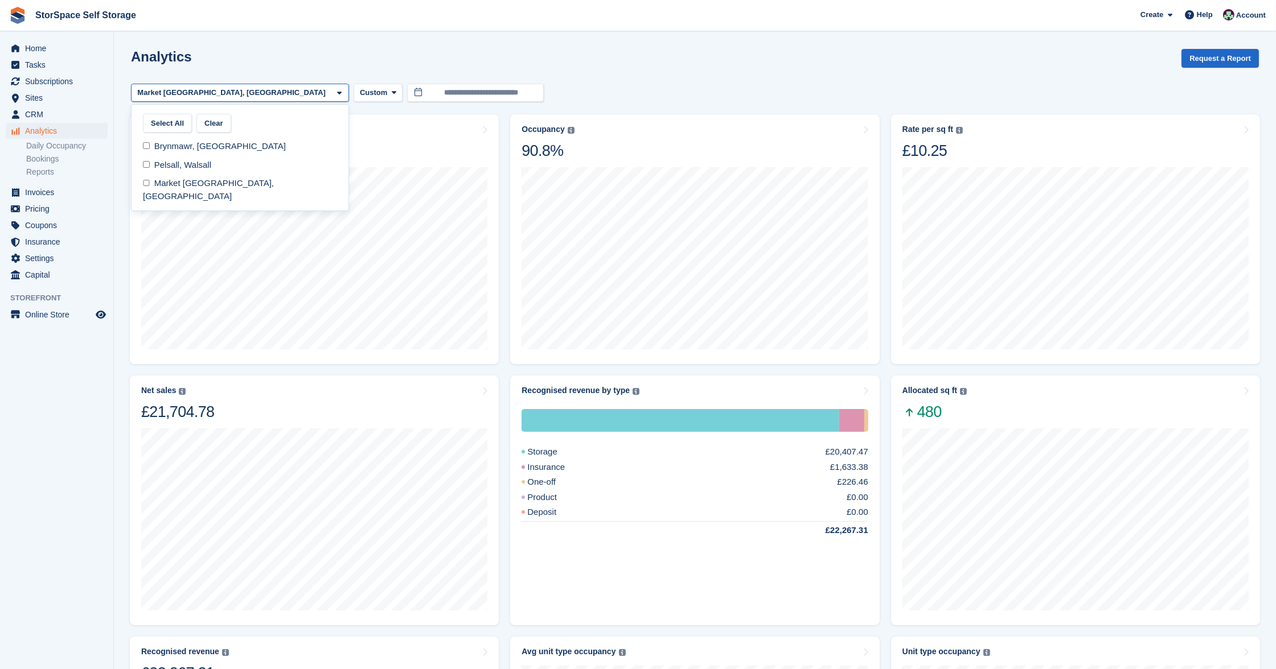
click at [622, 75] on div "Analytics Request a Report" at bounding box center [695, 65] width 1128 height 32
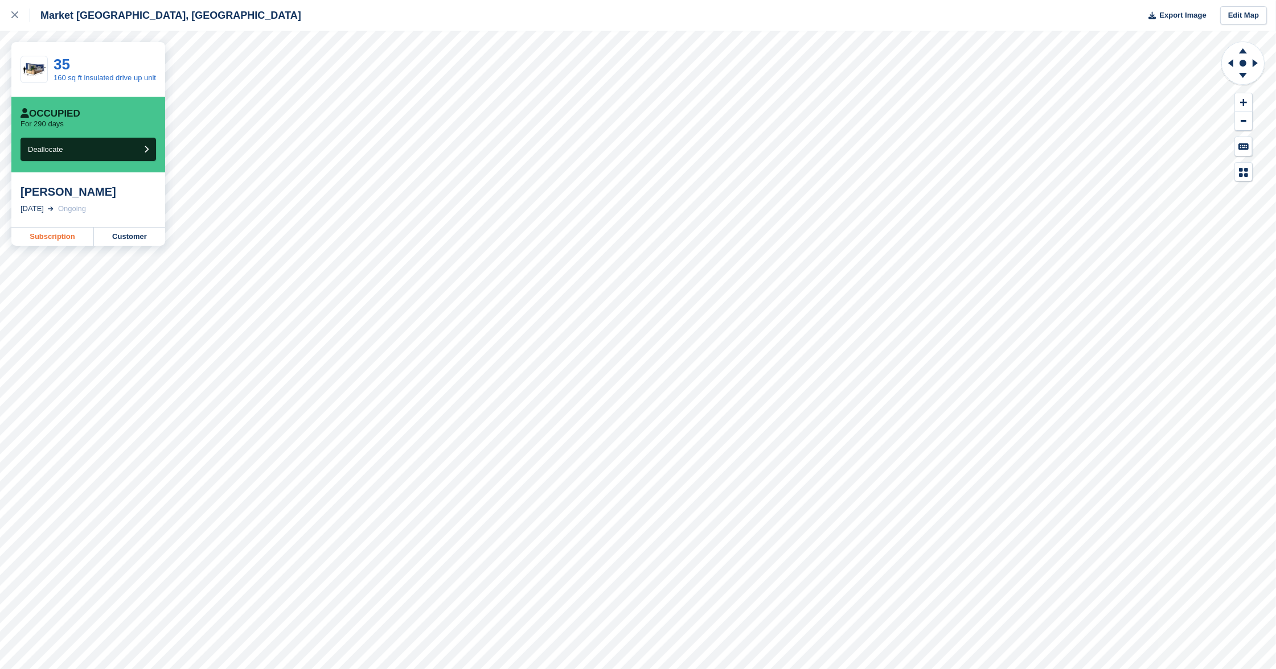
click at [62, 245] on link "Subscription" at bounding box center [52, 237] width 83 height 18
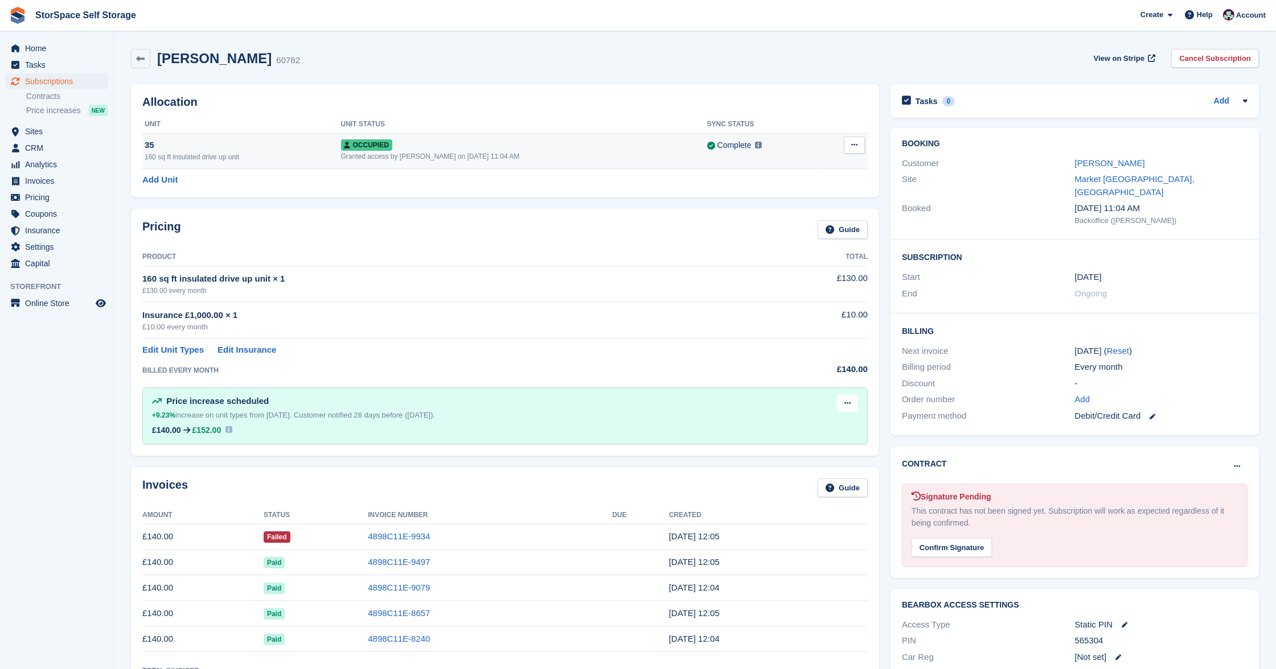
click at [847, 146] on button at bounding box center [854, 145] width 21 height 17
click at [570, 229] on div "Pricing Guide" at bounding box center [504, 233] width 725 height 26
click at [323, 538] on td "Failed" at bounding box center [316, 537] width 104 height 26
click at [377, 536] on link "4898C11E-9934" at bounding box center [399, 537] width 62 height 10
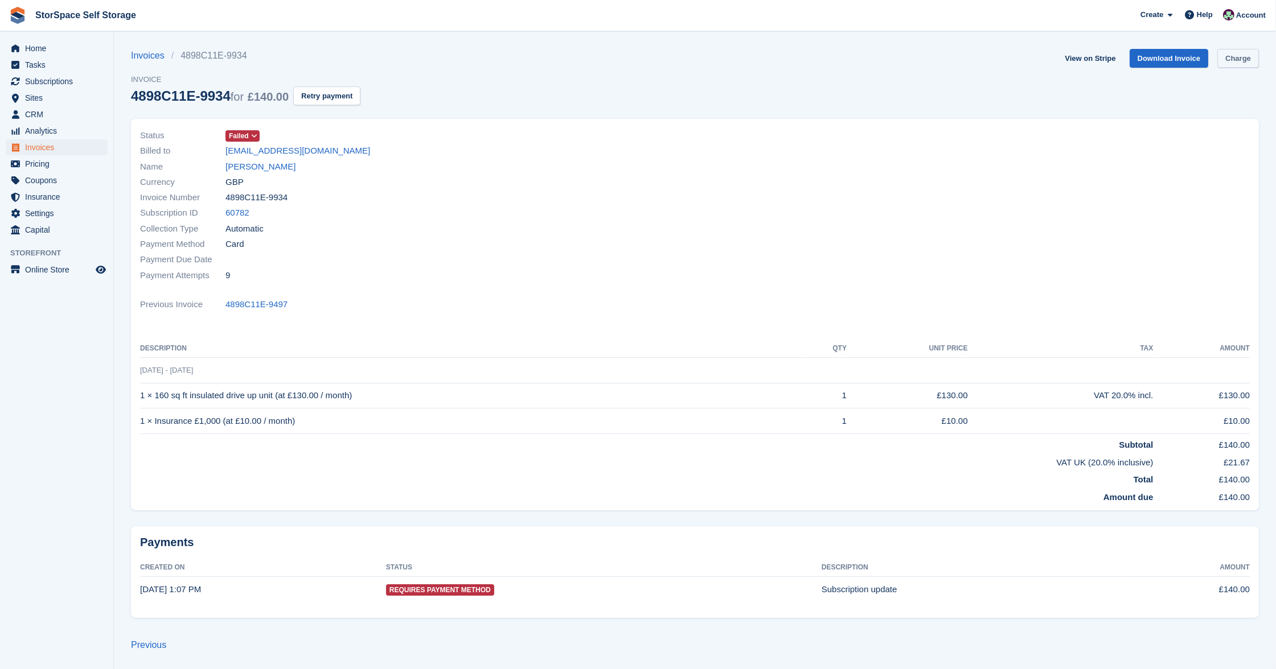
click at [1234, 56] on link "Charge" at bounding box center [1238, 58] width 42 height 19
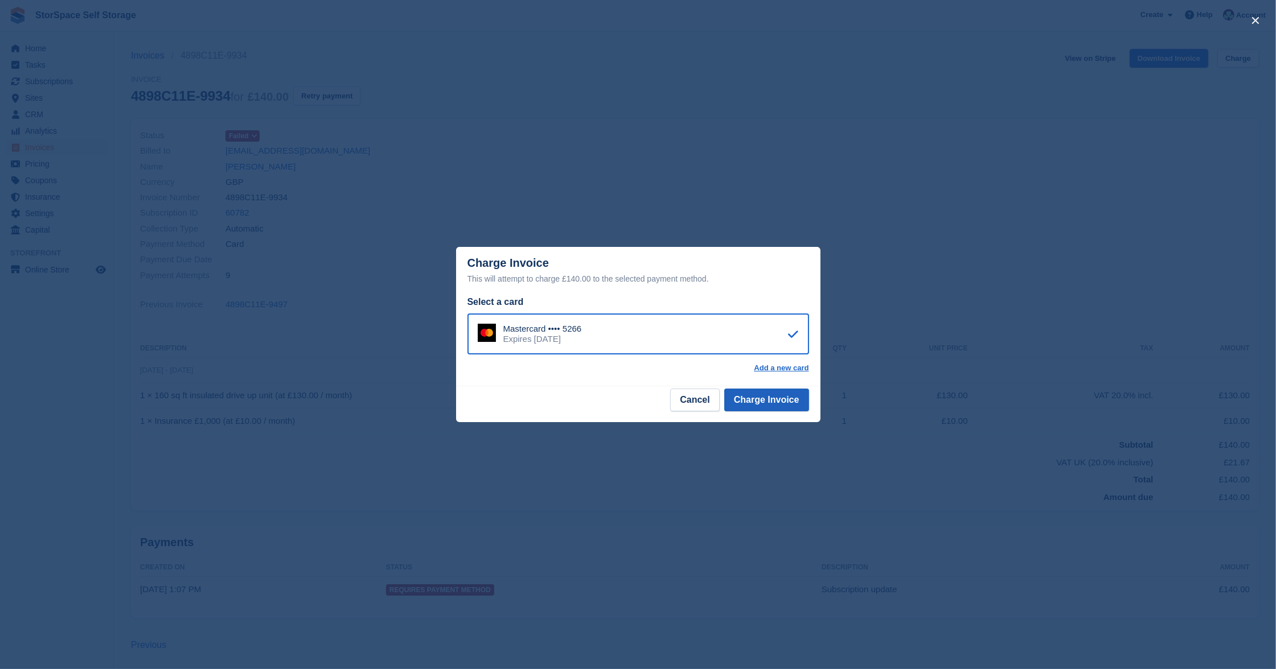
click at [777, 403] on button "Charge Invoice" at bounding box center [766, 400] width 85 height 23
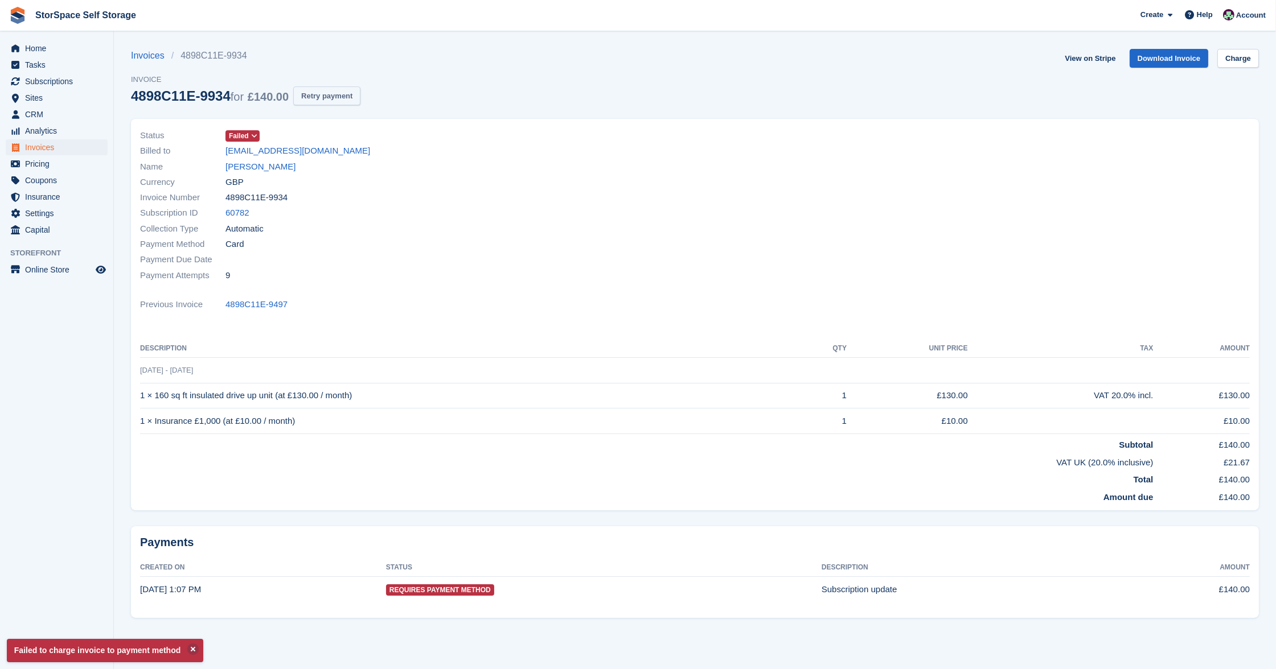
click at [360, 92] on button "Retry payment" at bounding box center [326, 96] width 67 height 19
click at [266, 167] on link "David Feeney" at bounding box center [260, 167] width 70 height 13
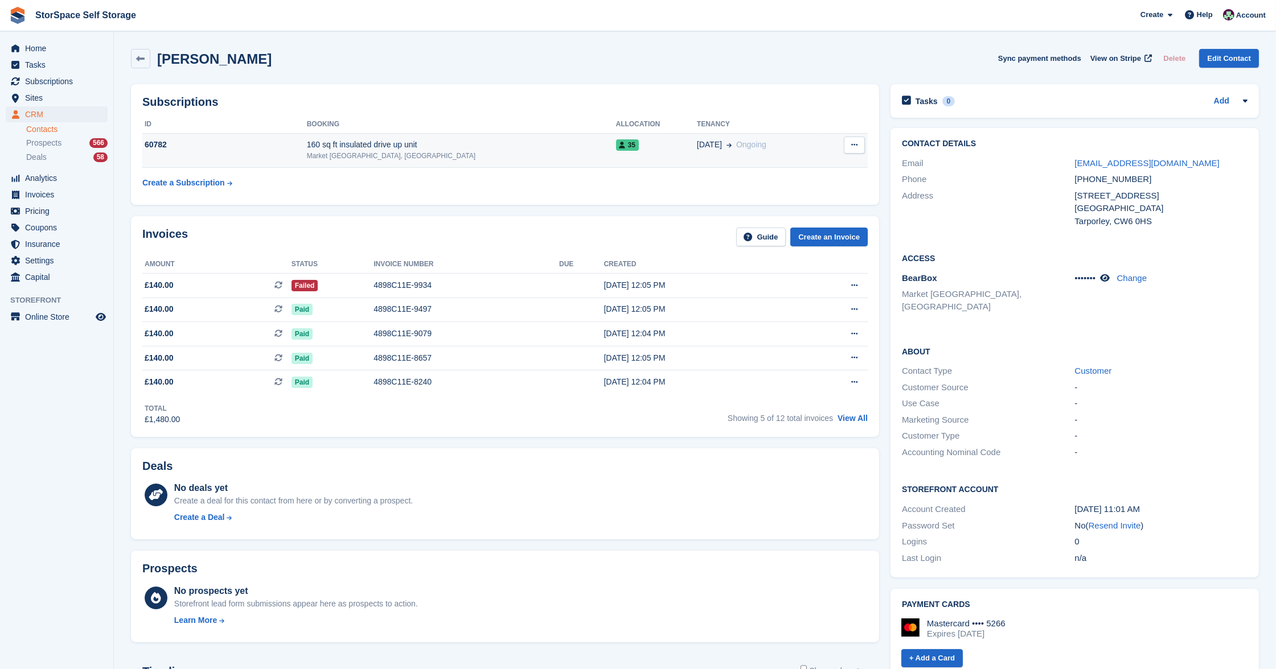
click at [393, 147] on div "160 sq ft insulated drive up unit" at bounding box center [461, 145] width 309 height 12
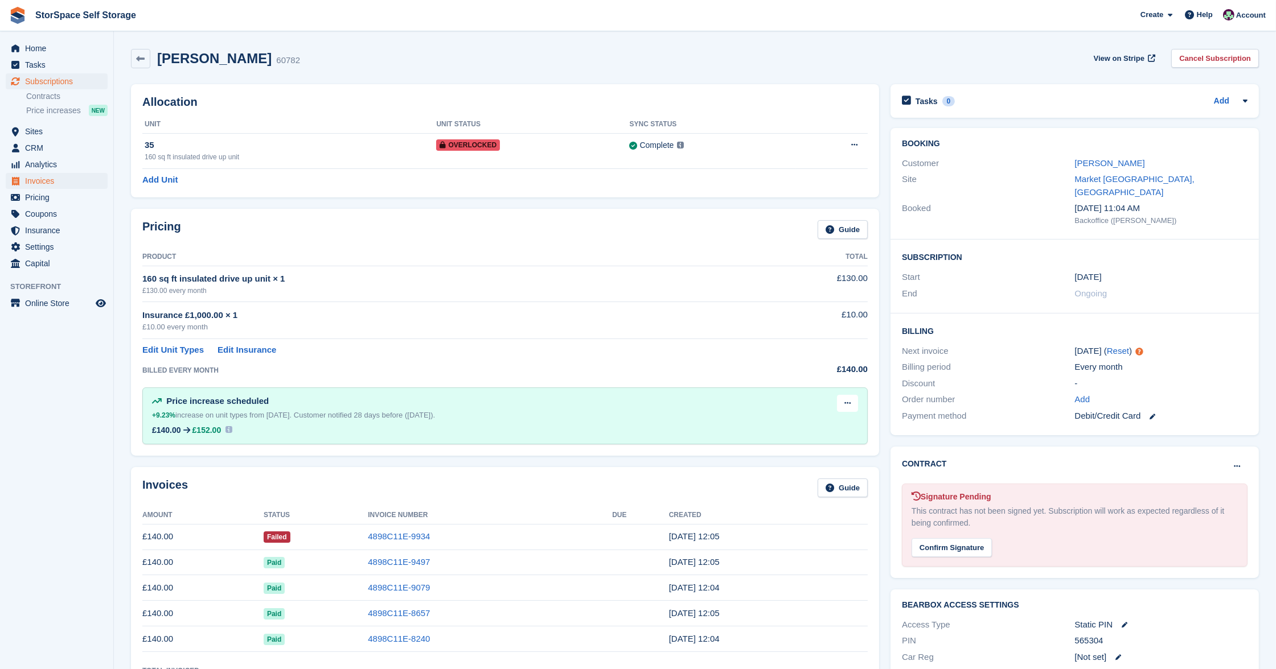
click at [47, 178] on span "Invoices" at bounding box center [59, 181] width 68 height 16
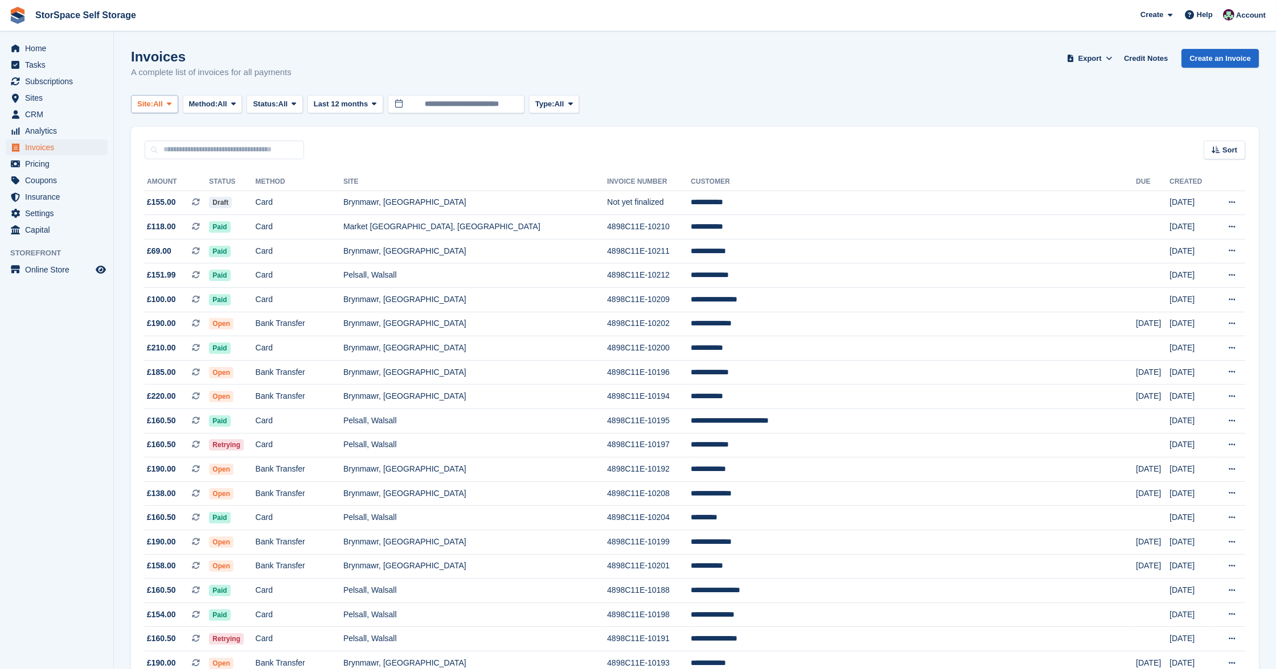
click at [158, 104] on span "All" at bounding box center [158, 103] width 10 height 11
click at [171, 184] on link "Market [GEOGRAPHIC_DATA], [GEOGRAPHIC_DATA]" at bounding box center [248, 192] width 225 height 20
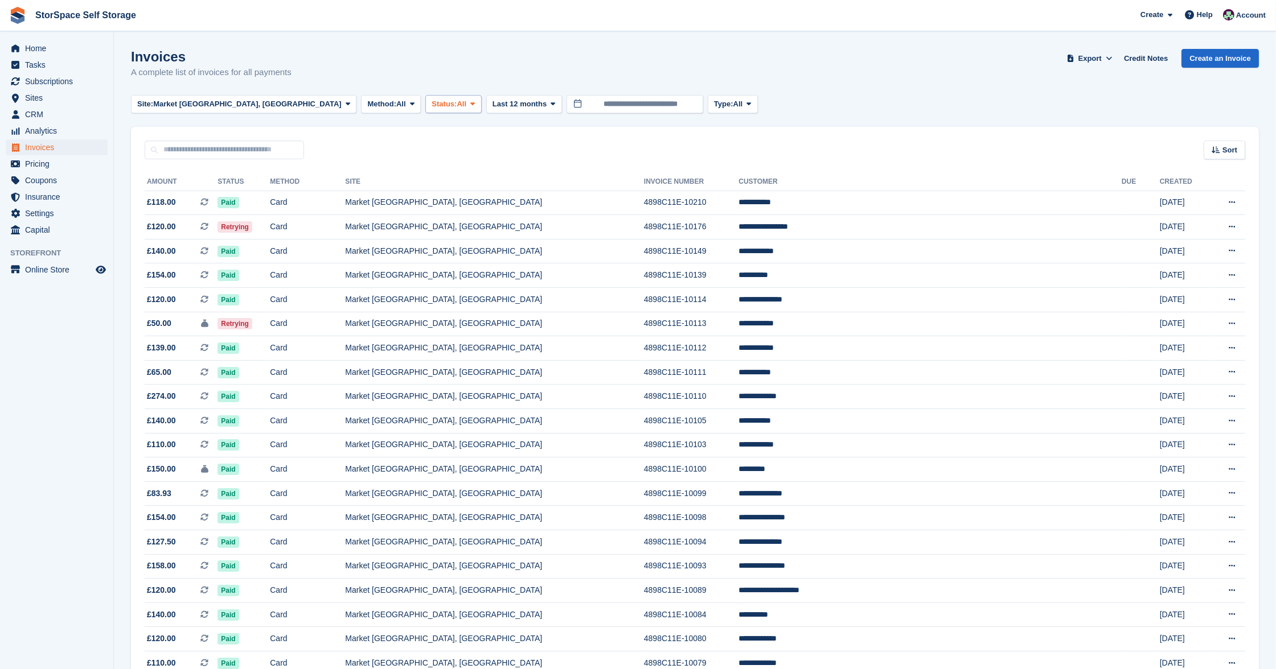
click at [432, 99] on span "Status:" at bounding box center [444, 103] width 25 height 11
click at [430, 191] on link "Open" at bounding box center [479, 192] width 99 height 20
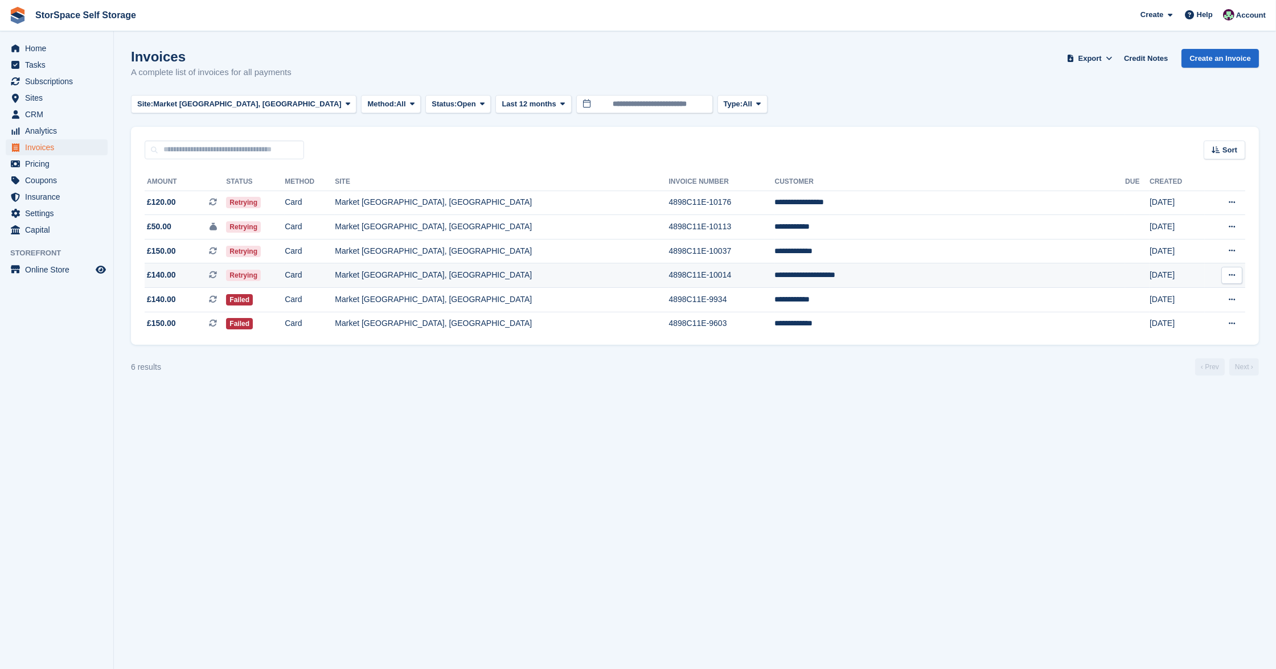
click at [589, 280] on td "Market [GEOGRAPHIC_DATA], [GEOGRAPHIC_DATA]" at bounding box center [502, 276] width 334 height 24
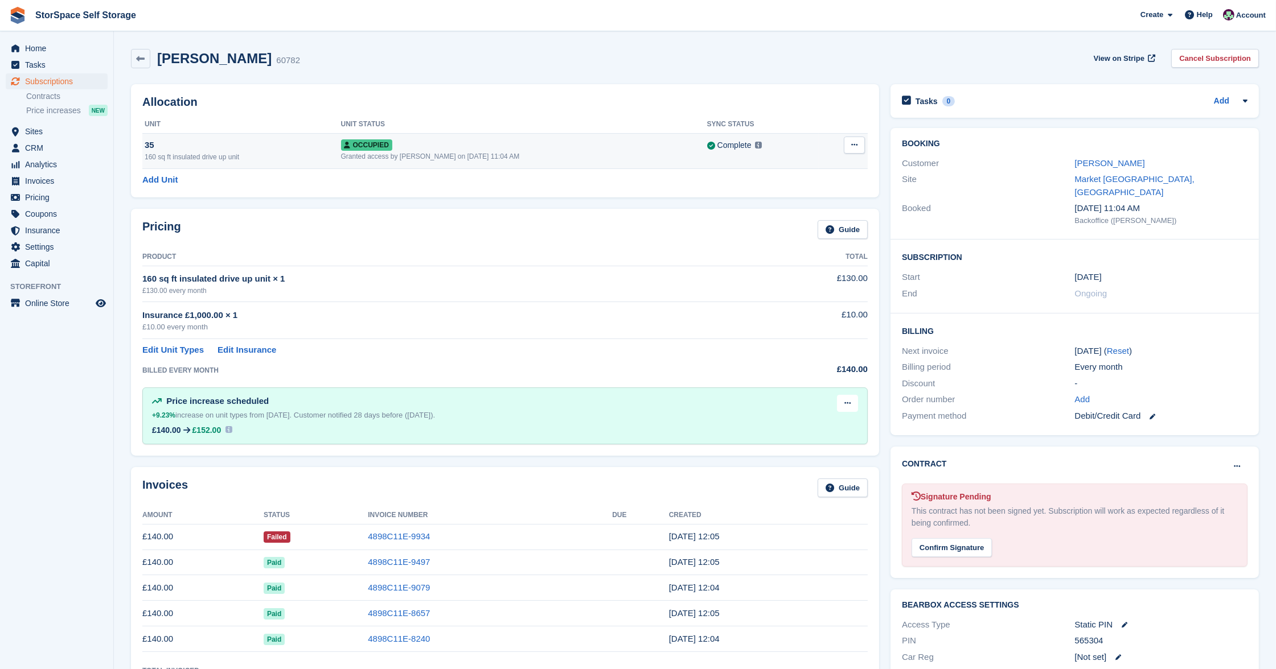
click at [859, 145] on button at bounding box center [854, 145] width 21 height 17
click at [800, 164] on p "Overlock" at bounding box center [810, 167] width 99 height 15
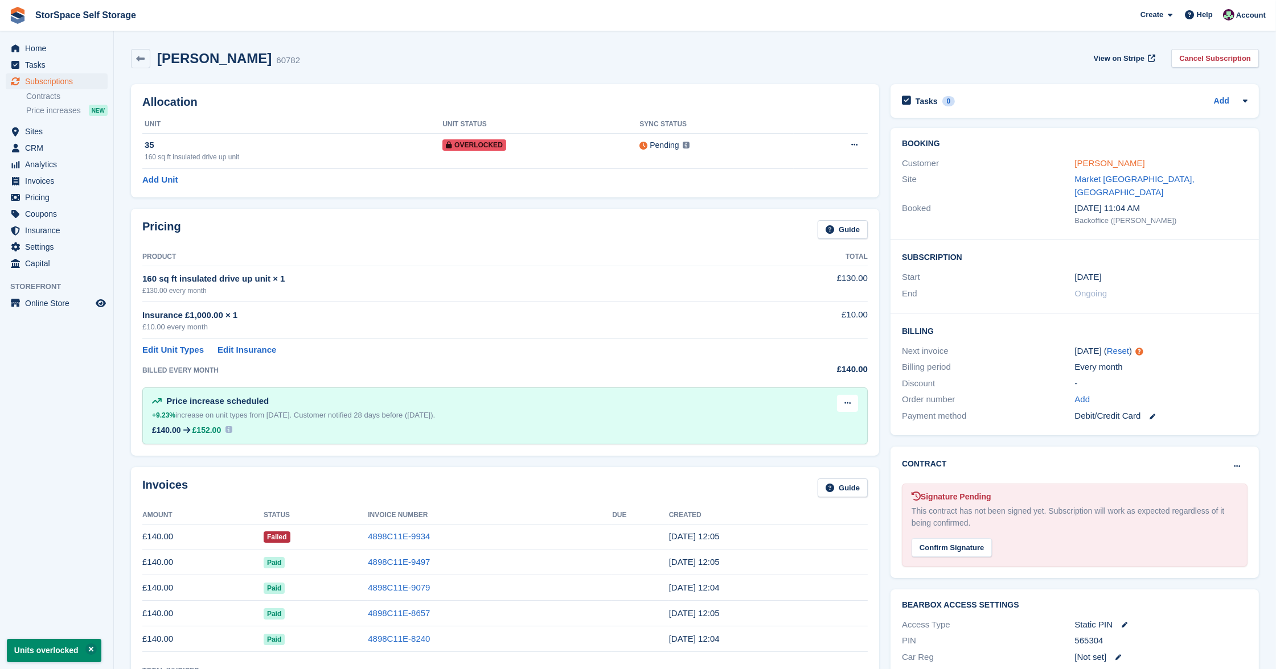
click at [1111, 158] on link "[PERSON_NAME]" at bounding box center [1110, 163] width 70 height 10
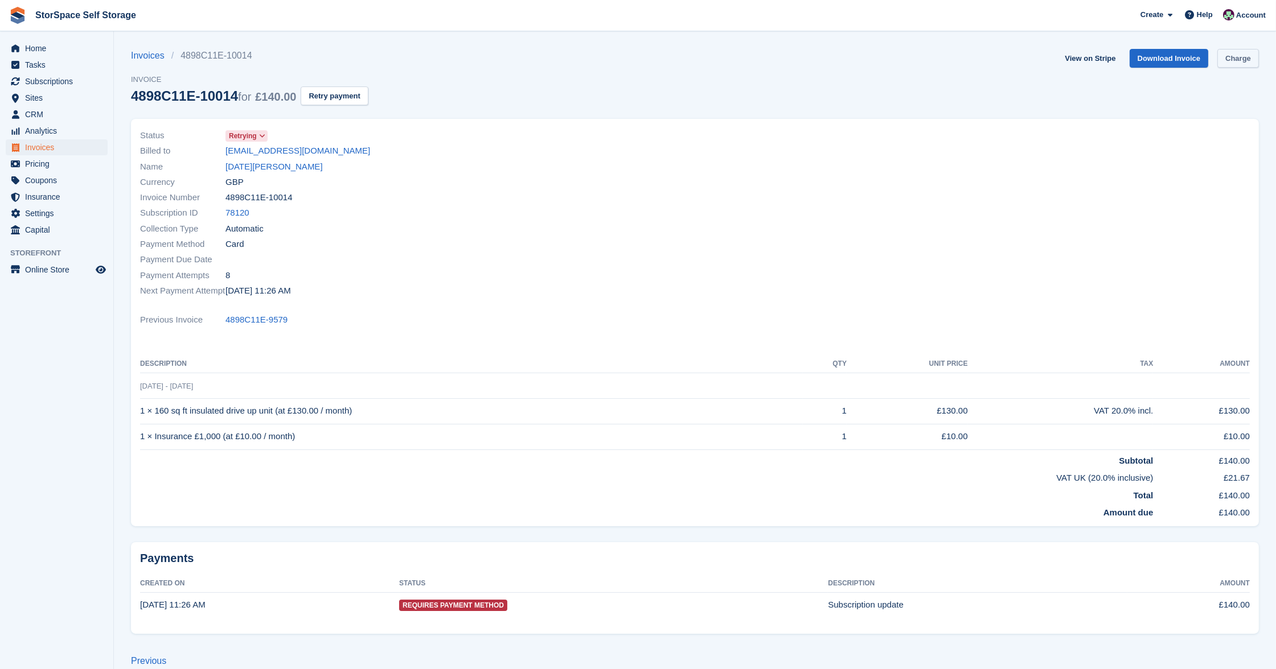
click at [1238, 55] on link "Charge" at bounding box center [1238, 58] width 42 height 19
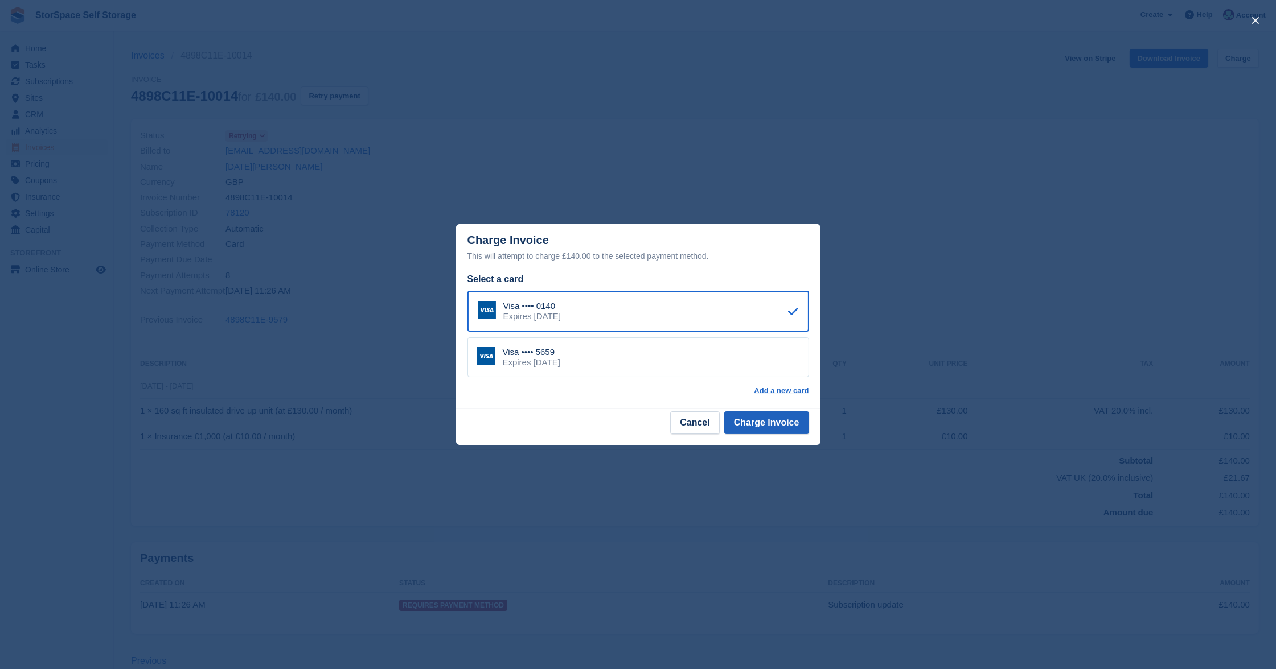
click at [781, 418] on button "Charge Invoice" at bounding box center [766, 423] width 85 height 23
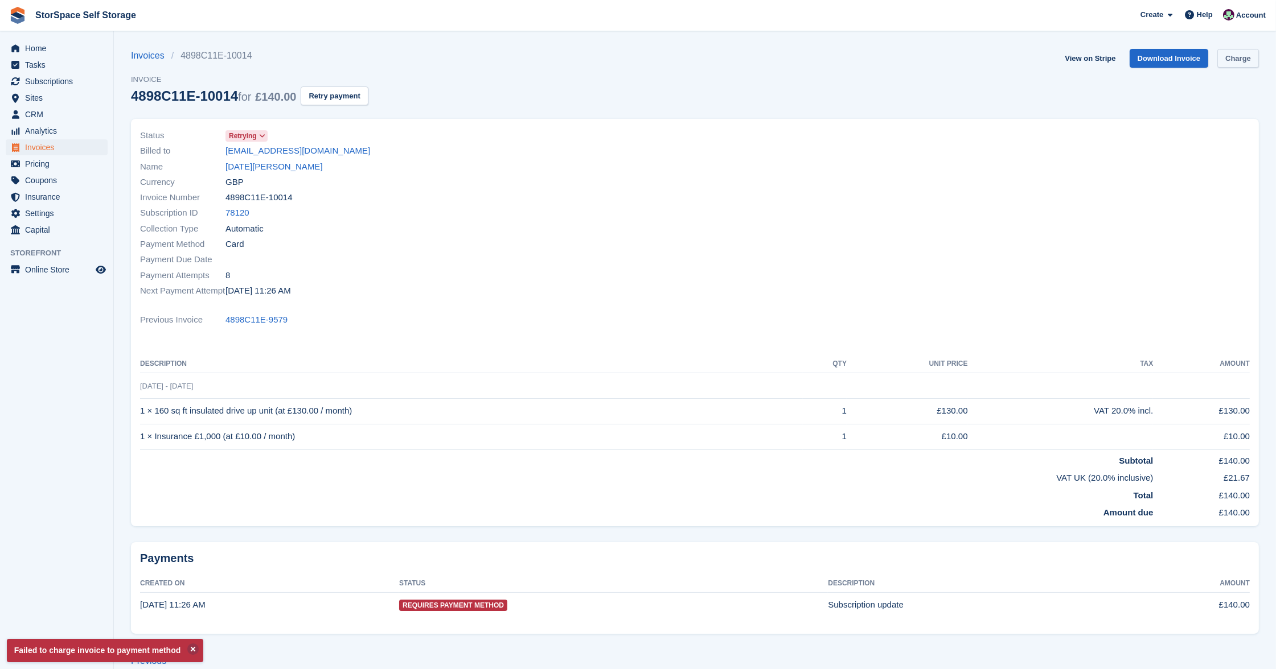
click at [1251, 52] on link "Charge" at bounding box center [1238, 58] width 42 height 19
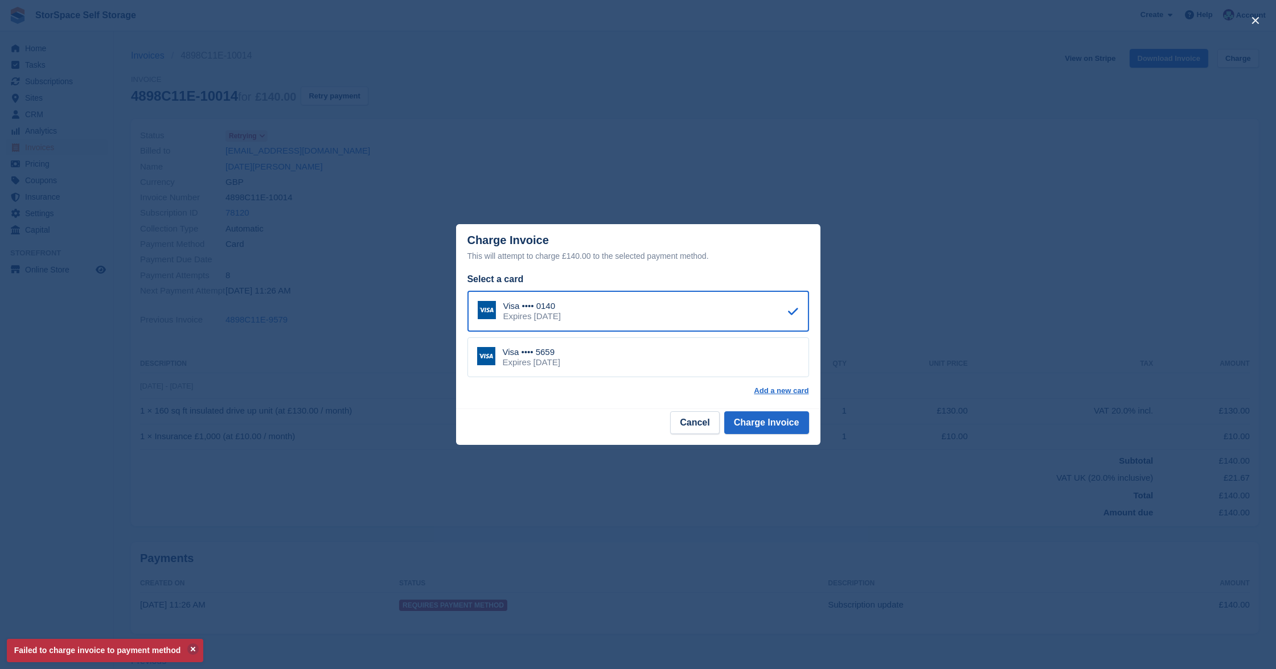
click at [560, 362] on div "Expires [DATE]" at bounding box center [531, 363] width 57 height 10
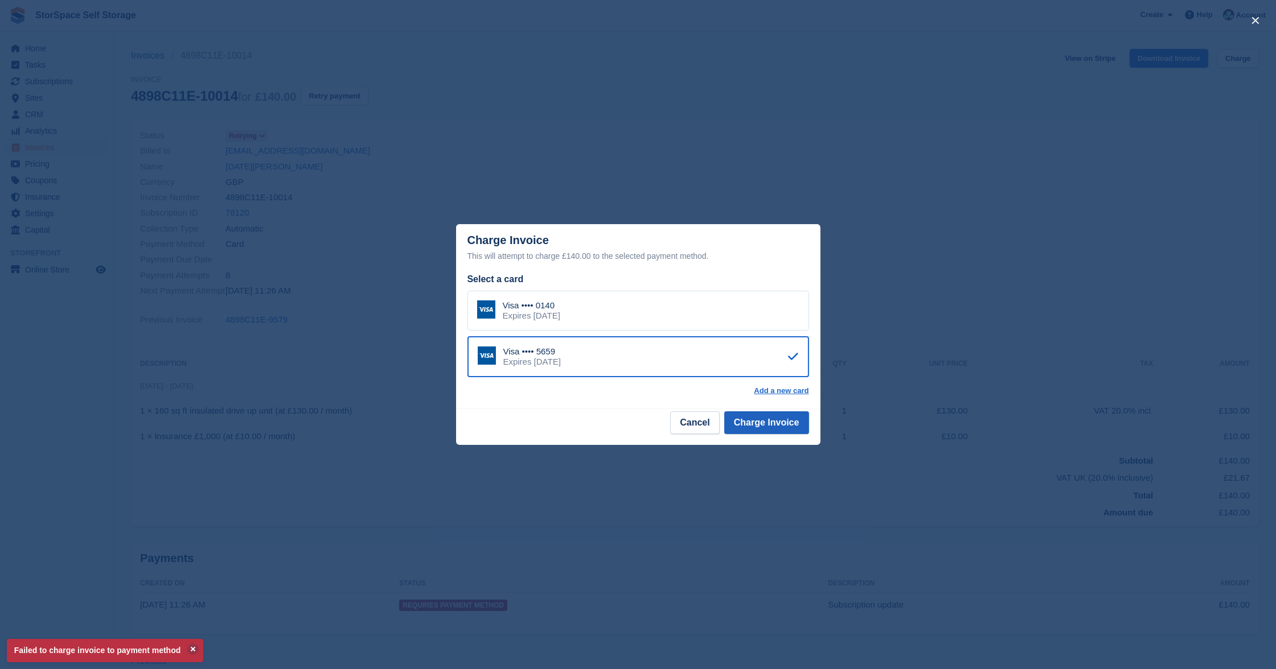
click at [762, 418] on button "Charge Invoice" at bounding box center [766, 423] width 85 height 23
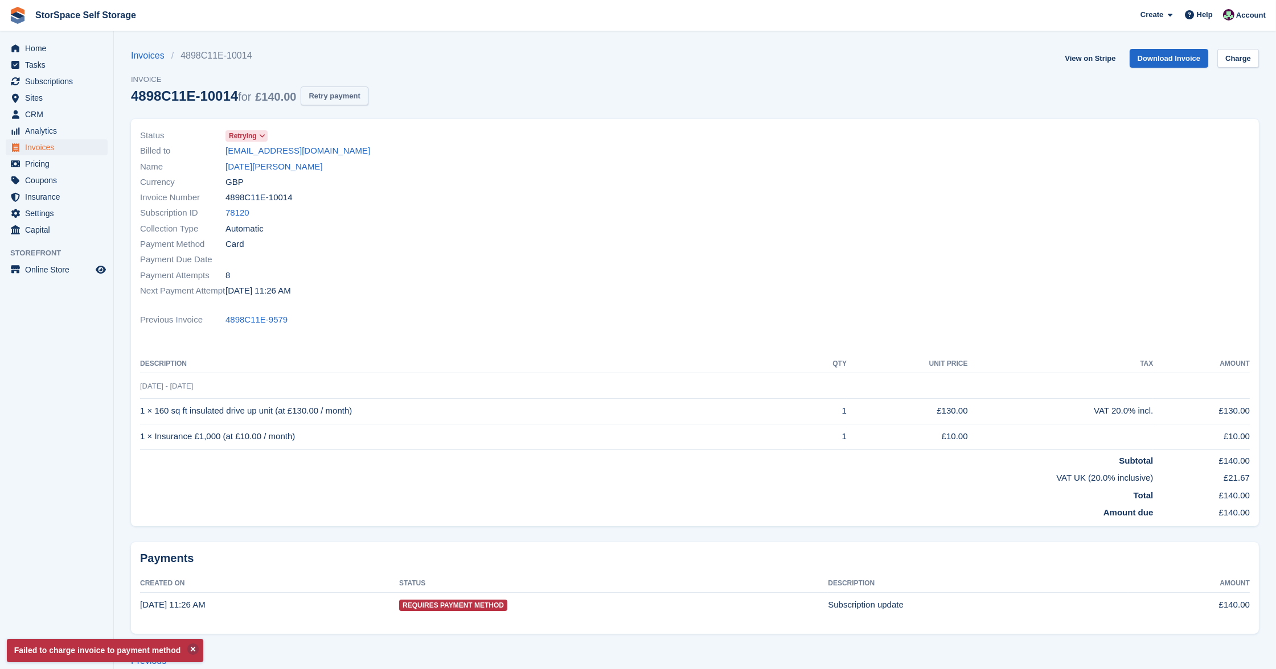
click at [346, 96] on button "Retry payment" at bounding box center [334, 96] width 67 height 19
click at [291, 168] on link "[DATE][PERSON_NAME]" at bounding box center [273, 167] width 97 height 13
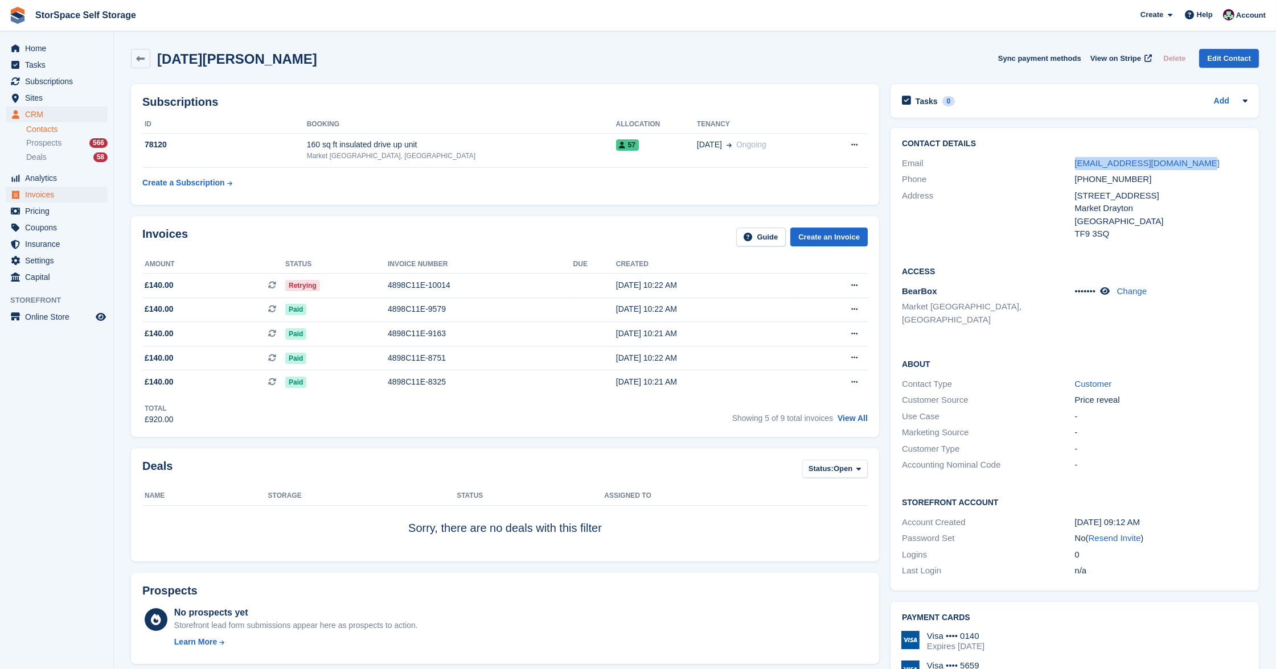
click at [44, 196] on span "Invoices" at bounding box center [59, 195] width 68 height 16
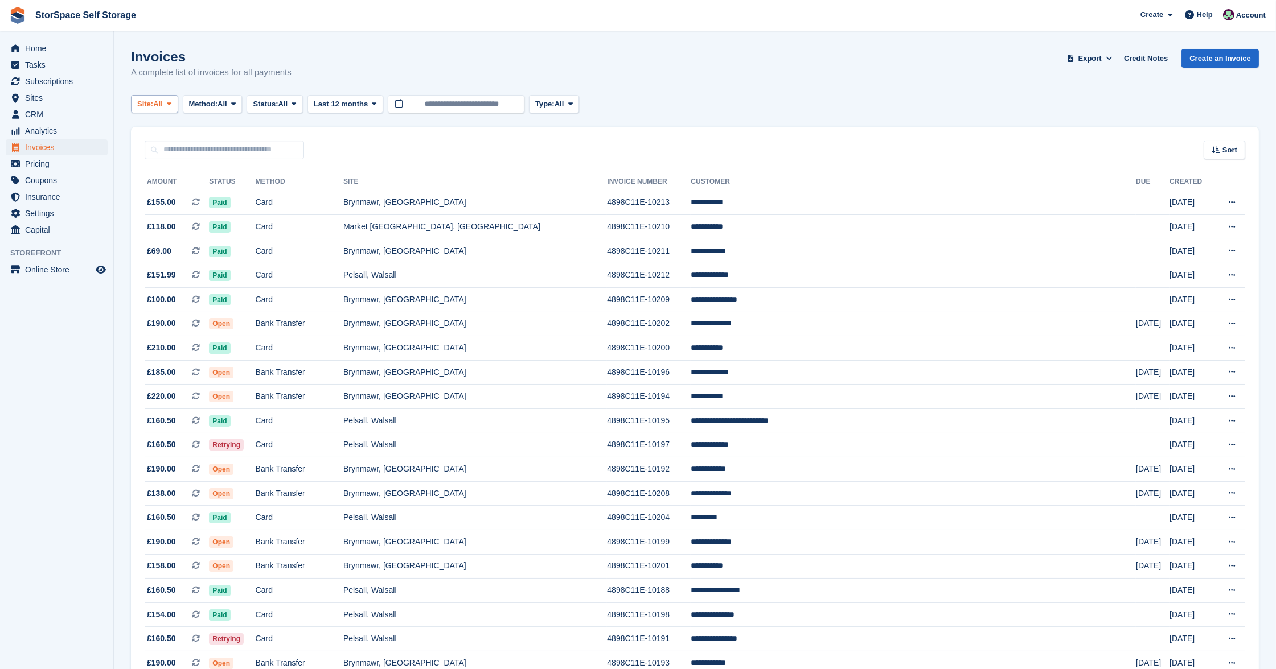
click at [171, 97] on button "Site: All" at bounding box center [154, 104] width 47 height 19
click at [165, 192] on link "Market [GEOGRAPHIC_DATA], [GEOGRAPHIC_DATA]" at bounding box center [248, 192] width 225 height 20
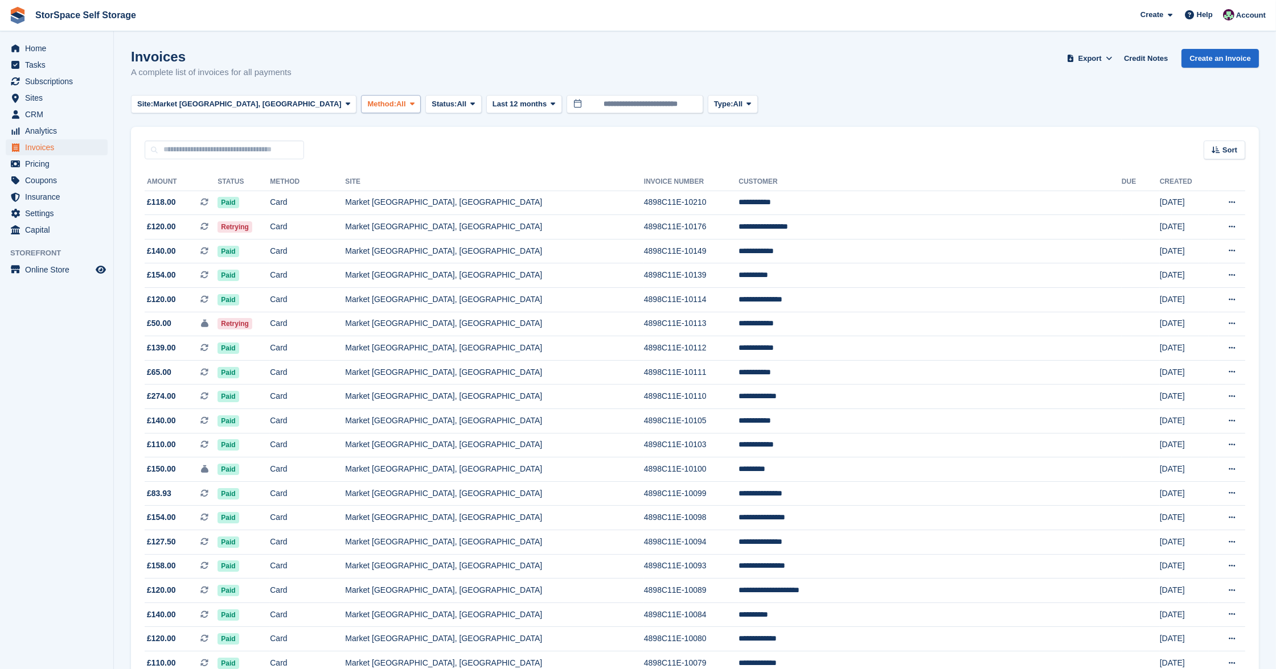
click at [367, 104] on span "Method:" at bounding box center [381, 103] width 29 height 11
click at [425, 109] on button "Status: All" at bounding box center [453, 104] width 56 height 19
click at [430, 194] on link "Open" at bounding box center [479, 192] width 99 height 20
